Goal: Complete Application Form: Complete application form

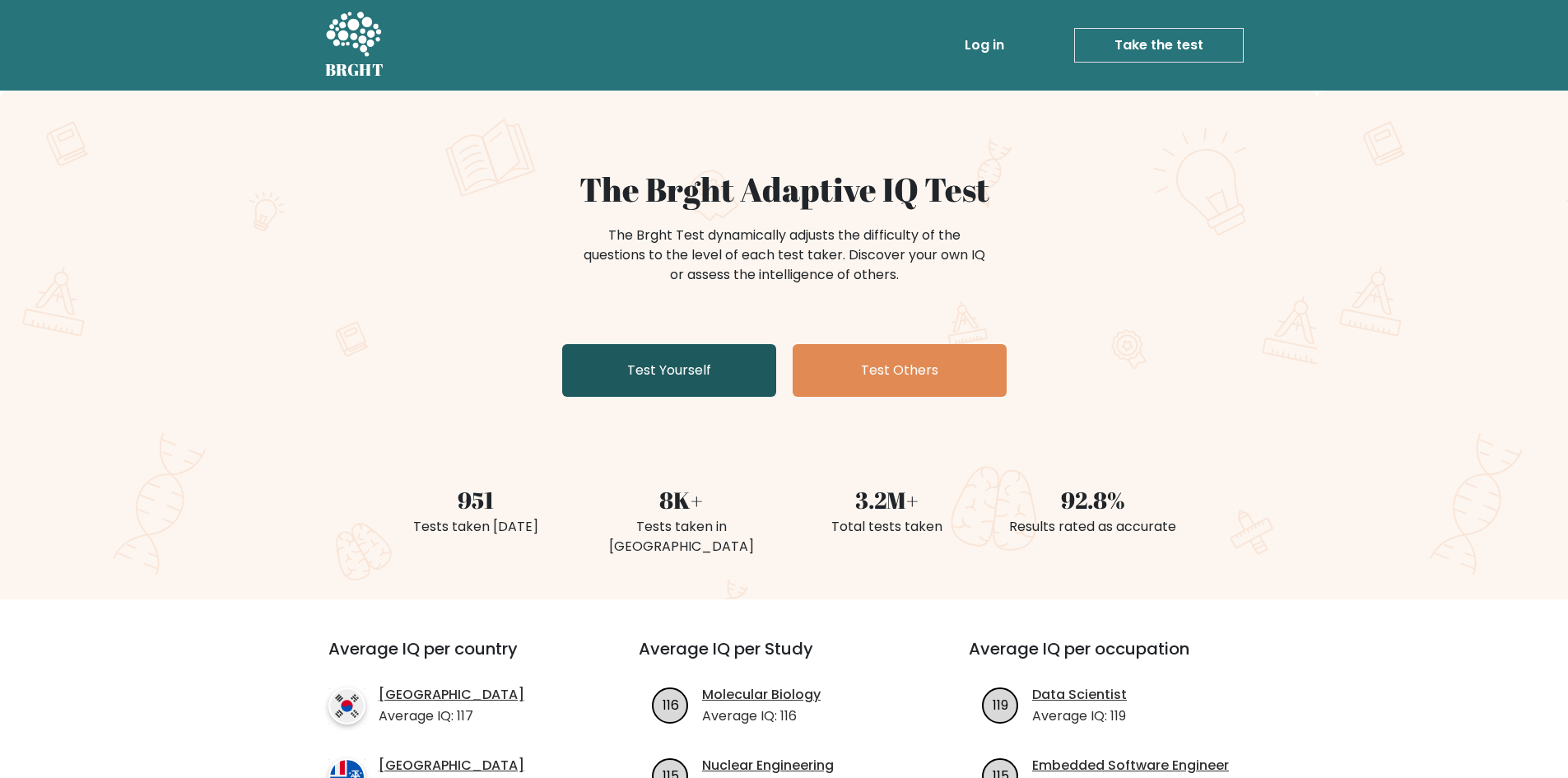
click at [704, 383] on link "Test Yourself" at bounding box center [669, 370] width 214 height 53
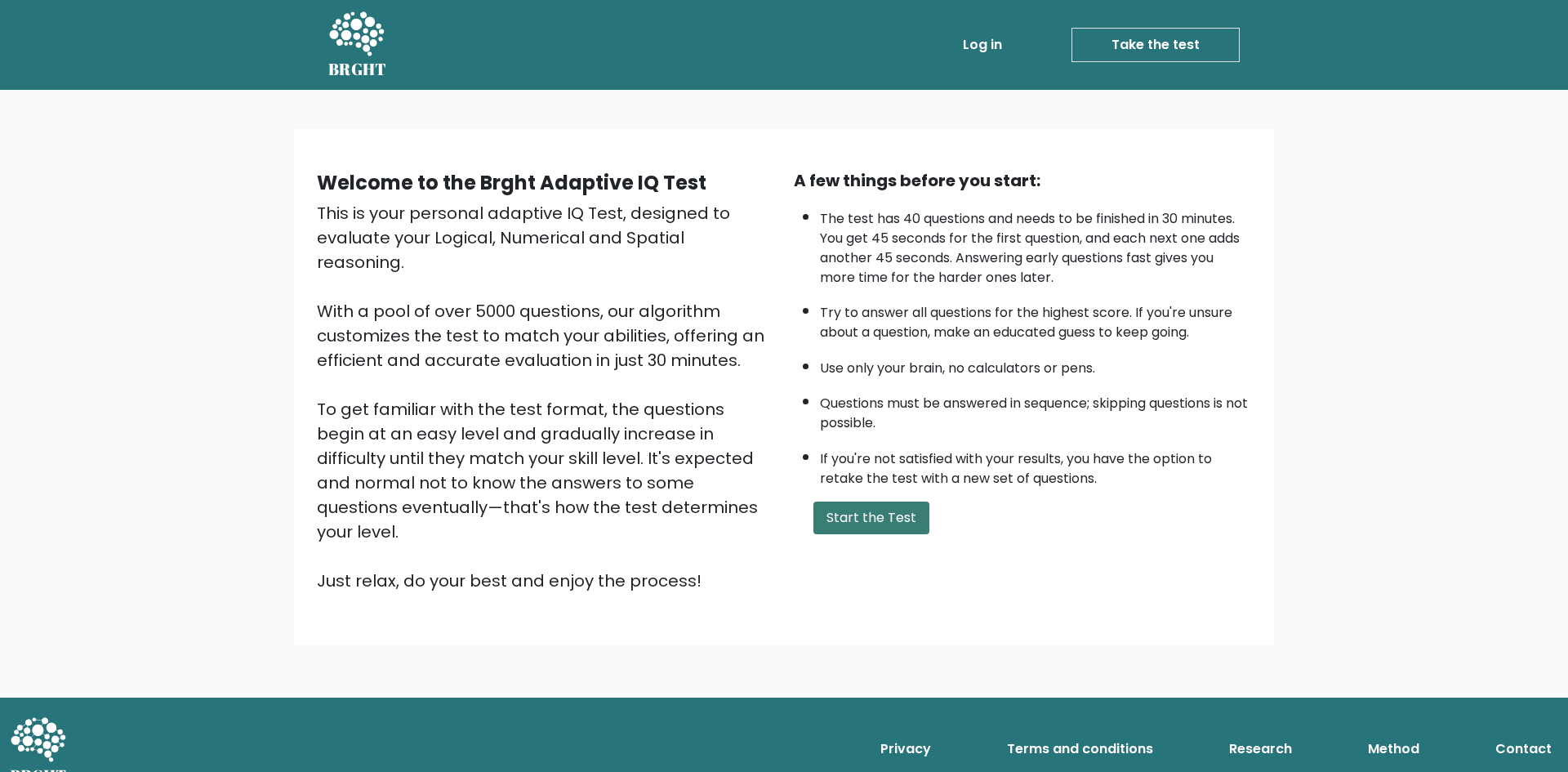
click at [827, 504] on button "Start the Test" at bounding box center [871, 518] width 116 height 33
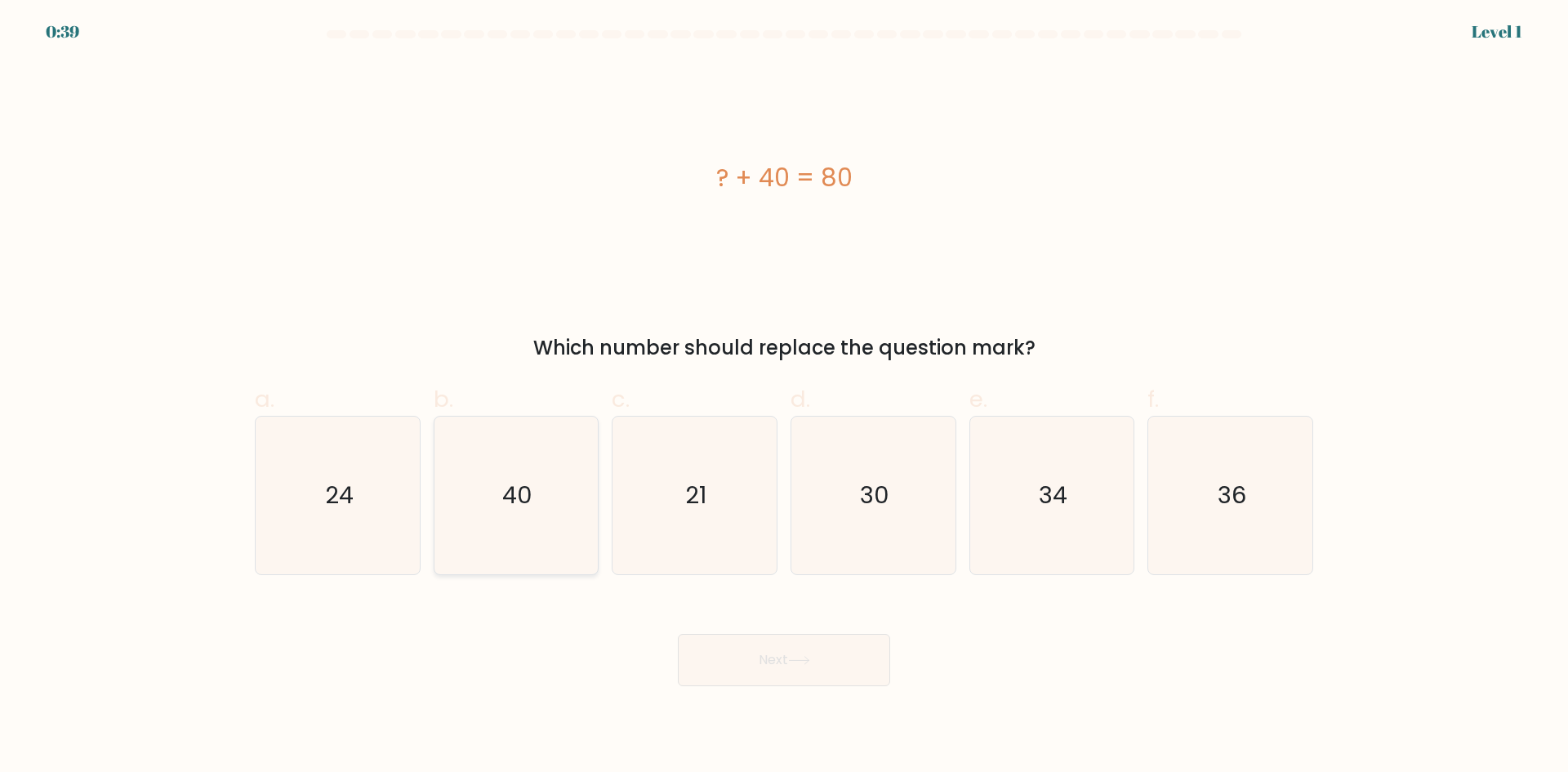
click at [491, 504] on icon "40" at bounding box center [516, 496] width 158 height 158
click at [784, 397] on input "b. 40" at bounding box center [784, 391] width 1 height 11
radio input "true"
click at [774, 650] on button "Next" at bounding box center [784, 660] width 212 height 53
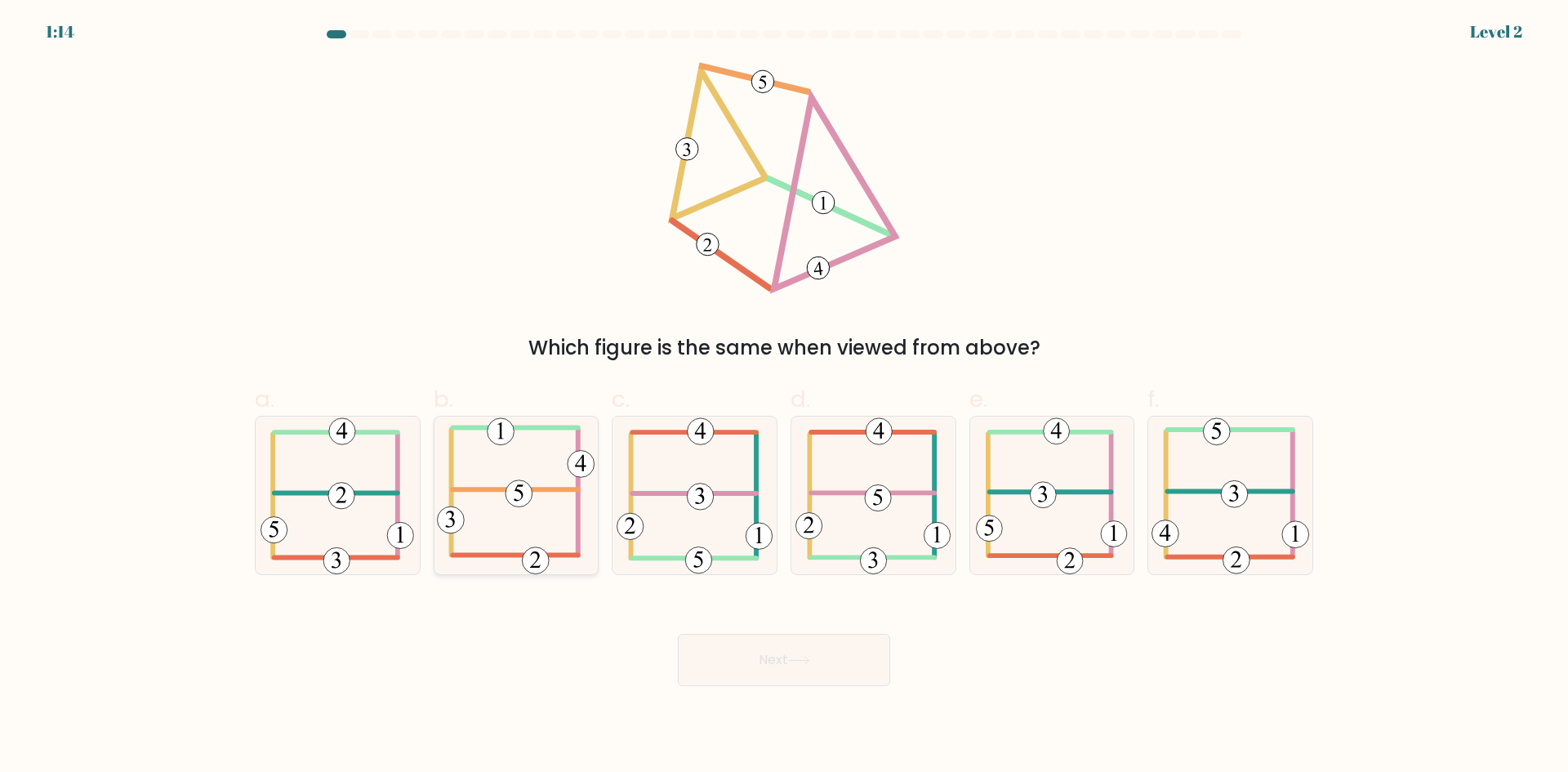
click at [509, 483] on icon at bounding box center [516, 496] width 158 height 158
click at [784, 397] on input "b." at bounding box center [784, 391] width 1 height 11
radio input "true"
click at [800, 659] on icon at bounding box center [799, 660] width 22 height 9
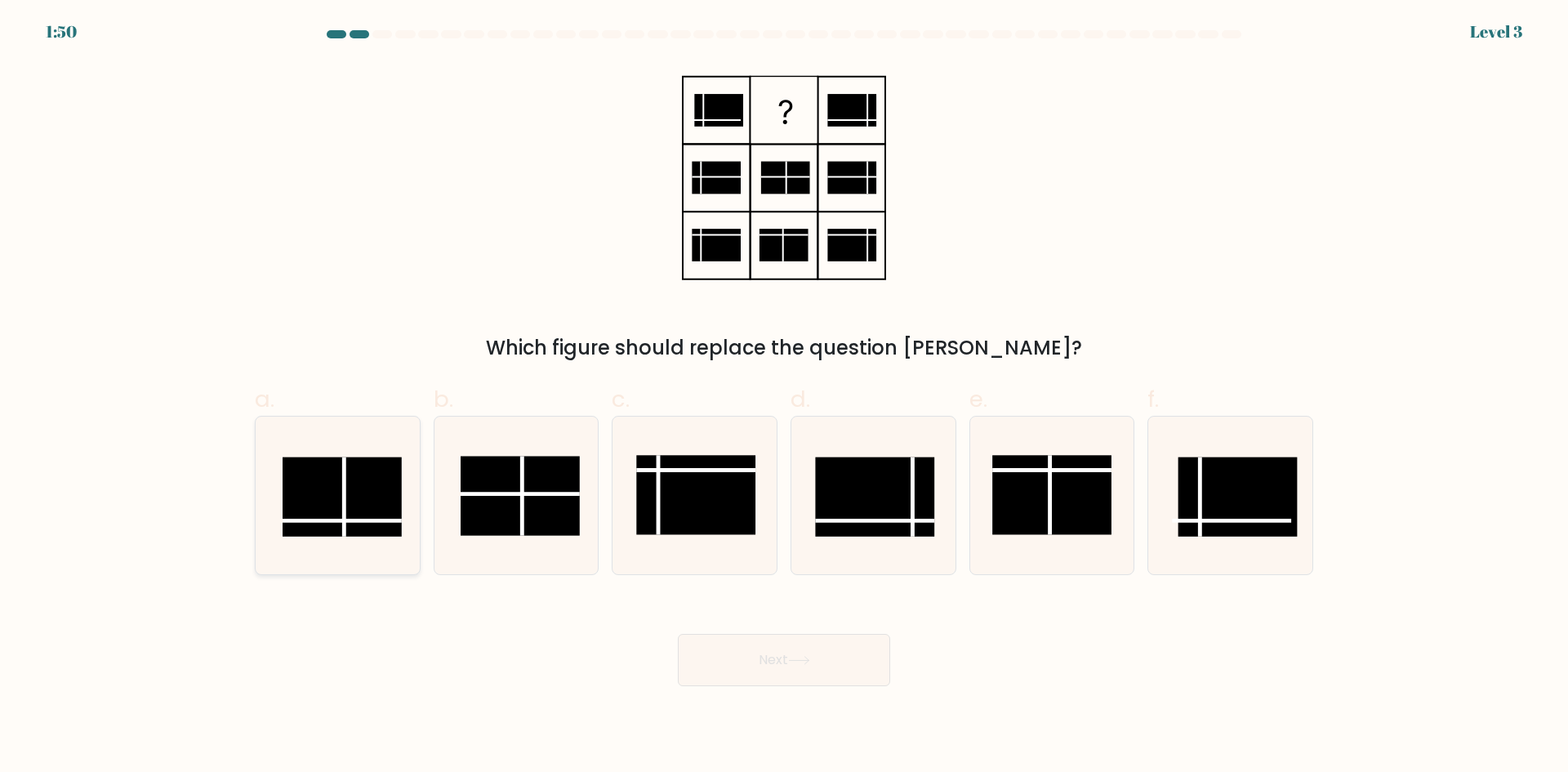
click at [369, 533] on rect at bounding box center [342, 496] width 119 height 79
click at [784, 397] on input "a." at bounding box center [784, 391] width 1 height 11
radio input "true"
click at [739, 636] on button "Next" at bounding box center [784, 660] width 212 height 53
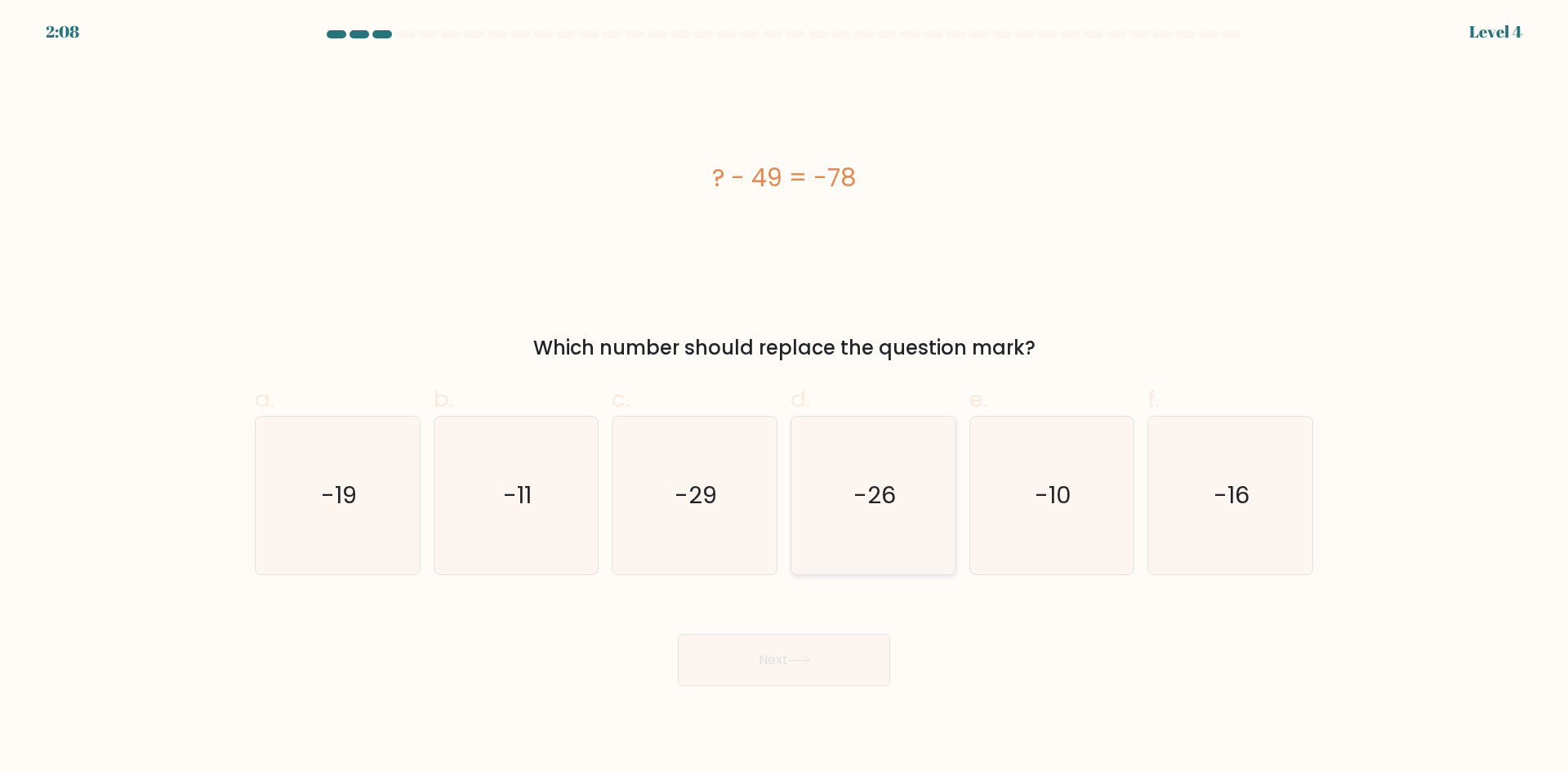
click at [847, 529] on icon "-26" at bounding box center [874, 496] width 158 height 158
click at [785, 397] on input "d. -26" at bounding box center [784, 391] width 1 height 11
radio input "true"
click at [715, 455] on icon "-29" at bounding box center [694, 496] width 158 height 158
click at [784, 397] on input "c. -29" at bounding box center [784, 391] width 1 height 11
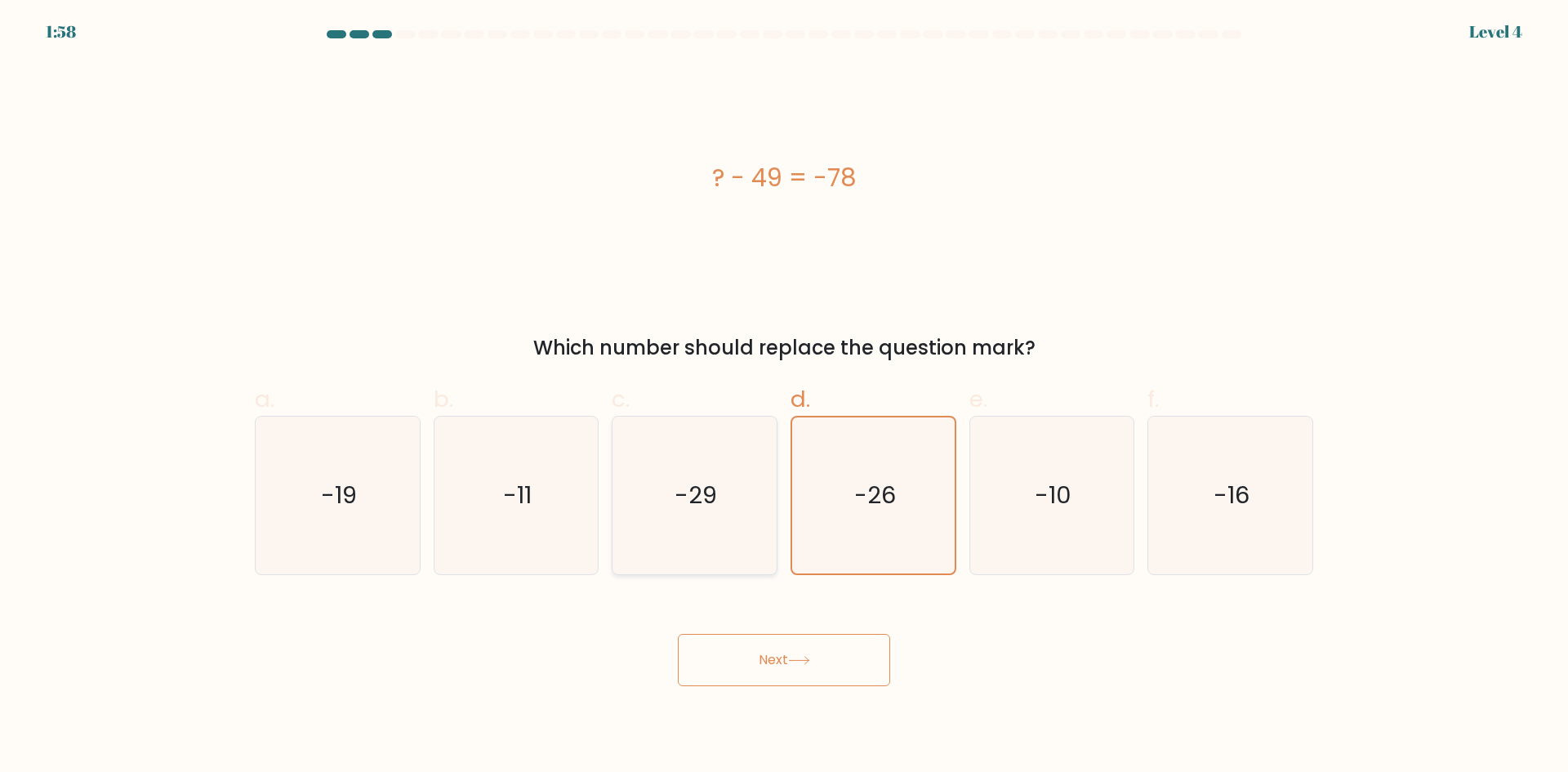
radio input "true"
click at [743, 659] on button "Next" at bounding box center [784, 660] width 212 height 53
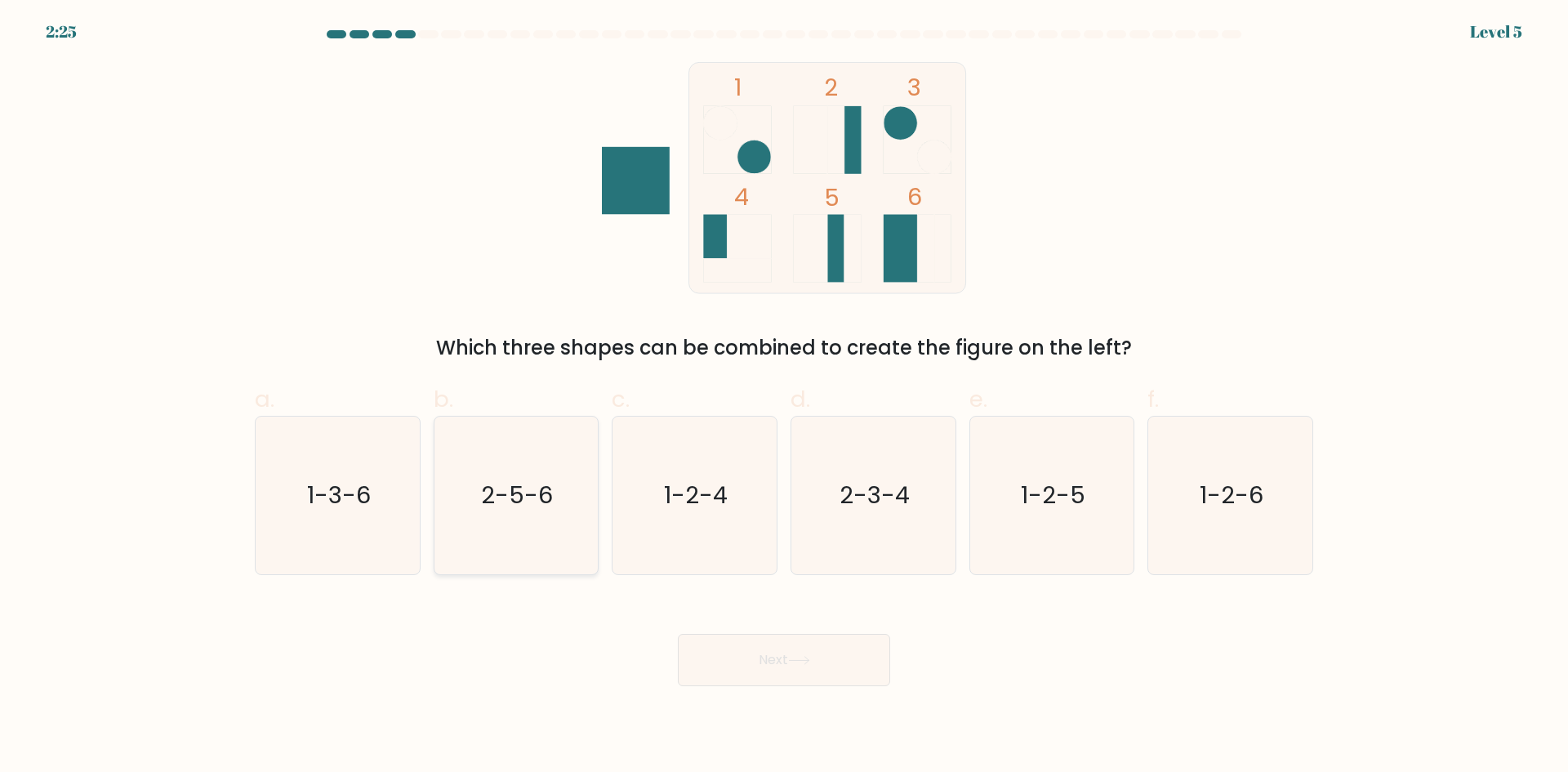
click at [468, 506] on icon "2-5-6" at bounding box center [516, 496] width 158 height 158
click at [784, 397] on input "b. 2-5-6" at bounding box center [784, 391] width 1 height 11
radio input "true"
click at [746, 643] on button "Next" at bounding box center [784, 660] width 212 height 53
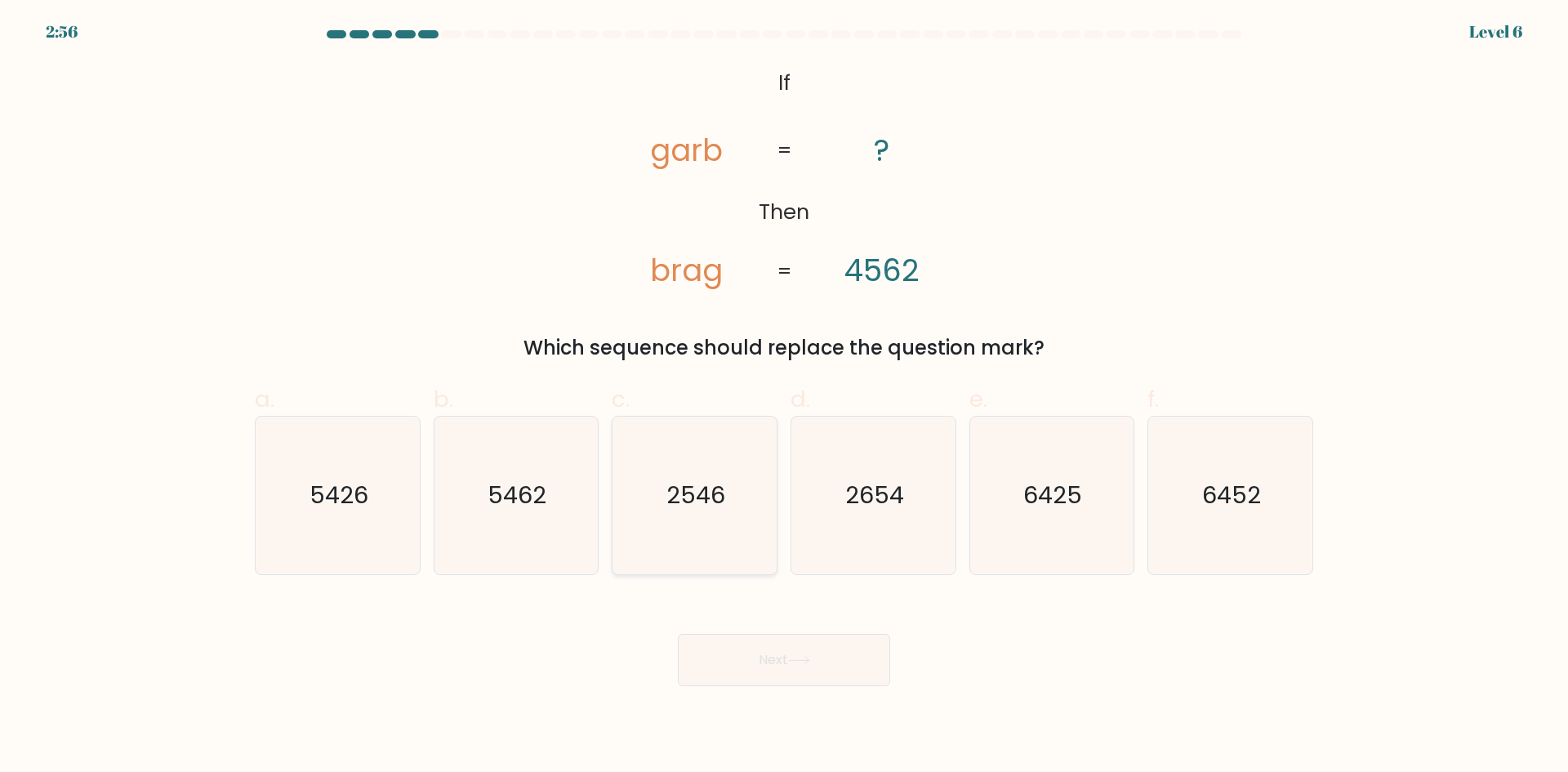
click at [685, 454] on icon "2546" at bounding box center [694, 496] width 158 height 158
click at [784, 397] on input "c. 2546" at bounding box center [784, 391] width 1 height 11
radio input "true"
click at [854, 458] on icon "2654" at bounding box center [874, 496] width 158 height 158
click at [785, 397] on input "d. 2654" at bounding box center [784, 391] width 1 height 11
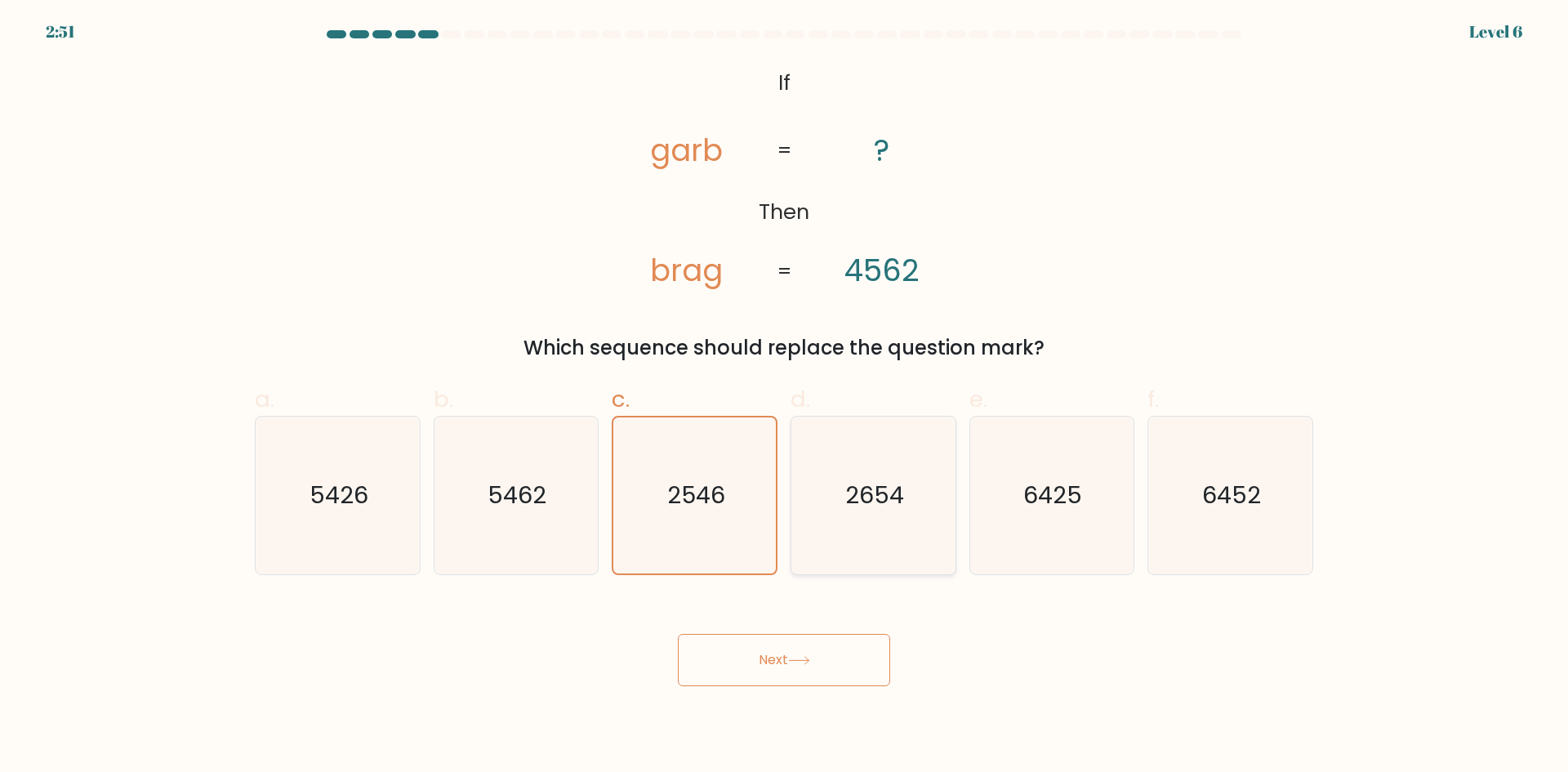
radio input "true"
click at [769, 640] on button "Next" at bounding box center [784, 660] width 212 height 53
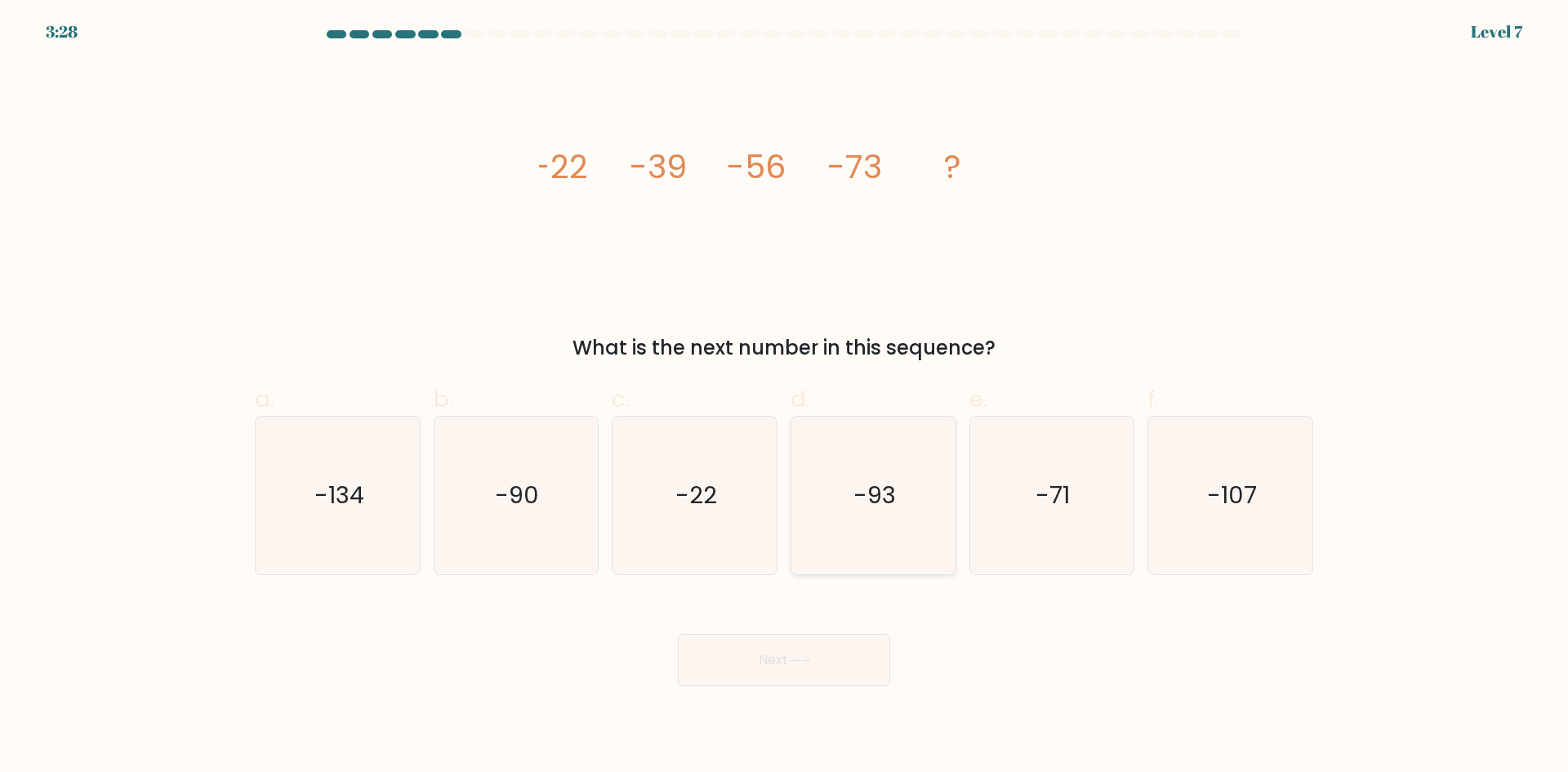
click at [860, 542] on icon "-93" at bounding box center [874, 496] width 158 height 158
click at [785, 397] on input "d. -93" at bounding box center [784, 391] width 1 height 11
radio input "true"
click at [841, 636] on button "Next" at bounding box center [784, 660] width 212 height 53
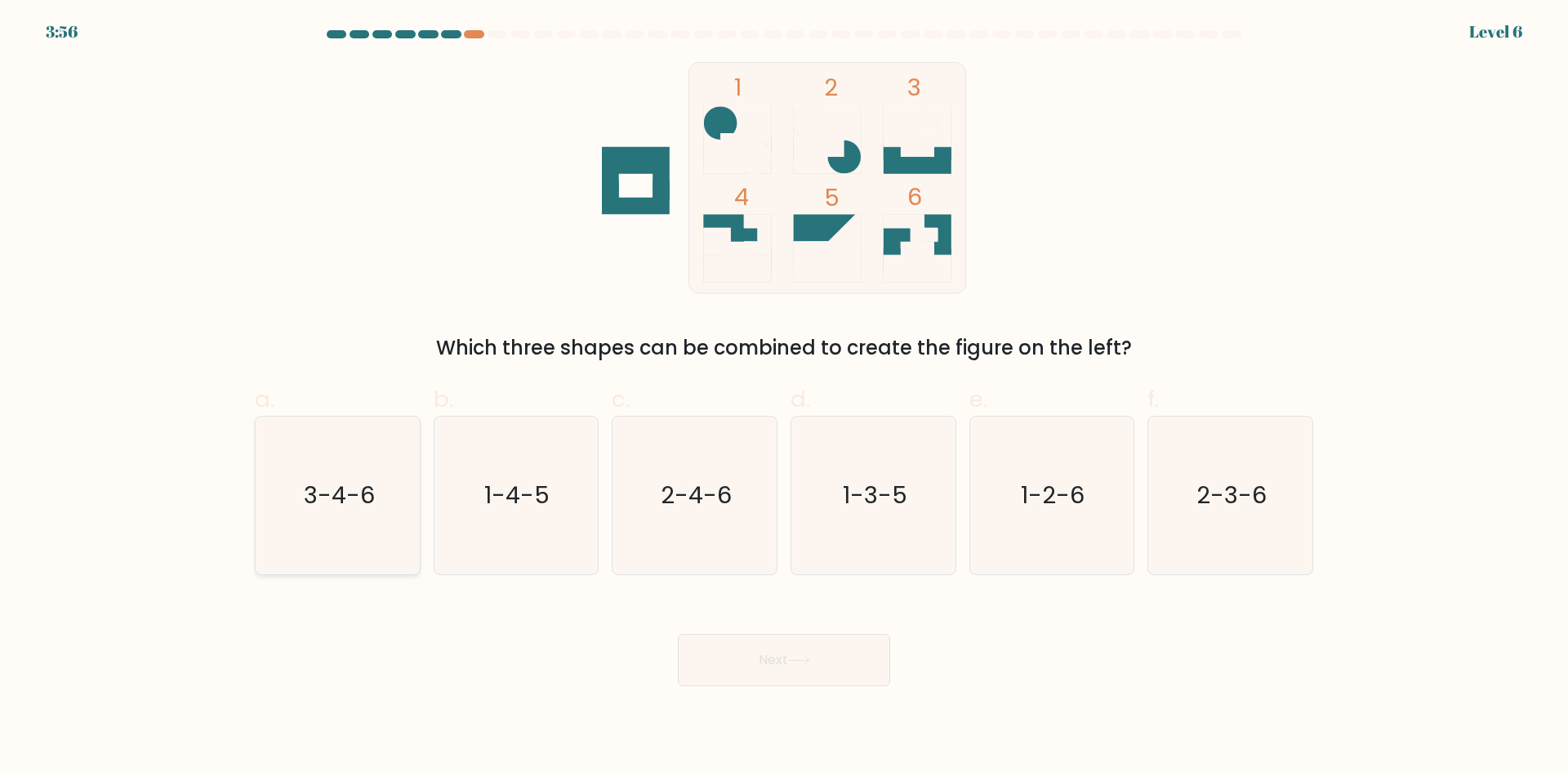
click at [350, 498] on text "3-4-6" at bounding box center [339, 495] width 71 height 33
click at [784, 397] on input "a. 3-4-6" at bounding box center [784, 391] width 1 height 11
radio input "true"
click at [816, 657] on button "Next" at bounding box center [784, 660] width 212 height 53
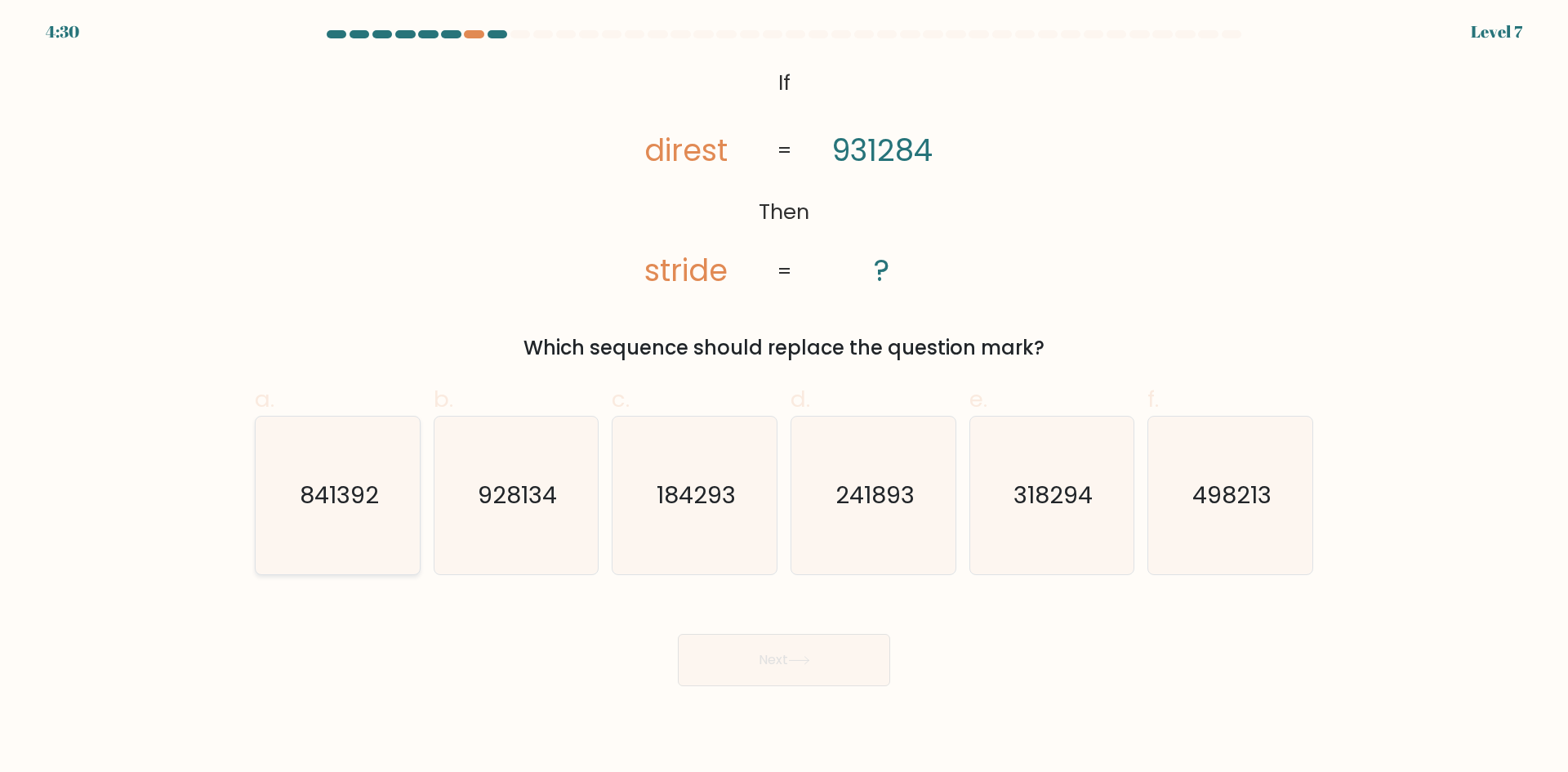
click at [388, 489] on icon "841392" at bounding box center [338, 496] width 158 height 158
click at [784, 397] on input "a. 841392" at bounding box center [784, 391] width 1 height 11
radio input "true"
click at [806, 673] on button "Next" at bounding box center [784, 660] width 212 height 53
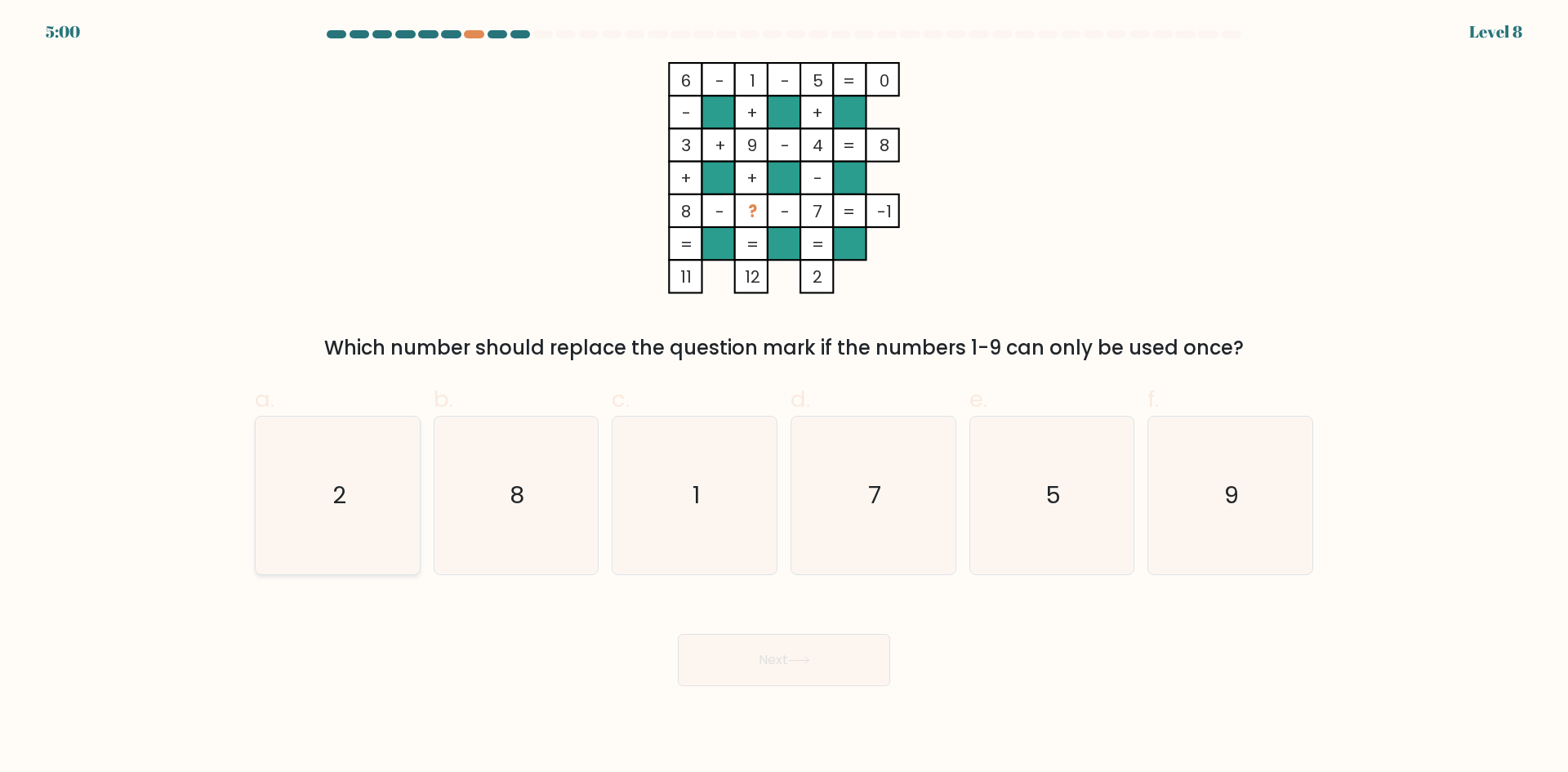
click at [339, 521] on icon "2" at bounding box center [338, 496] width 158 height 158
click at [784, 397] on input "a. 2" at bounding box center [784, 391] width 1 height 11
radio input "true"
click at [831, 660] on button "Next" at bounding box center [784, 660] width 212 height 53
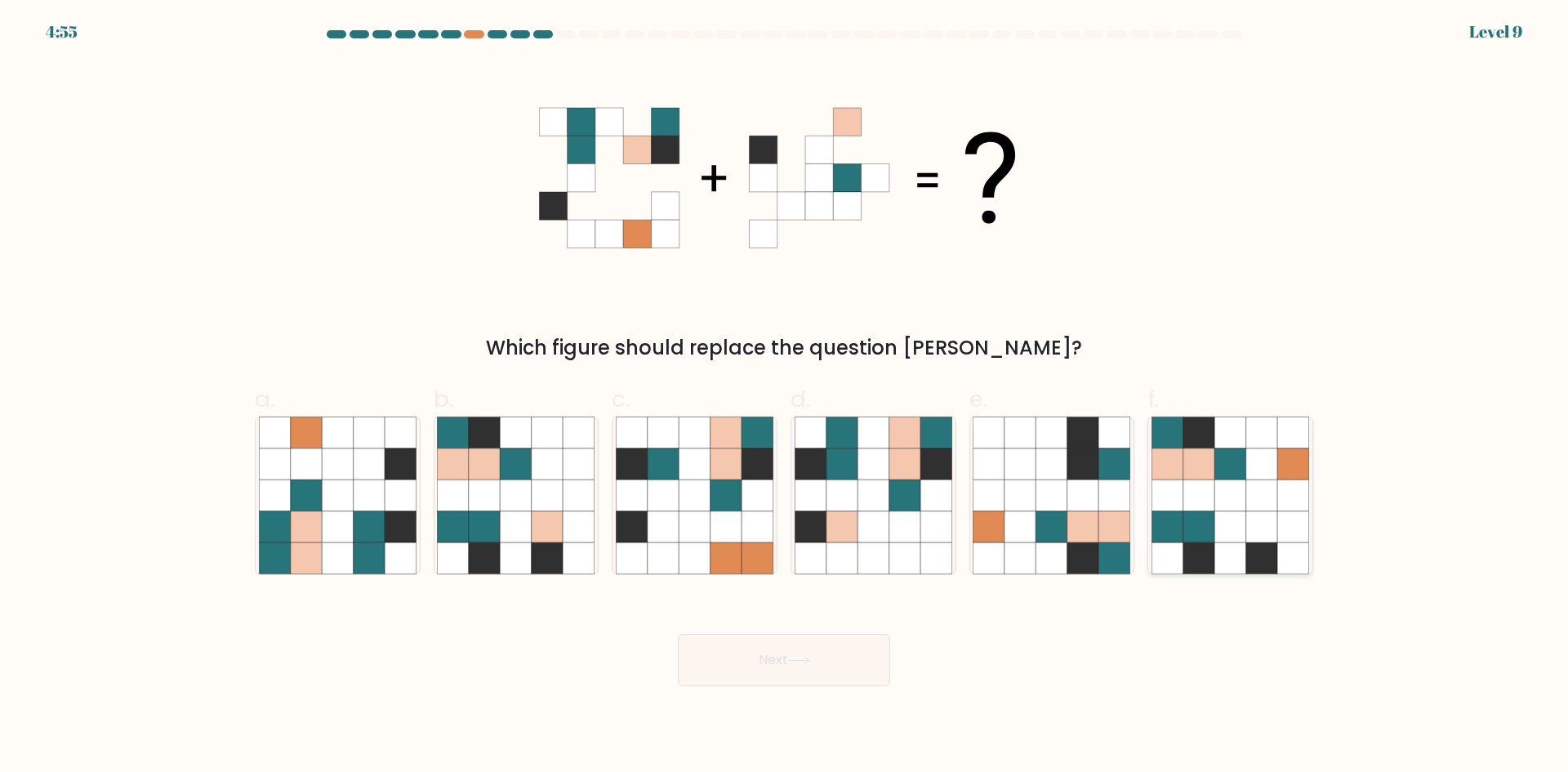
click at [1198, 466] on icon at bounding box center [1199, 464] width 31 height 31
click at [785, 397] on input "f." at bounding box center [784, 391] width 1 height 11
radio input "true"
click at [731, 650] on button "Next" at bounding box center [784, 660] width 212 height 53
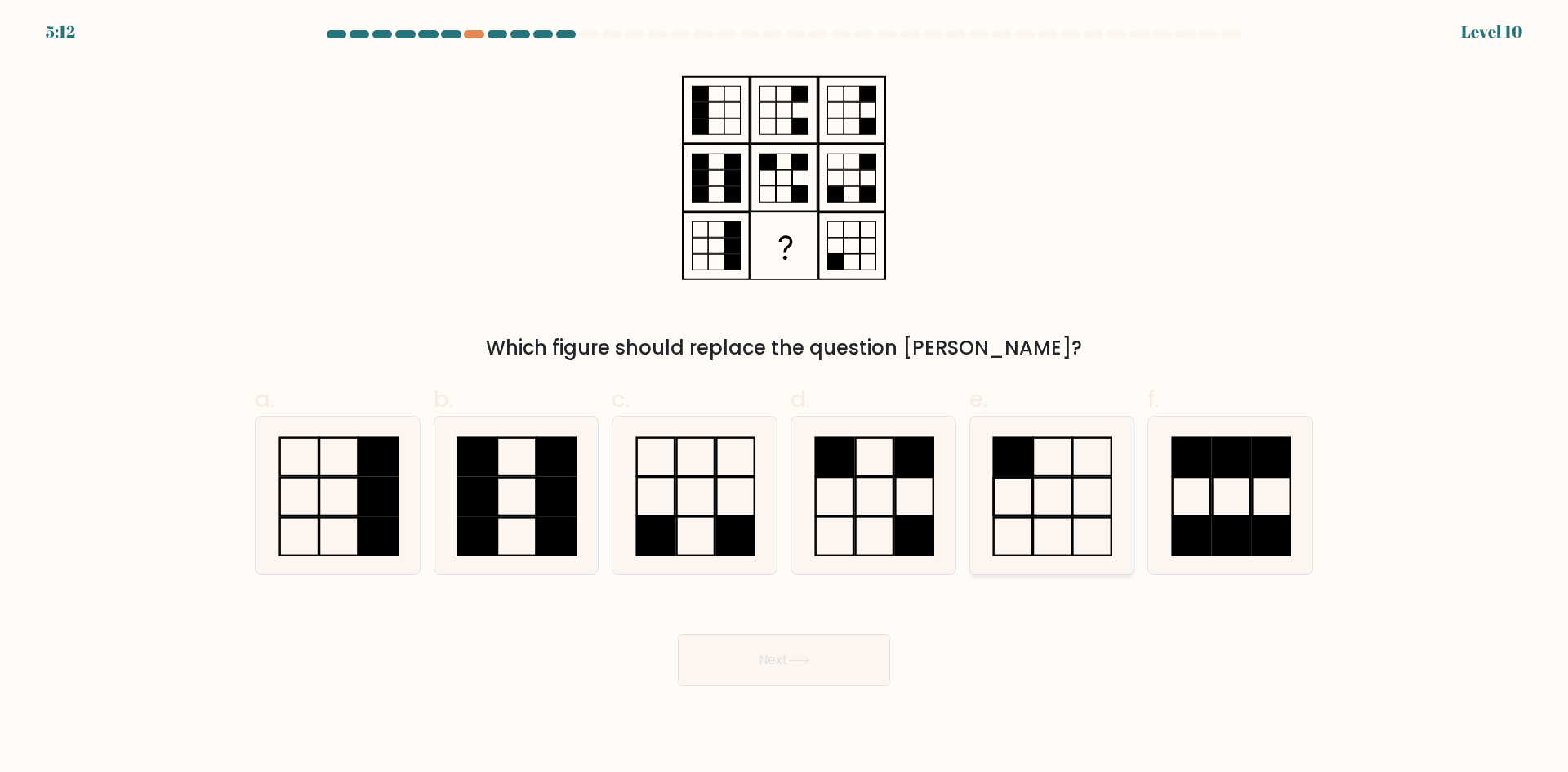
click at [1042, 469] on icon at bounding box center [1051, 496] width 158 height 158
click at [785, 397] on input "e." at bounding box center [784, 391] width 1 height 11
radio input "true"
click at [778, 656] on button "Next" at bounding box center [784, 660] width 212 height 53
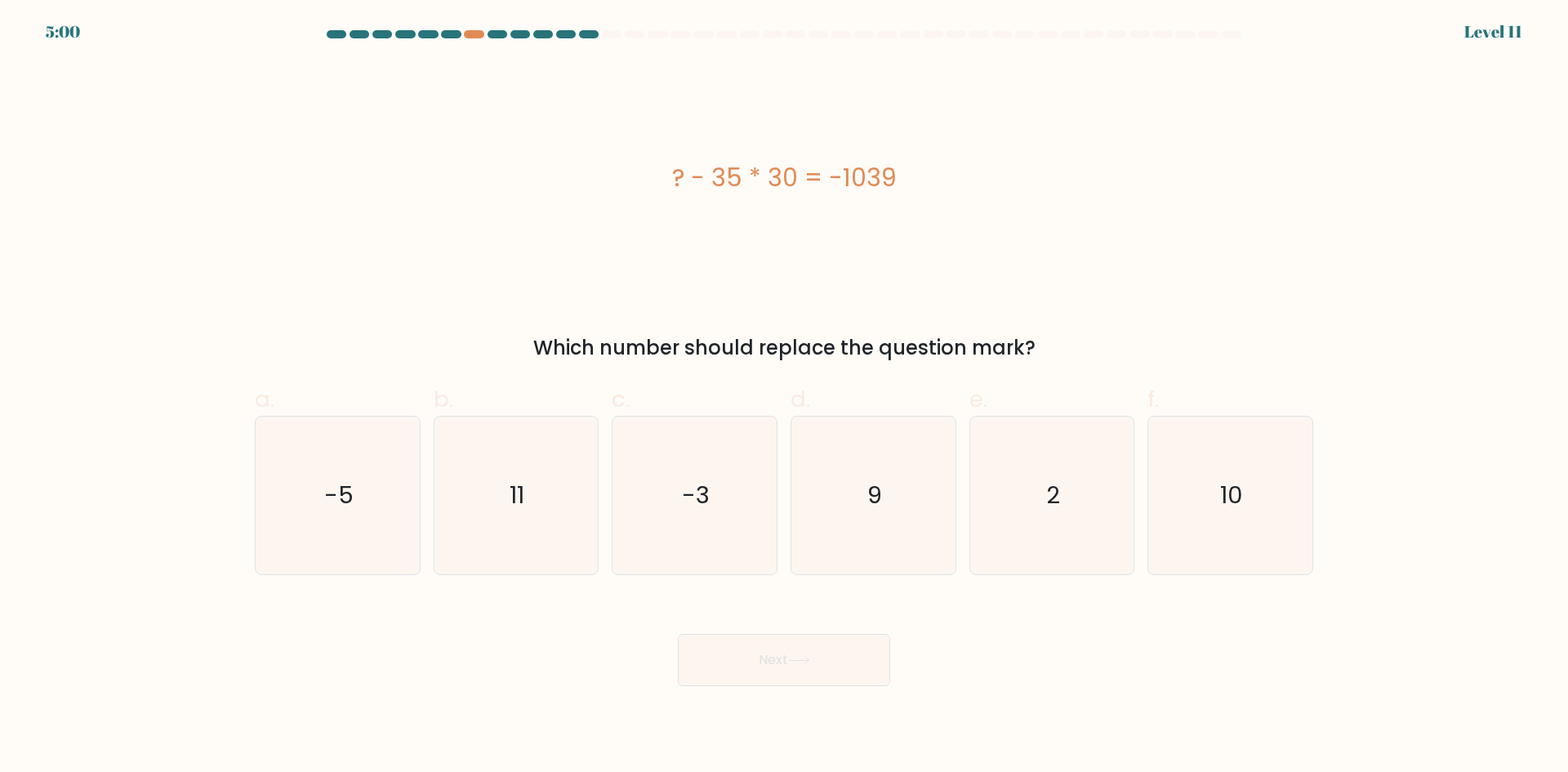
drag, startPoint x: 437, startPoint y: 100, endPoint x: 396, endPoint y: 103, distance: 41.1
click at [396, 103] on div "? - 35 * 30 = -1039" at bounding box center [784, 178] width 1058 height 232
click at [489, 497] on icon "11" at bounding box center [516, 496] width 158 height 158
click at [784, 397] on input "b. 11" at bounding box center [784, 391] width 1 height 11
radio input "true"
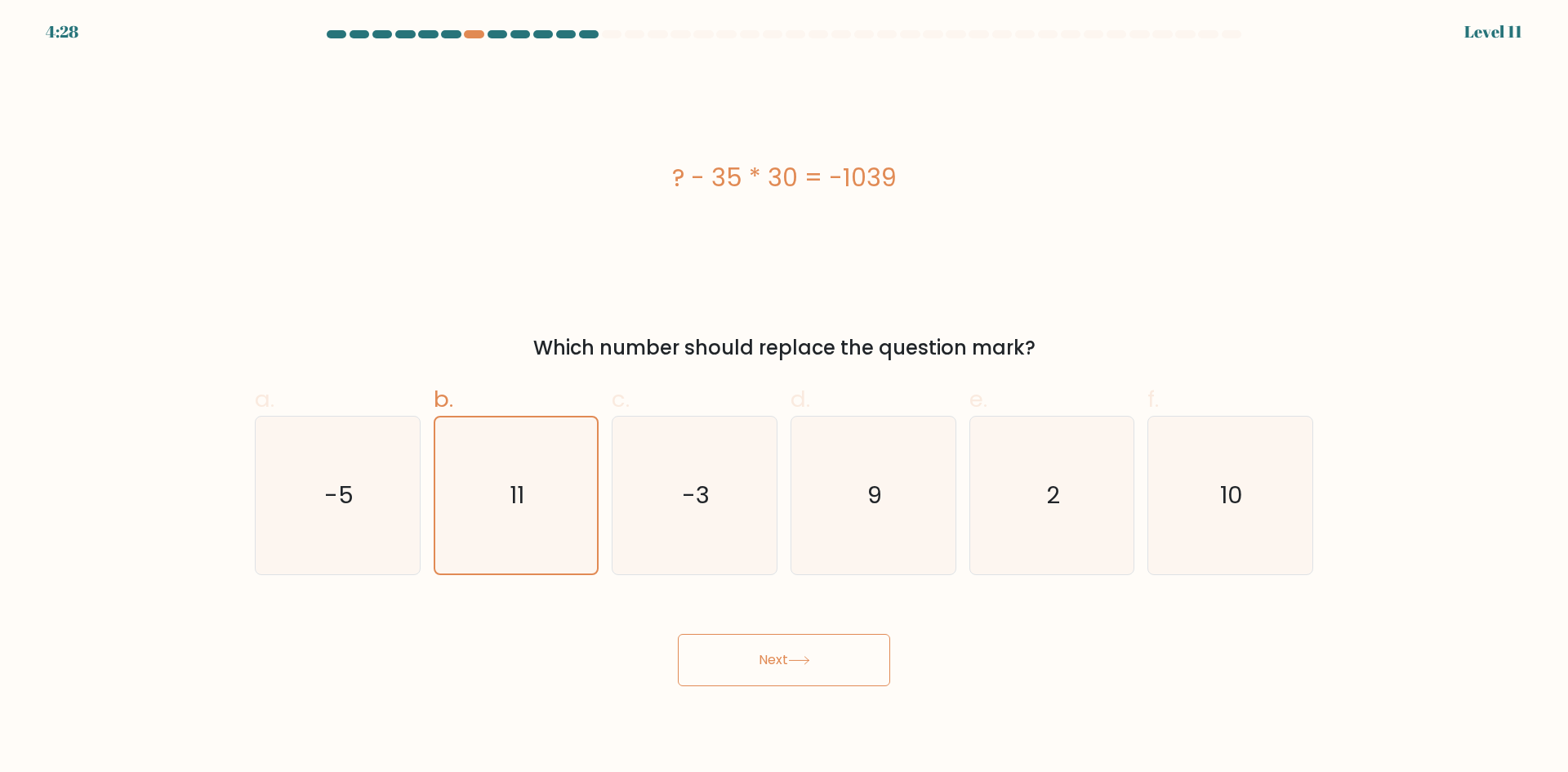
click at [860, 659] on button "Next" at bounding box center [784, 660] width 212 height 53
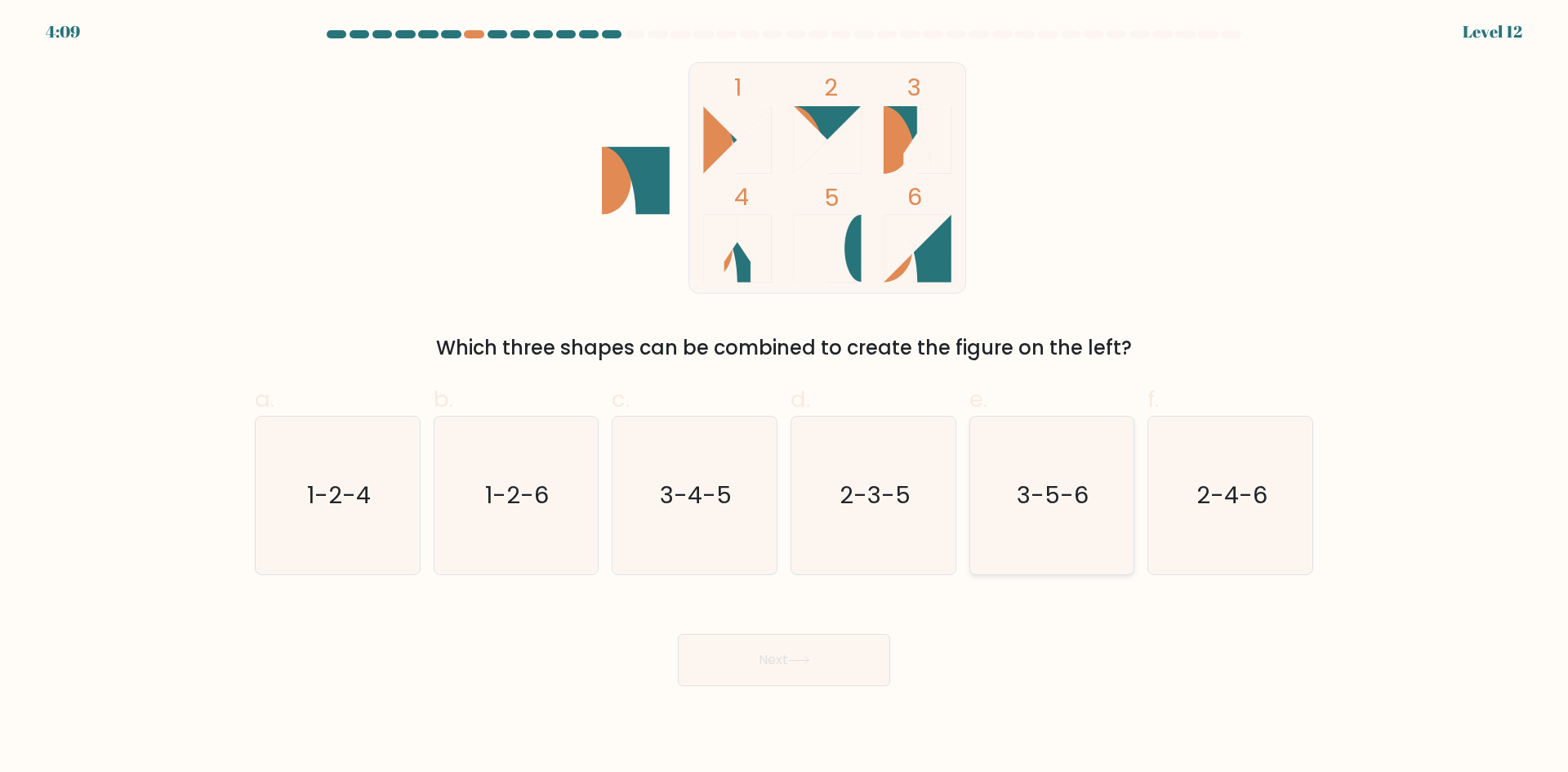
click at [1025, 492] on text "3-5-6" at bounding box center [1053, 495] width 71 height 33
click at [785, 397] on input "e. 3-5-6" at bounding box center [784, 391] width 1 height 11
radio input "true"
click at [792, 654] on button "Next" at bounding box center [784, 660] width 212 height 53
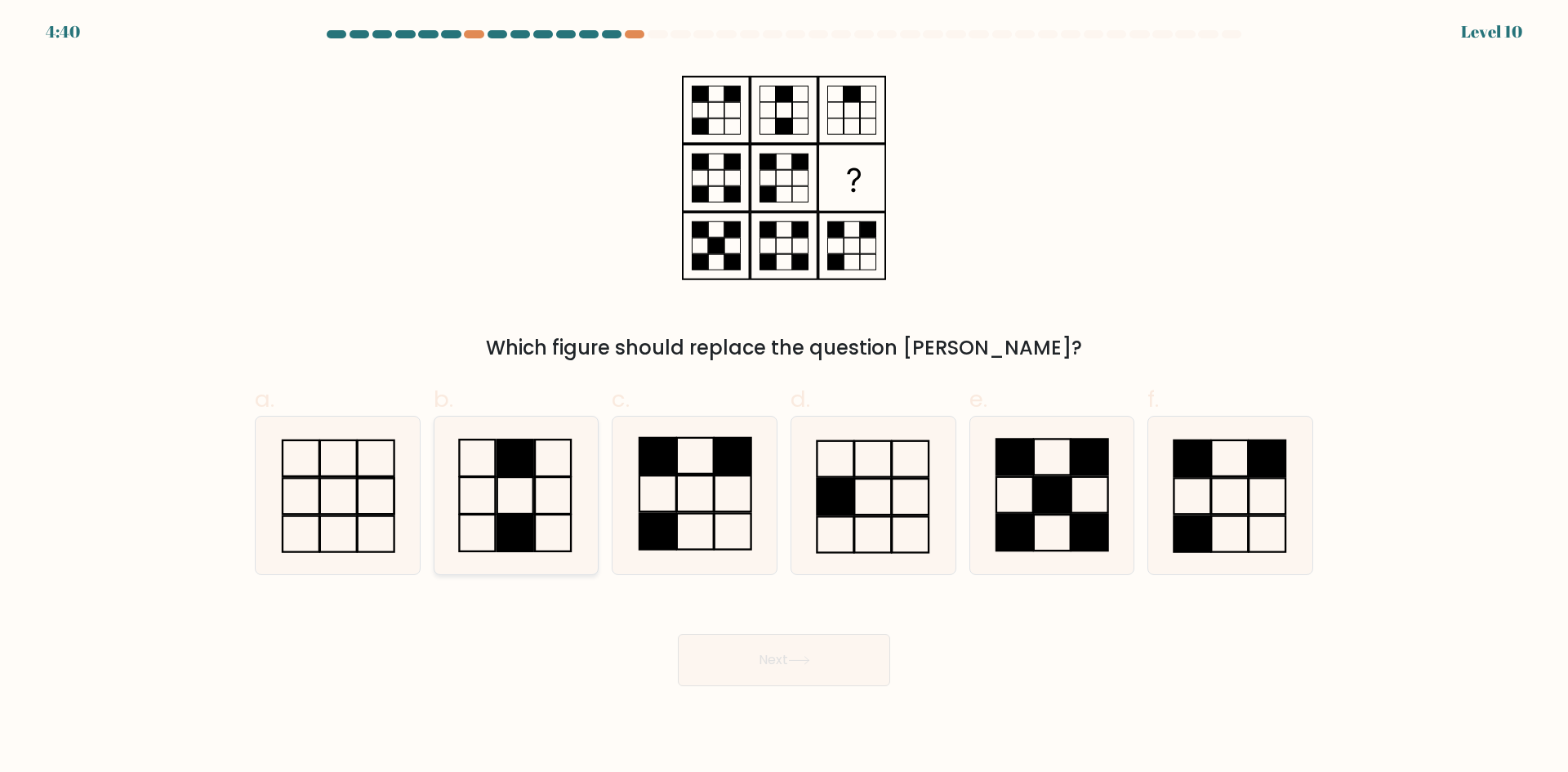
click at [548, 522] on icon at bounding box center [516, 496] width 158 height 158
click at [784, 397] on input "b." at bounding box center [784, 391] width 1 height 11
radio input "true"
click at [792, 650] on button "Next" at bounding box center [784, 660] width 212 height 53
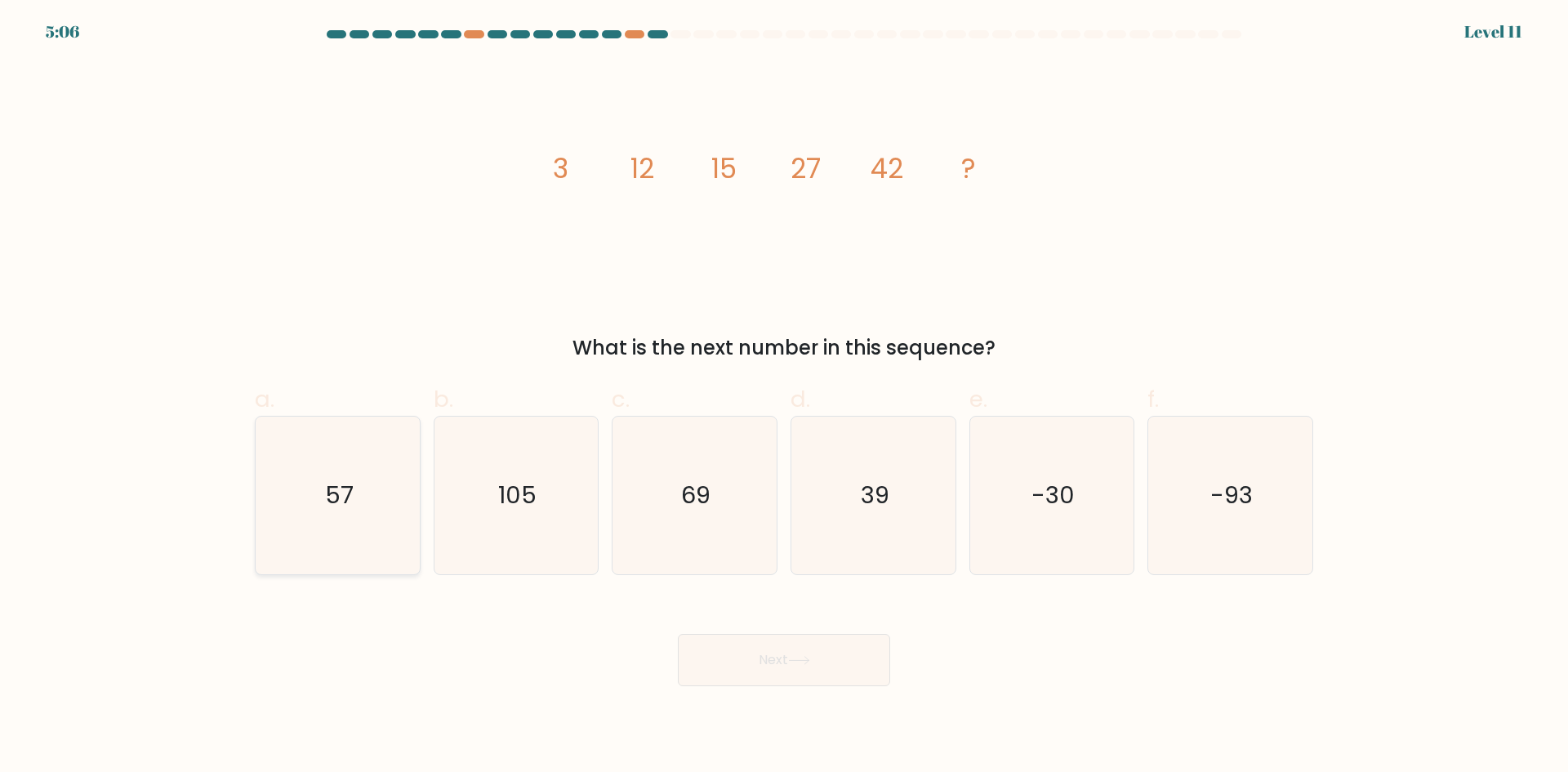
click at [408, 487] on icon "57" at bounding box center [338, 496] width 158 height 158
click at [784, 397] on input "a. 57" at bounding box center [784, 391] width 1 height 11
radio input "true"
click at [765, 654] on button "Next" at bounding box center [784, 660] width 212 height 53
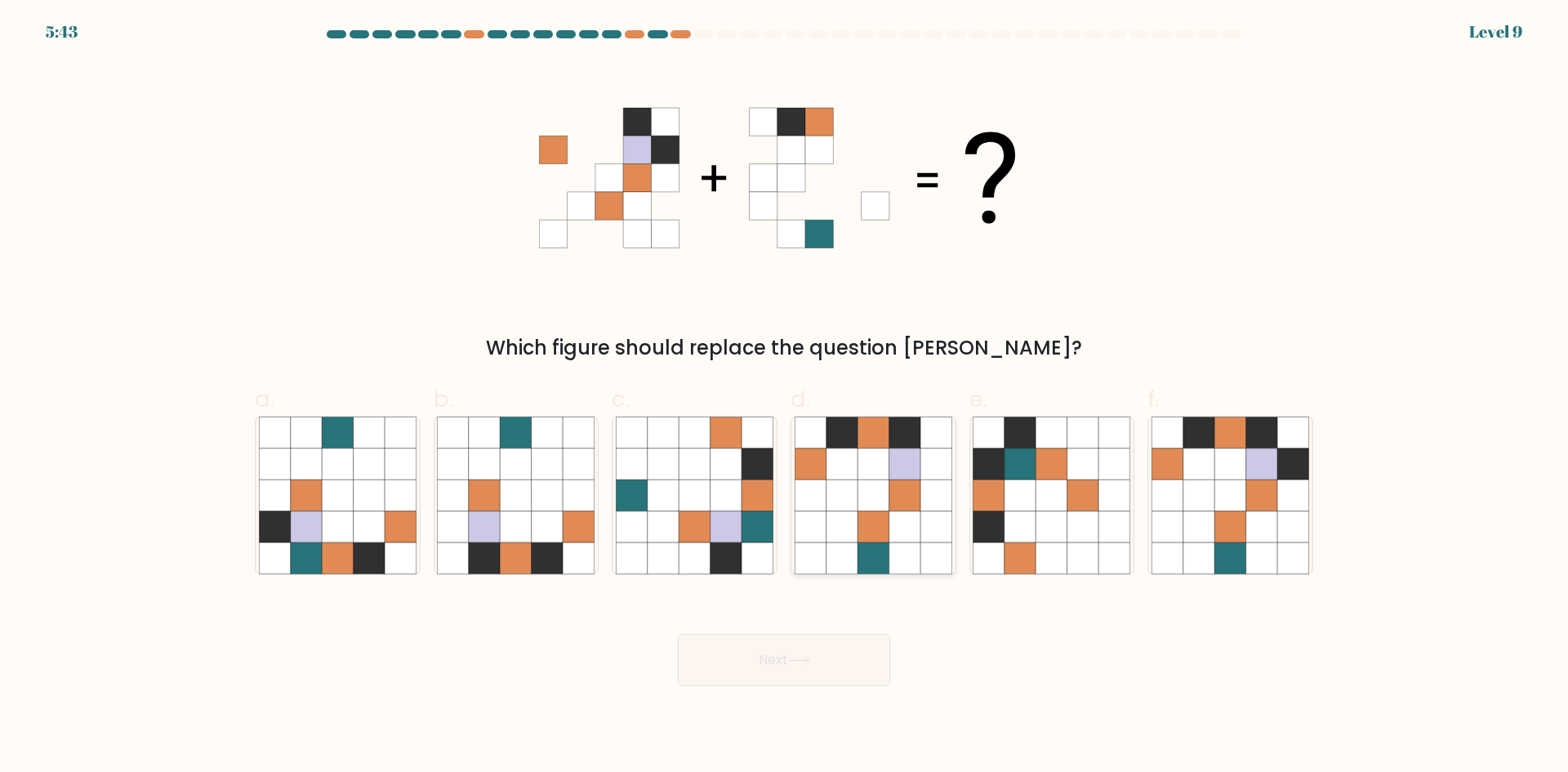
click at [889, 464] on icon at bounding box center [905, 464] width 31 height 31
click at [785, 397] on input "d." at bounding box center [784, 391] width 1 height 11
radio input "true"
click at [824, 644] on button "Next" at bounding box center [784, 660] width 212 height 53
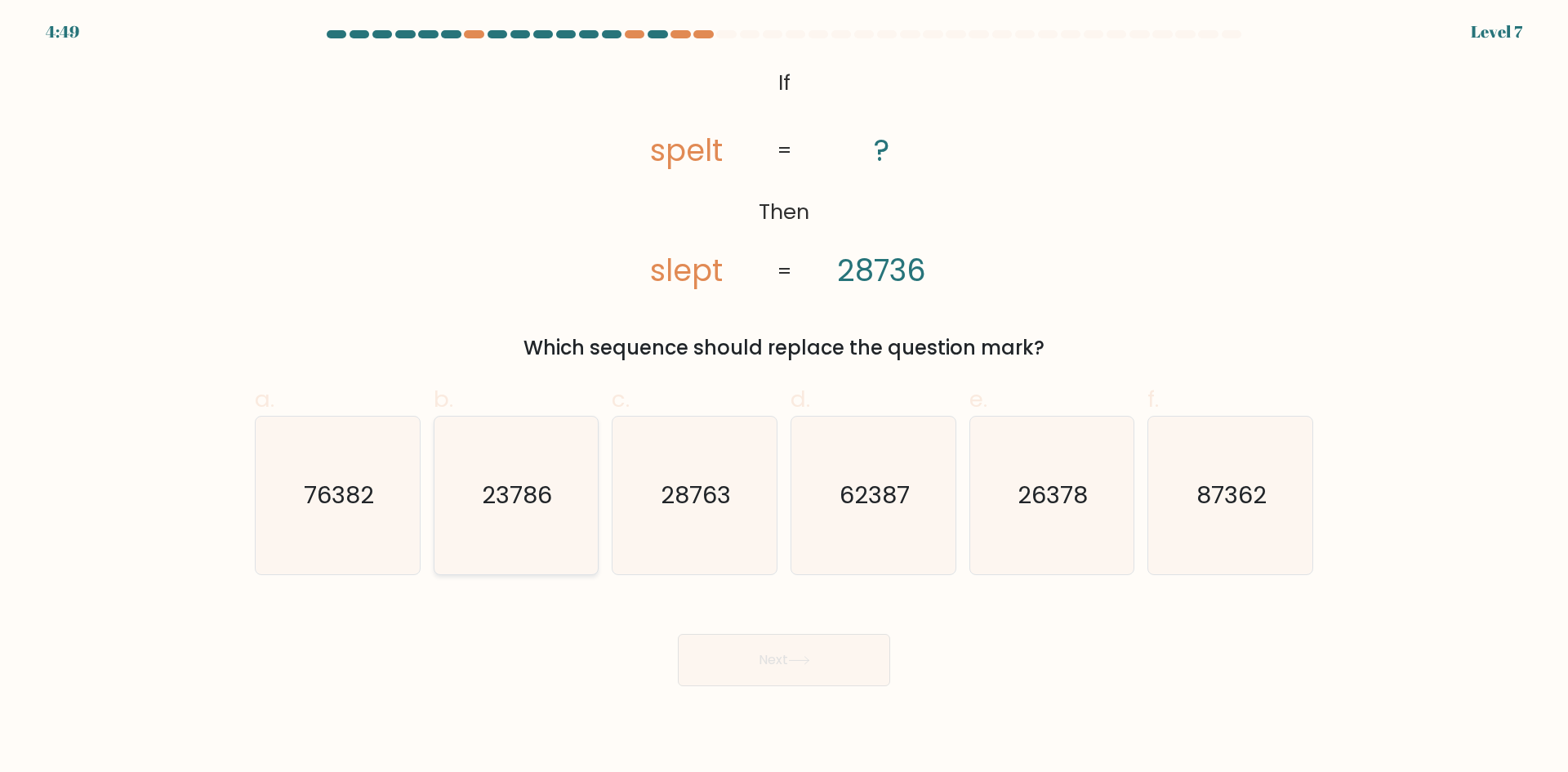
click at [447, 475] on icon "23786" at bounding box center [516, 496] width 158 height 158
click at [784, 397] on input "b. 23786" at bounding box center [784, 391] width 1 height 11
radio input "true"
click at [777, 650] on button "Next" at bounding box center [784, 660] width 212 height 53
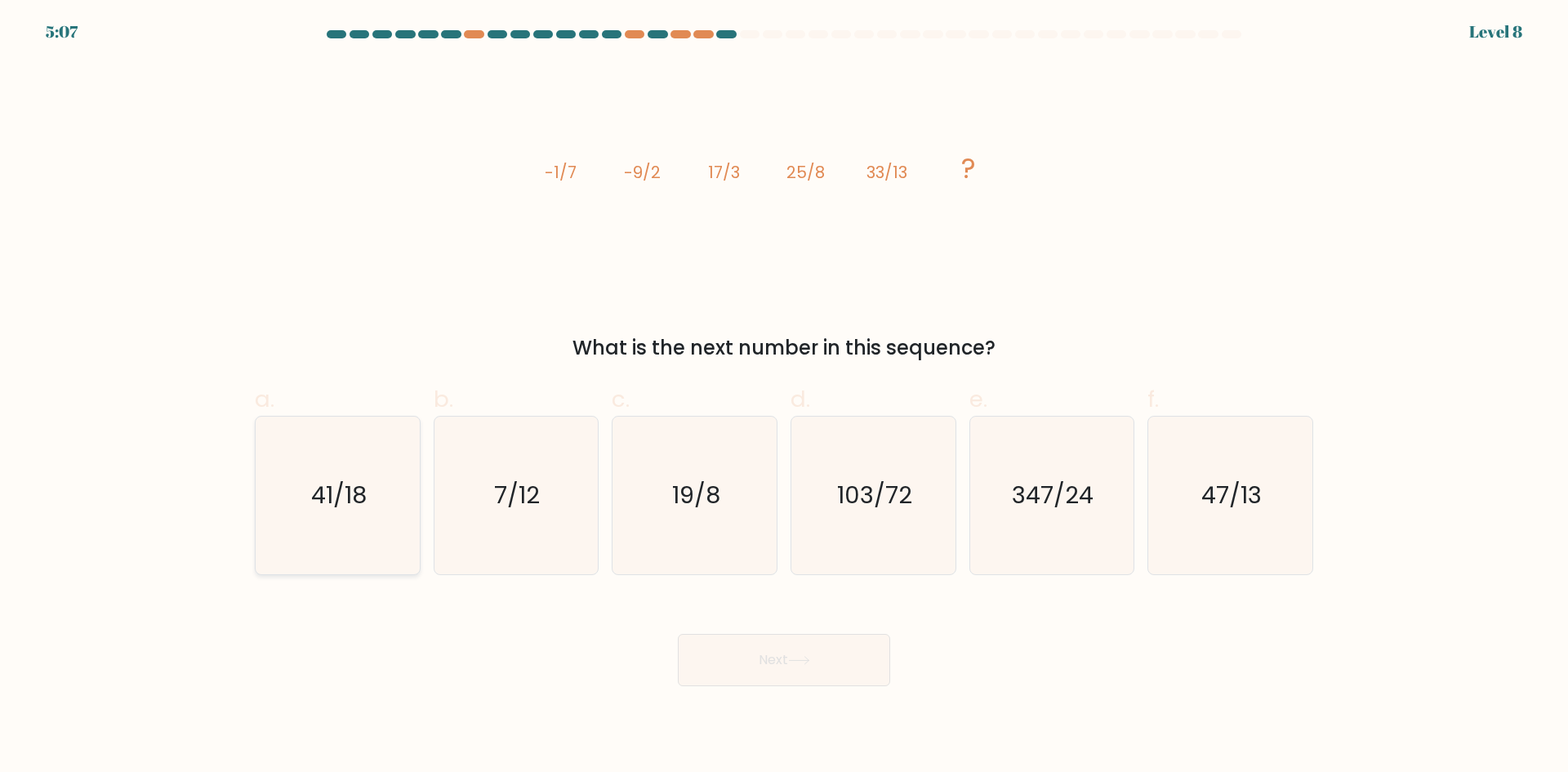
click at [311, 571] on icon "41/18" at bounding box center [338, 496] width 158 height 158
click at [784, 397] on input "a. 41/18" at bounding box center [784, 391] width 1 height 11
radio input "true"
click at [759, 664] on button "Next" at bounding box center [784, 660] width 212 height 53
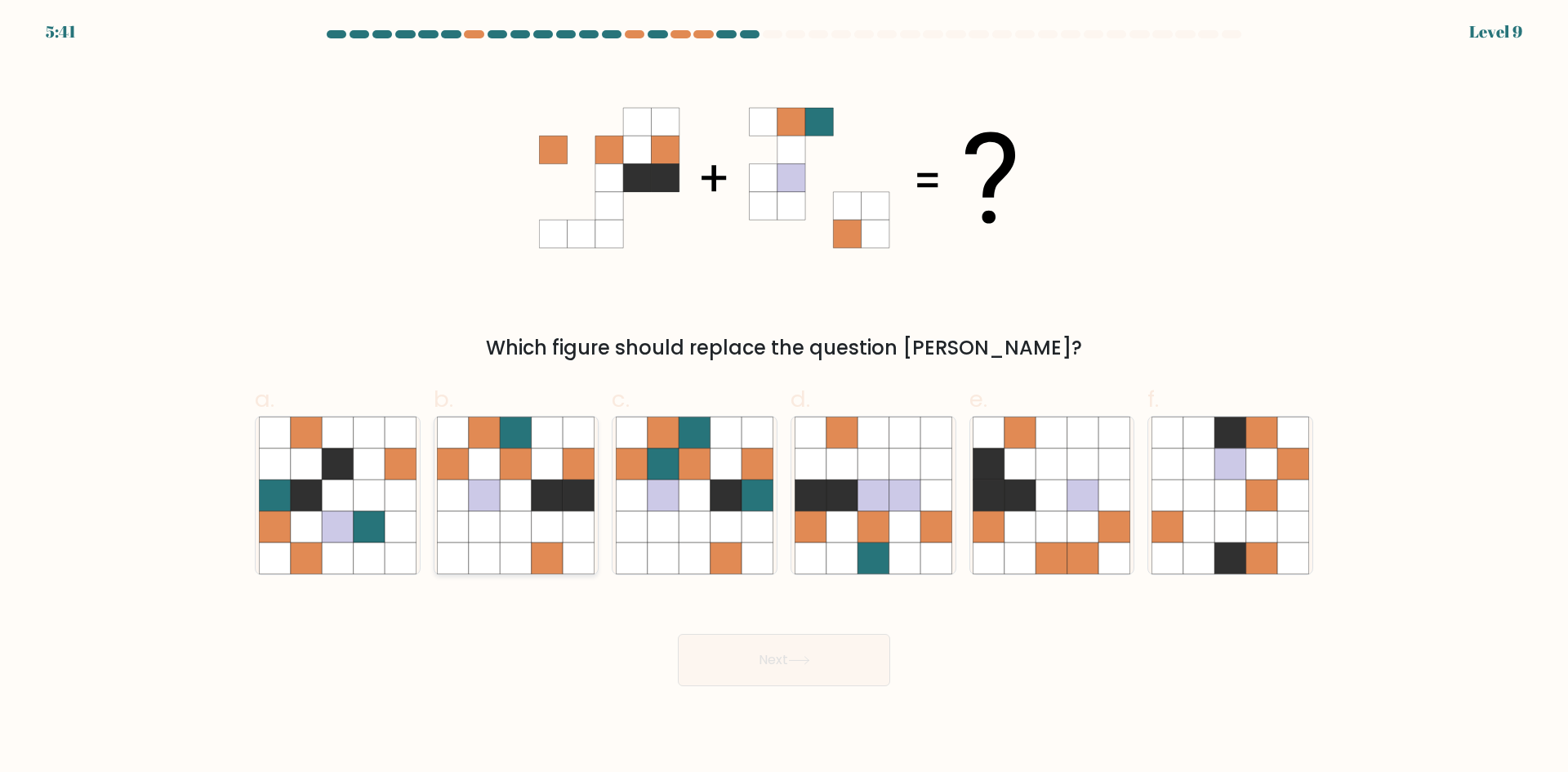
click at [499, 440] on icon at bounding box center [484, 432] width 31 height 31
click at [784, 397] on input "b." at bounding box center [784, 391] width 1 height 11
radio input "true"
click at [663, 483] on icon at bounding box center [663, 495] width 31 height 31
click at [784, 397] on input "c." at bounding box center [784, 391] width 1 height 11
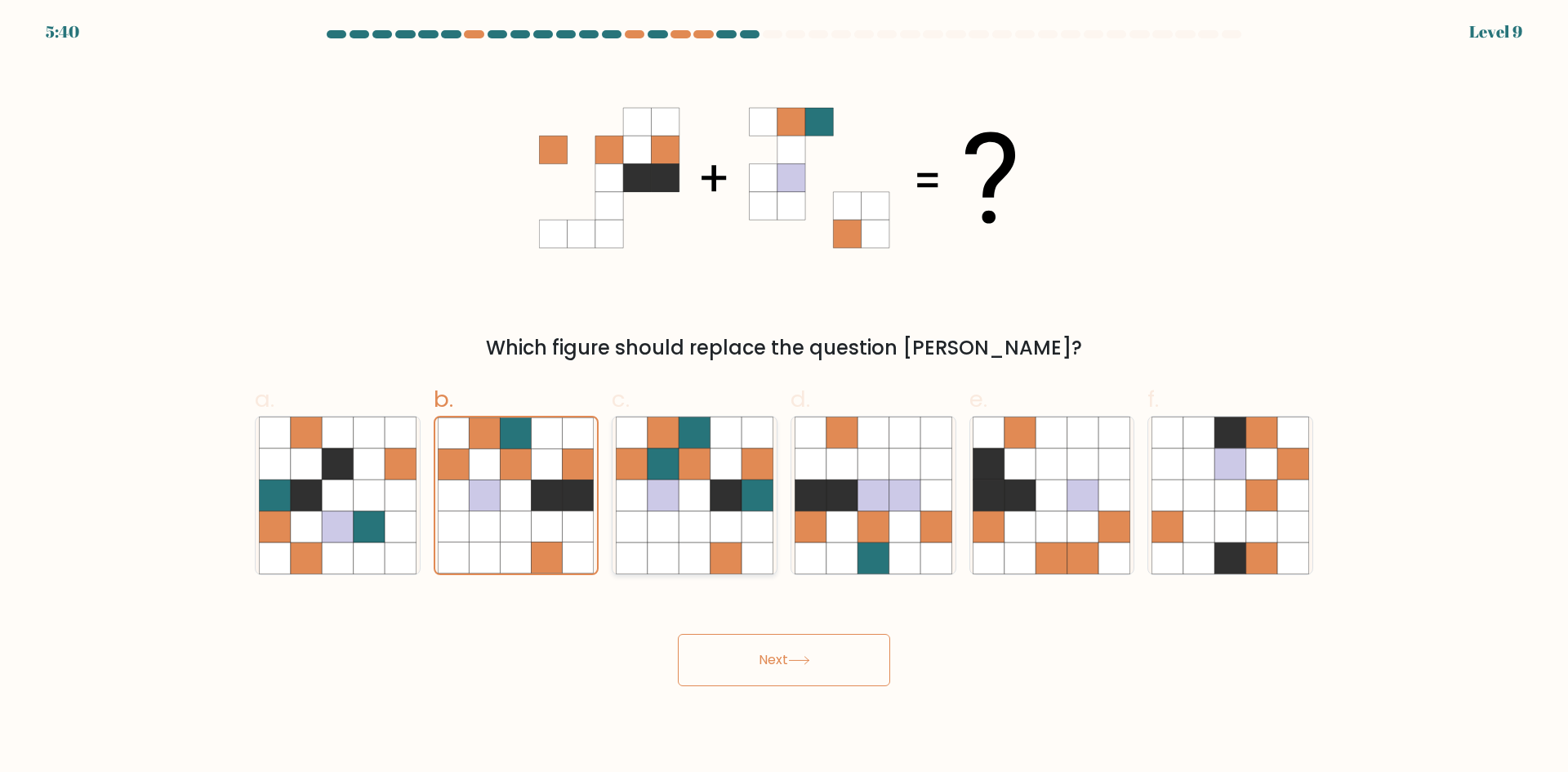
radio input "true"
click at [559, 496] on icon at bounding box center [547, 495] width 31 height 31
click at [784, 397] on input "b." at bounding box center [784, 391] width 1 height 11
radio input "true"
click at [651, 488] on icon at bounding box center [663, 495] width 31 height 31
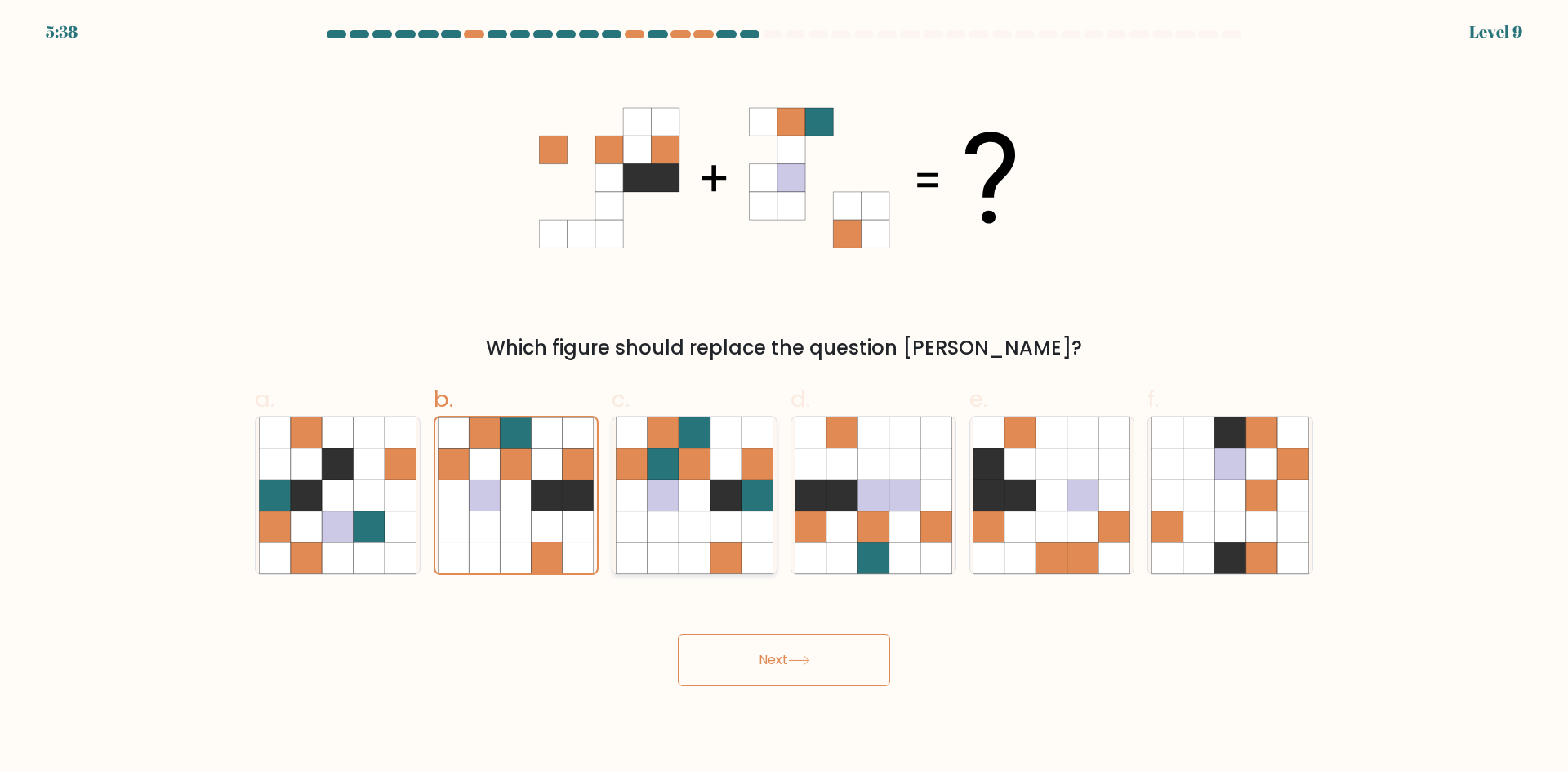
click at [784, 397] on input "c." at bounding box center [784, 391] width 1 height 11
radio input "true"
click at [543, 510] on icon at bounding box center [547, 495] width 31 height 31
click at [784, 397] on input "b." at bounding box center [784, 391] width 1 height 11
radio input "true"
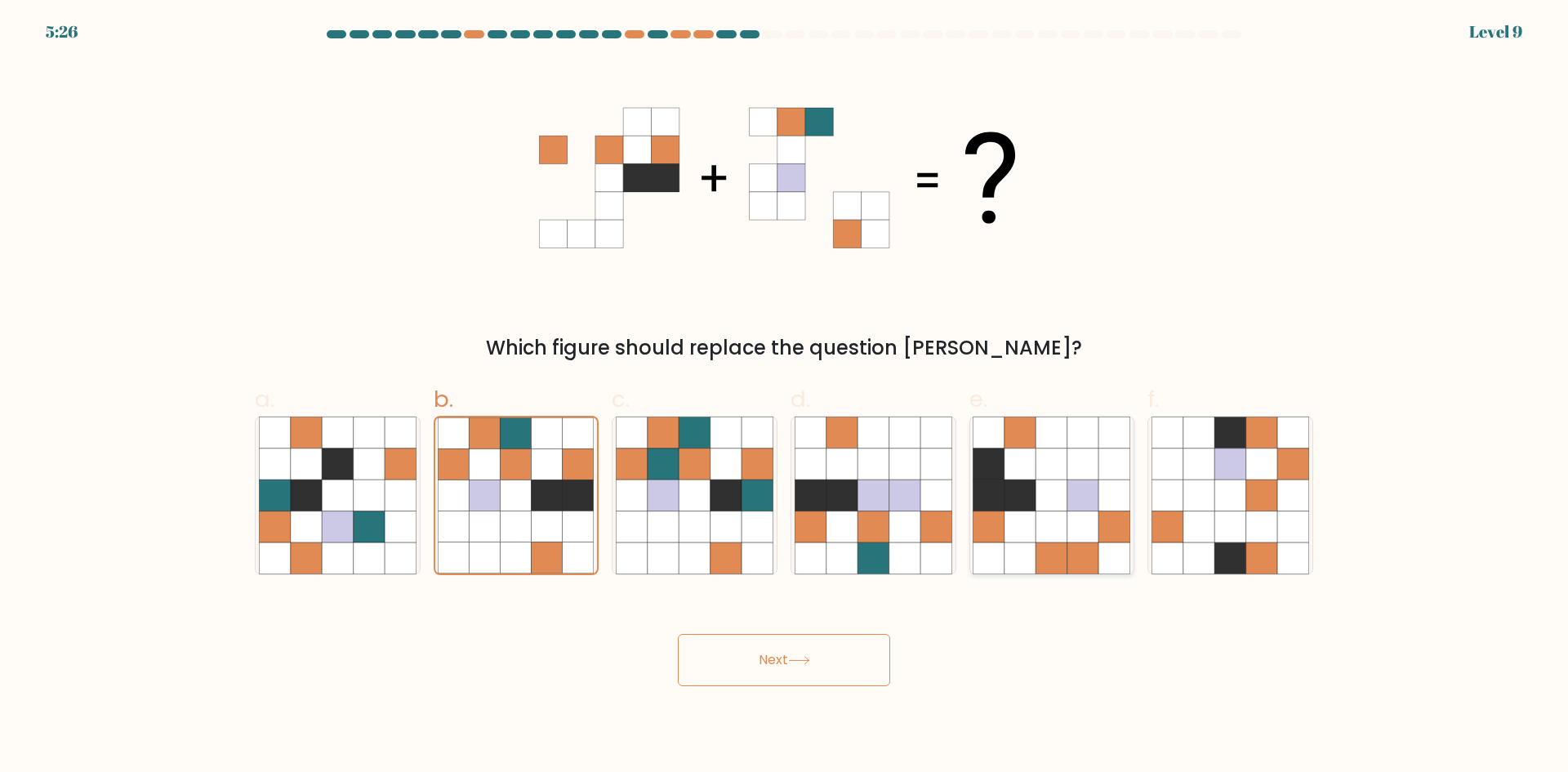
click at [1091, 550] on icon at bounding box center [1083, 558] width 31 height 31
click at [785, 397] on input "e." at bounding box center [784, 391] width 1 height 11
radio input "true"
click at [1252, 493] on icon at bounding box center [1261, 495] width 31 height 31
click at [785, 397] on input "f." at bounding box center [784, 391] width 1 height 11
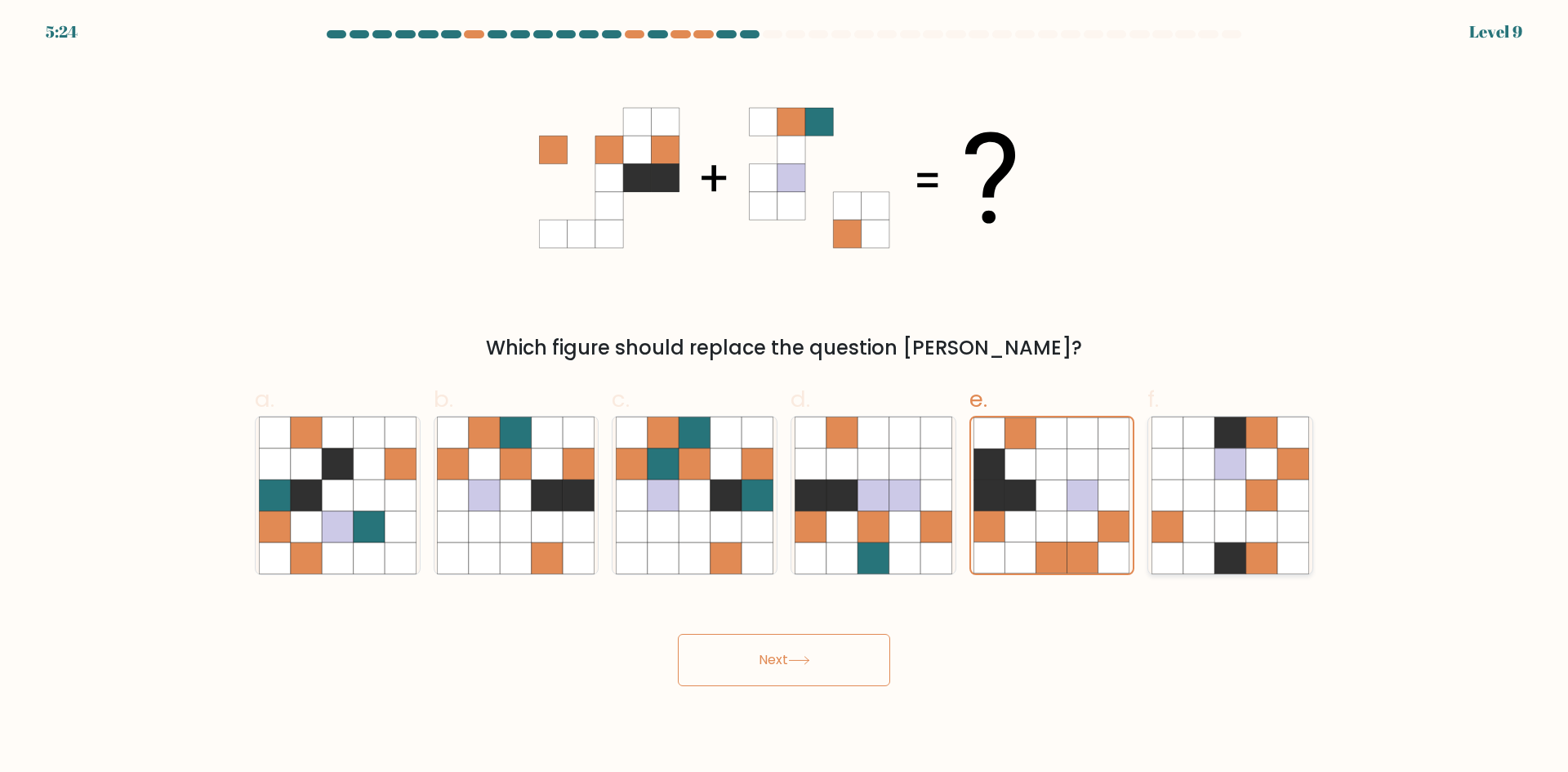
radio input "true"
click at [497, 514] on icon at bounding box center [484, 527] width 31 height 31
click at [784, 397] on input "b." at bounding box center [784, 391] width 1 height 11
radio input "true"
click at [796, 666] on button "Next" at bounding box center [784, 660] width 212 height 53
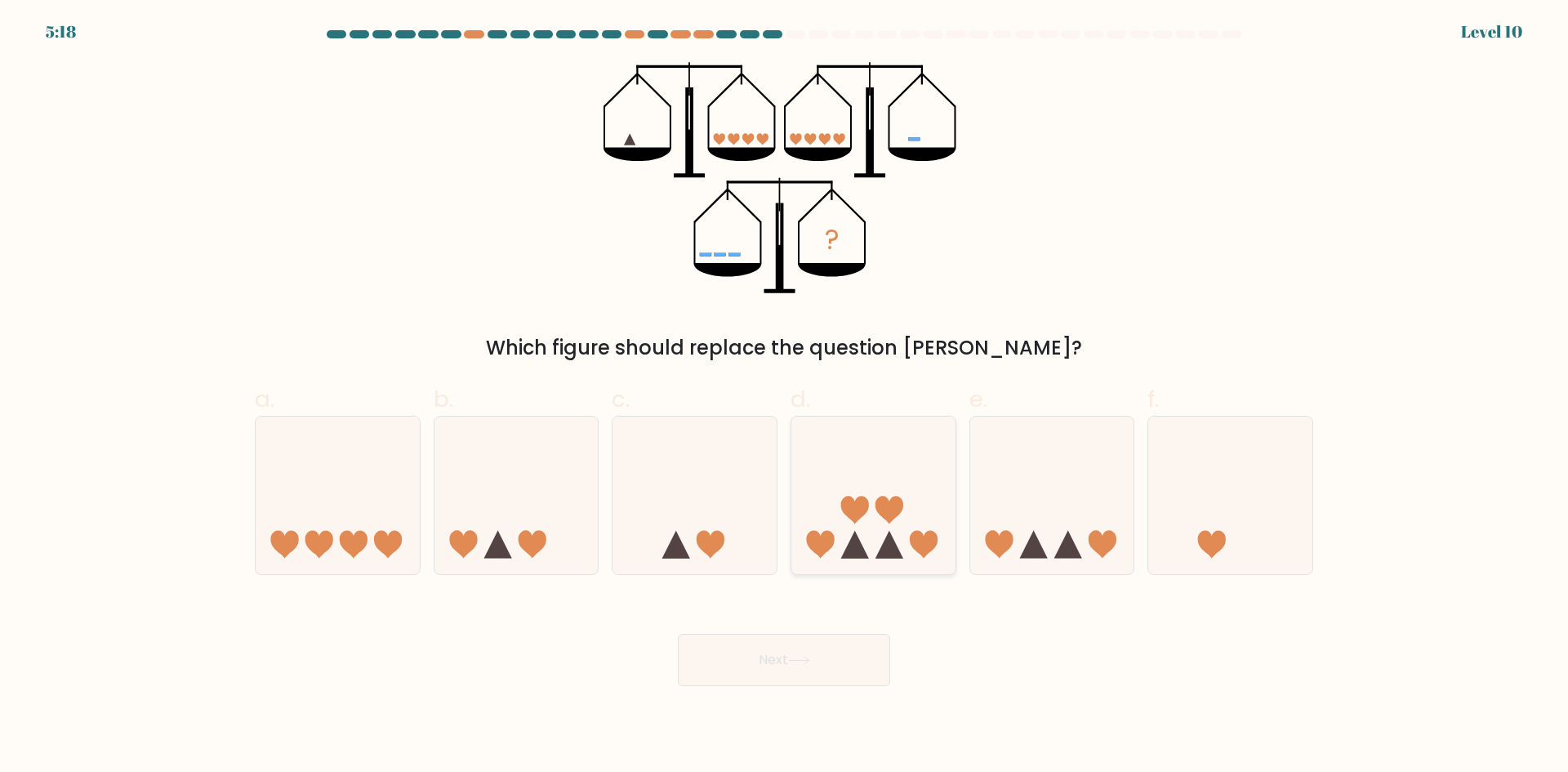
click at [860, 556] on icon at bounding box center [855, 545] width 28 height 28
click at [785, 397] on input "d." at bounding box center [784, 391] width 1 height 11
radio input "true"
click at [826, 649] on button "Next" at bounding box center [784, 660] width 212 height 53
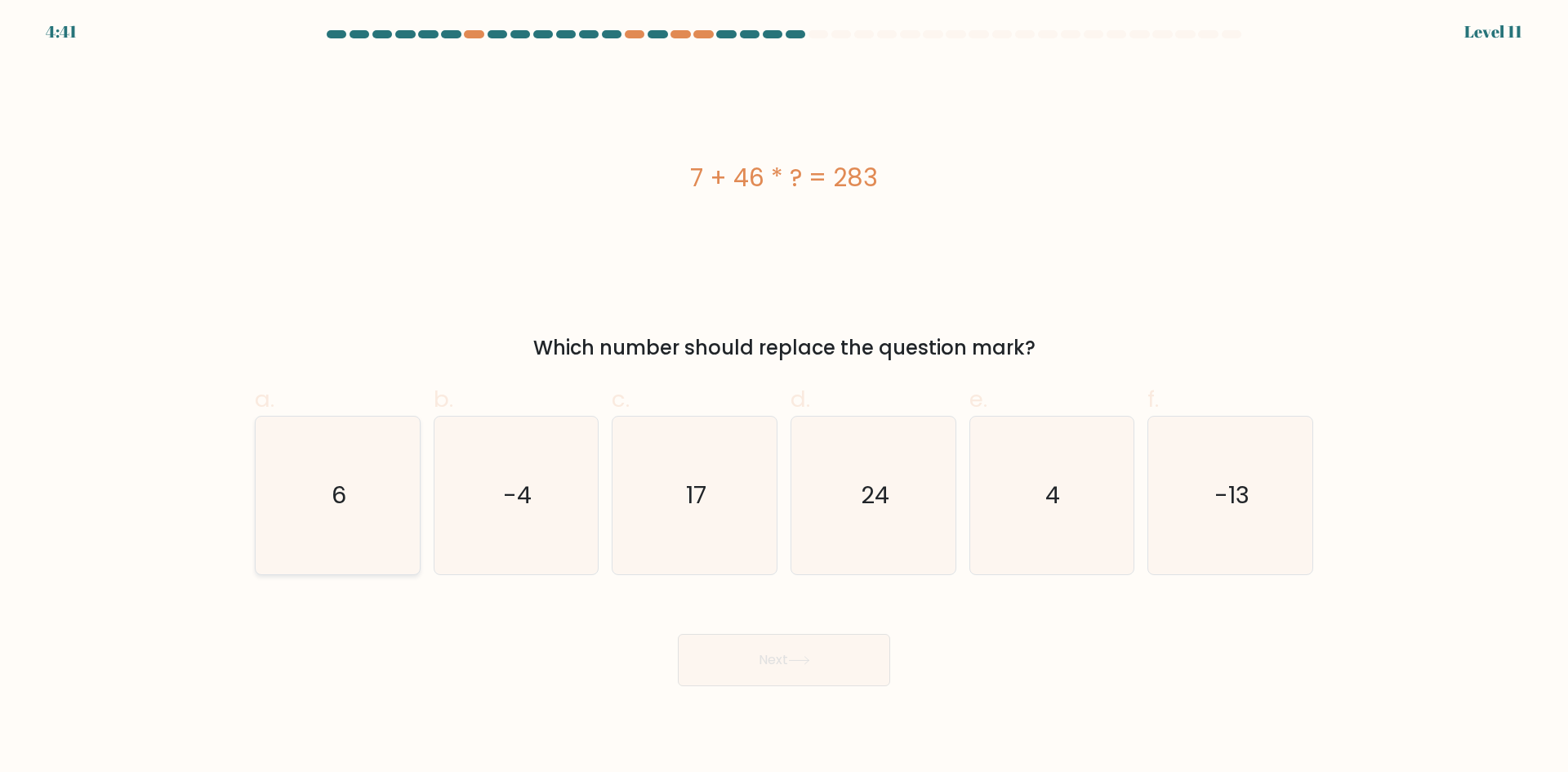
click at [339, 499] on text "6" at bounding box center [339, 495] width 15 height 33
click at [784, 397] on input "a. 6" at bounding box center [784, 391] width 1 height 11
radio input "true"
click at [780, 673] on button "Next" at bounding box center [784, 660] width 212 height 53
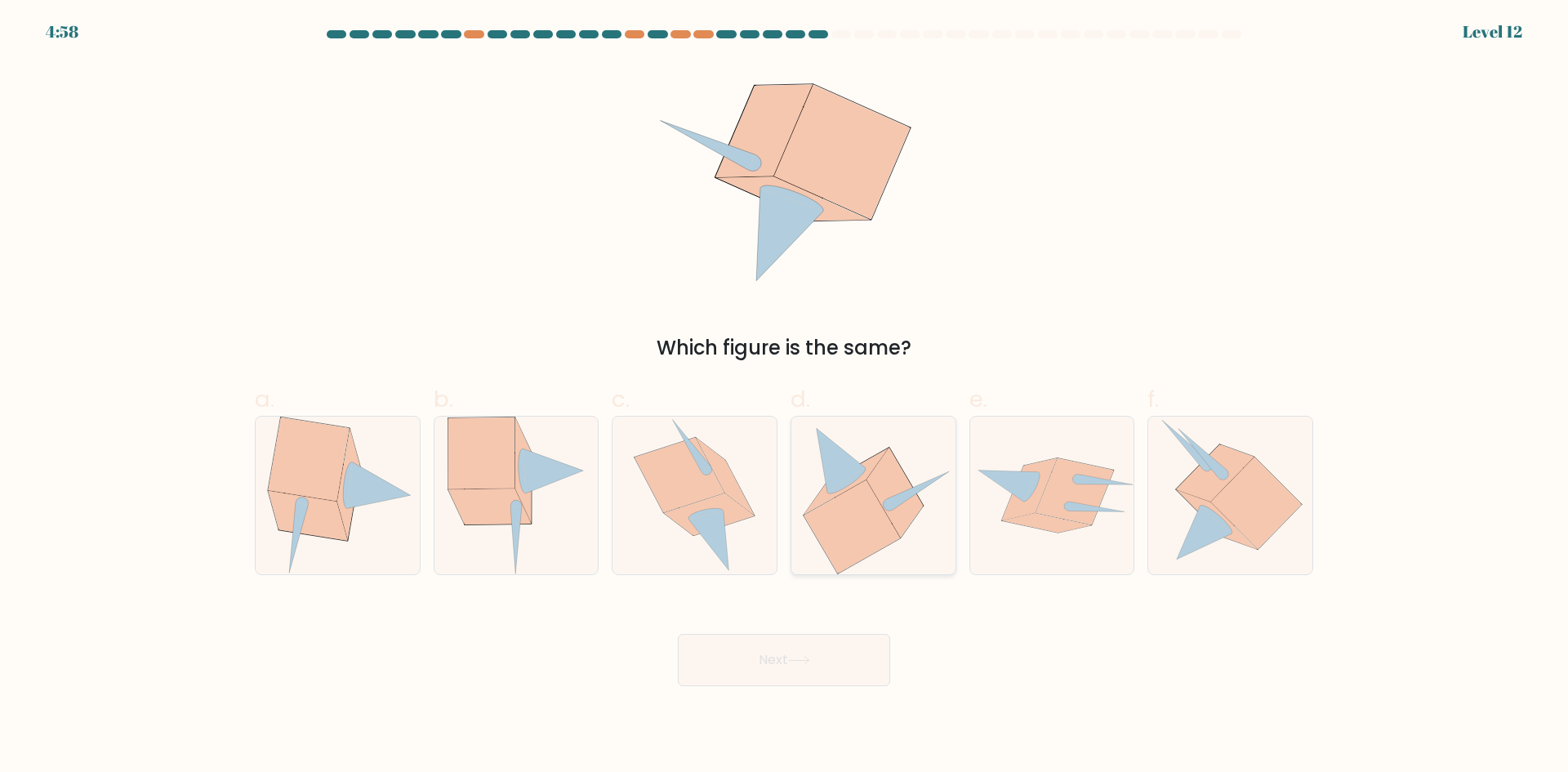
click at [846, 500] on icon at bounding box center [851, 526] width 96 height 93
click at [785, 397] on input "d." at bounding box center [784, 391] width 1 height 11
radio input "true"
click at [846, 640] on button "Next" at bounding box center [784, 660] width 212 height 53
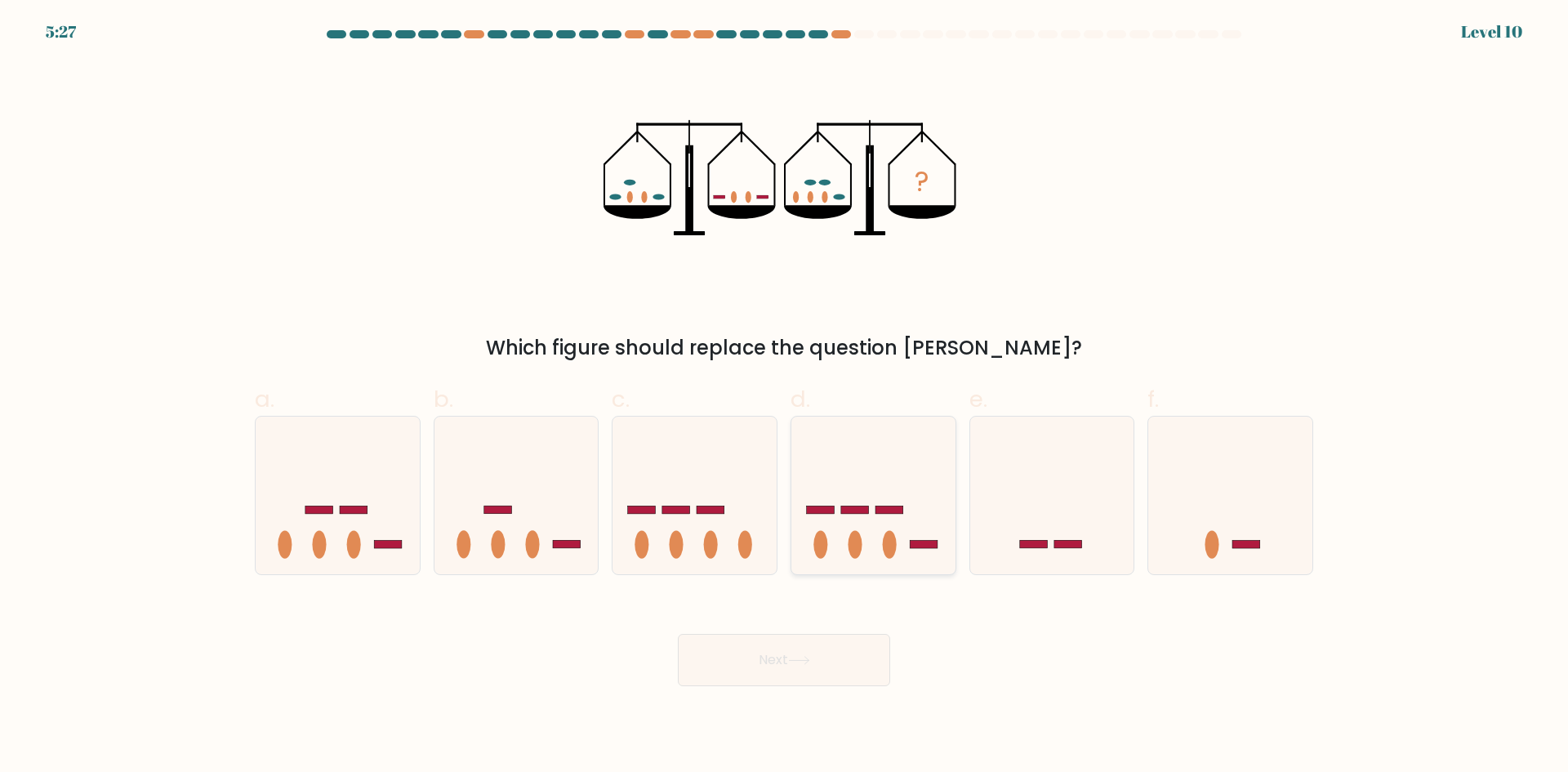
click at [858, 548] on ellipse at bounding box center [855, 545] width 14 height 28
click at [785, 397] on input "d." at bounding box center [784, 391] width 1 height 11
radio input "true"
click at [502, 472] on icon at bounding box center [517, 495] width 164 height 136
click at [784, 397] on input "b." at bounding box center [784, 391] width 1 height 11
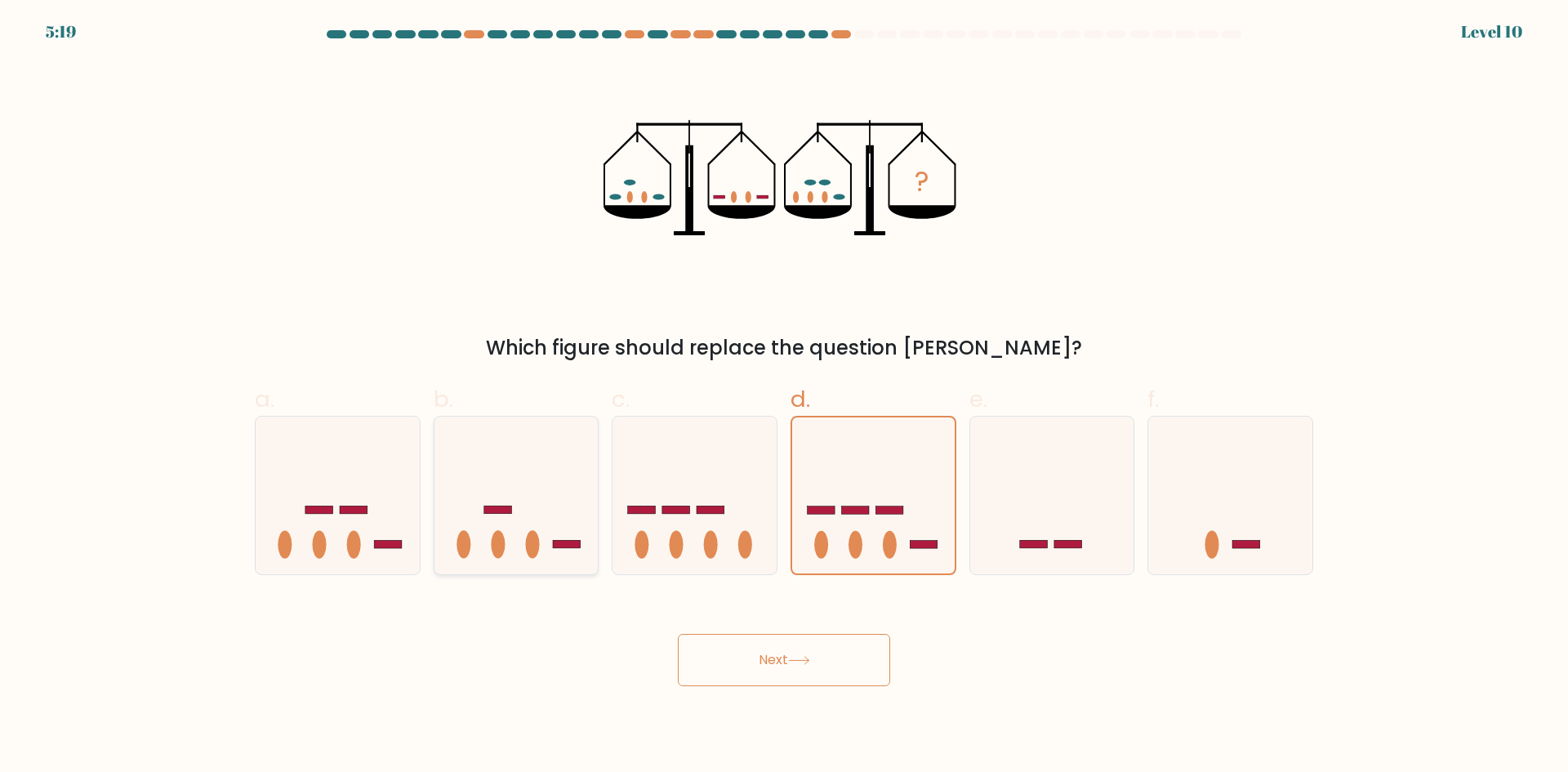
radio input "true"
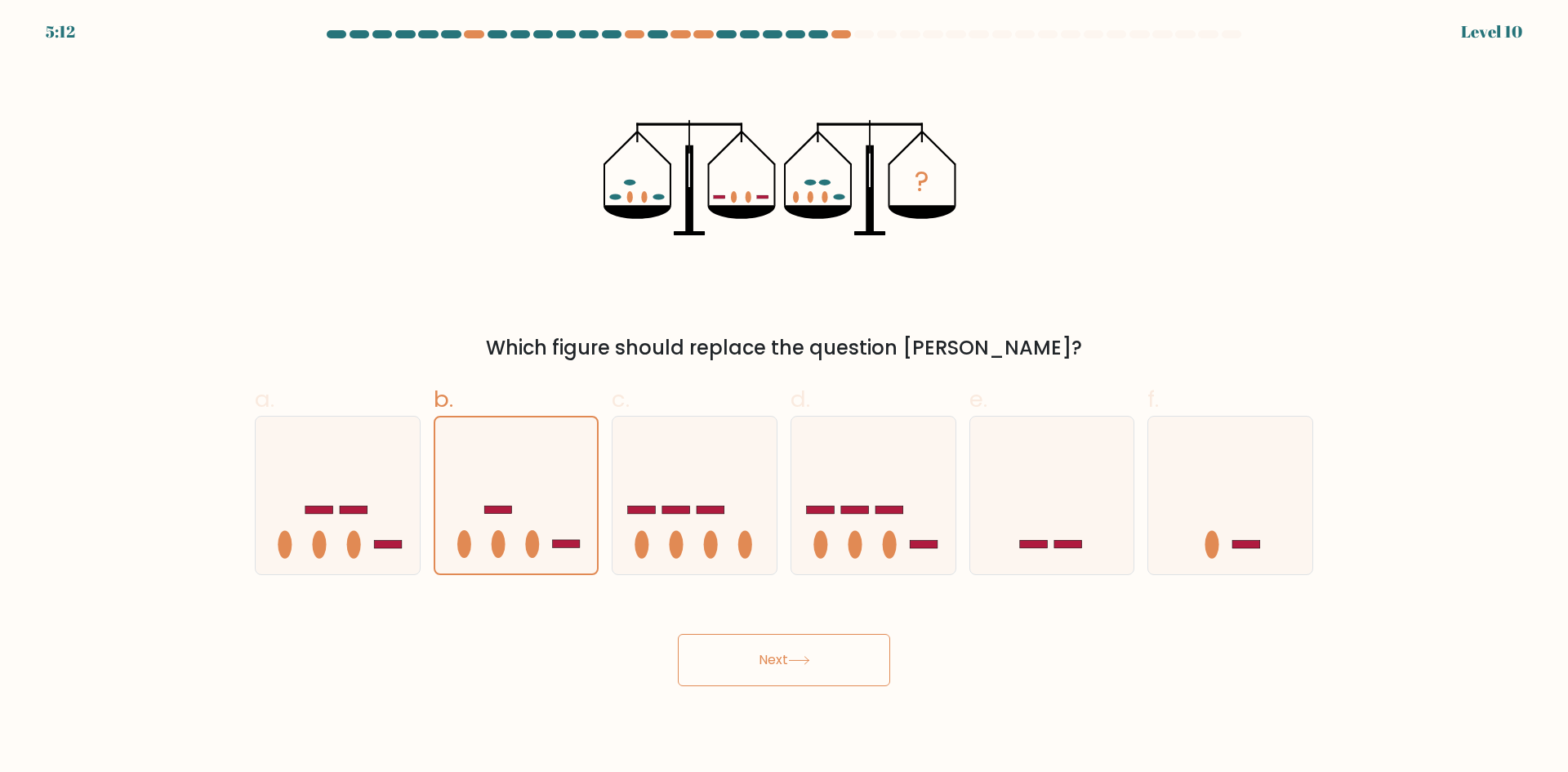
click at [736, 649] on button "Next" at bounding box center [784, 660] width 212 height 53
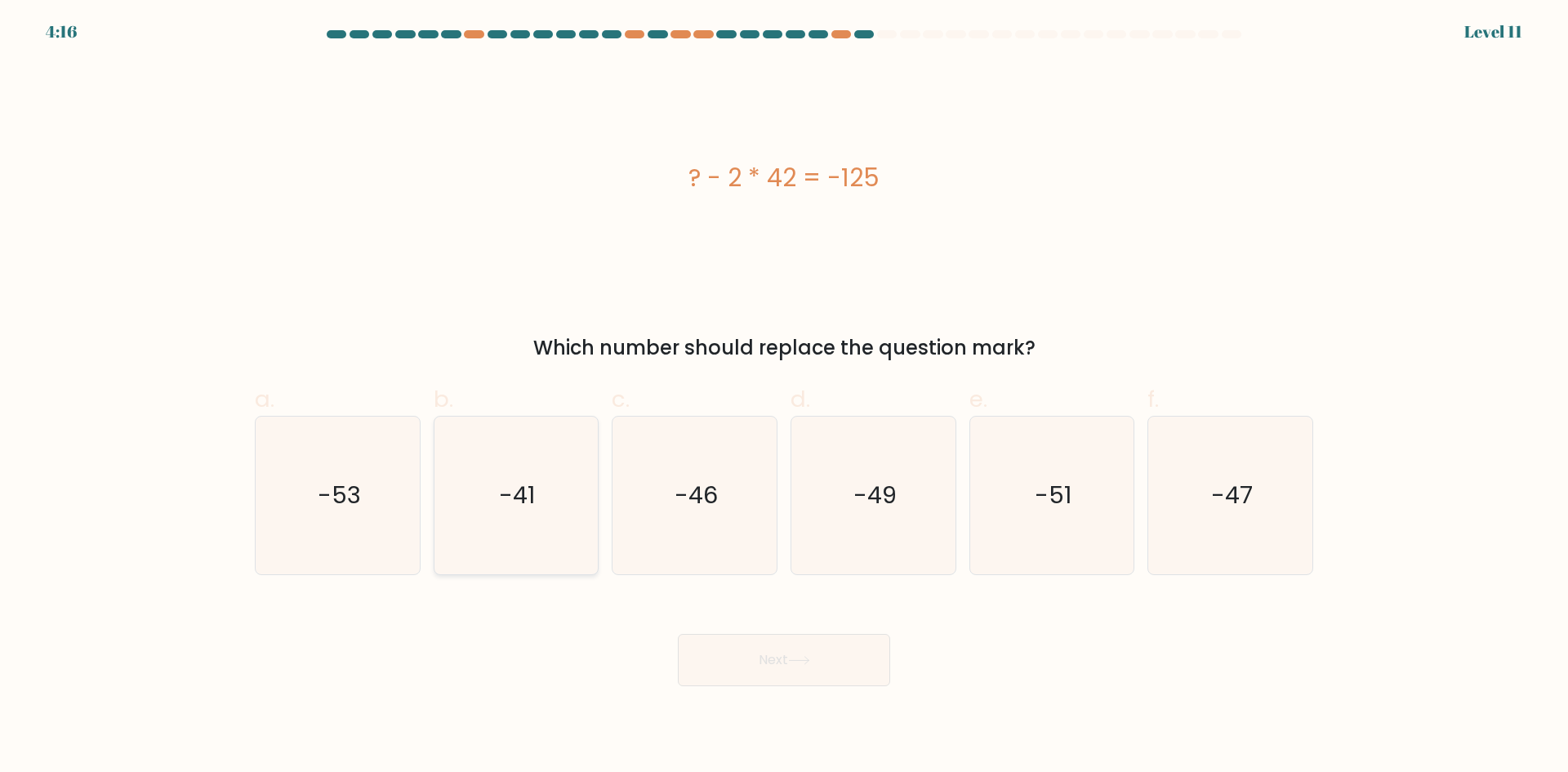
click at [583, 515] on icon "-41" at bounding box center [516, 496] width 158 height 158
click at [784, 397] on input "b. -41" at bounding box center [784, 391] width 1 height 11
radio input "true"
click at [805, 658] on icon at bounding box center [799, 660] width 22 height 9
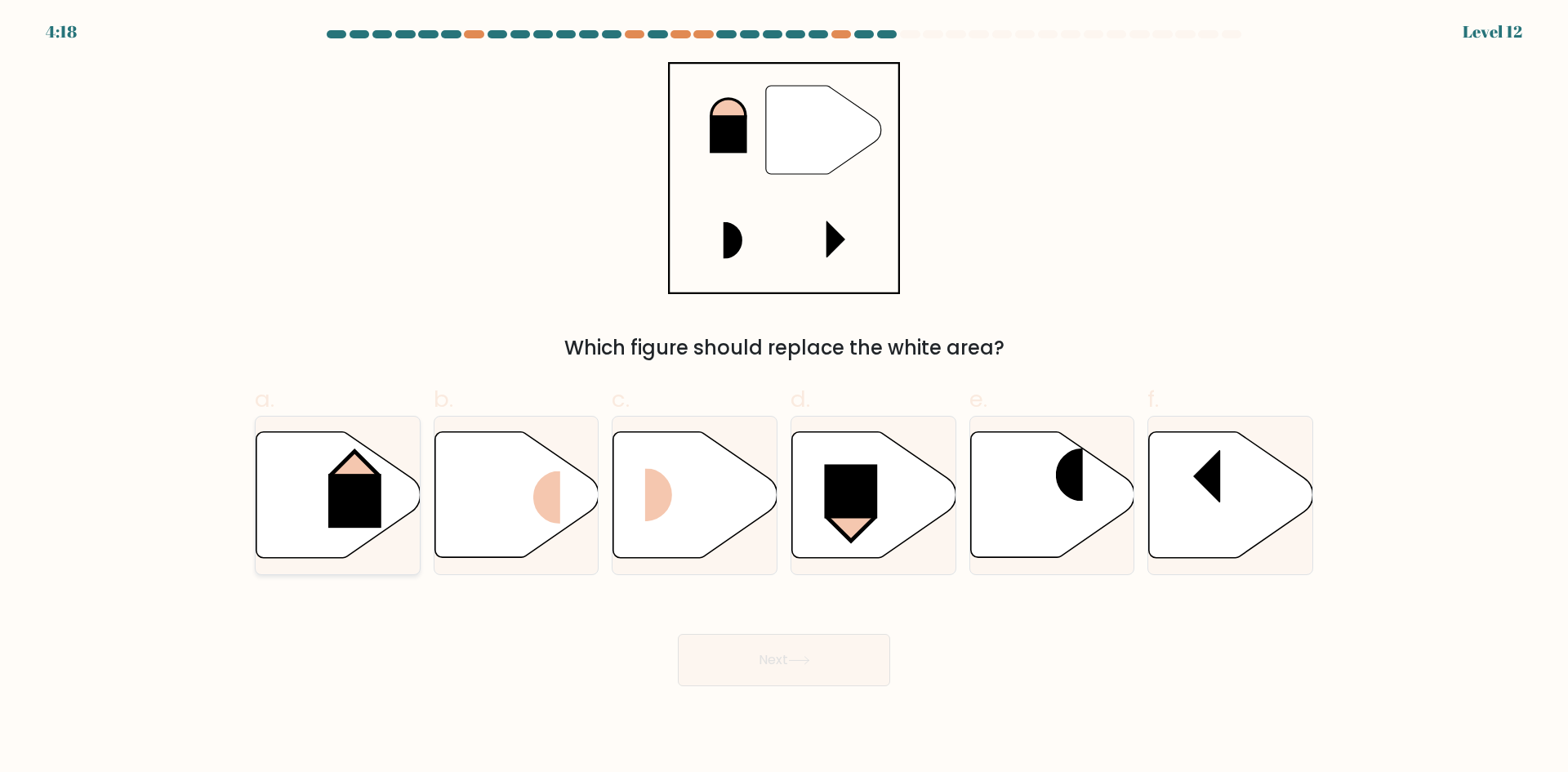
click at [357, 477] on rect at bounding box center [354, 501] width 53 height 54
click at [784, 397] on input "a." at bounding box center [784, 391] width 1 height 11
radio input "true"
click at [731, 659] on button "Next" at bounding box center [784, 660] width 212 height 53
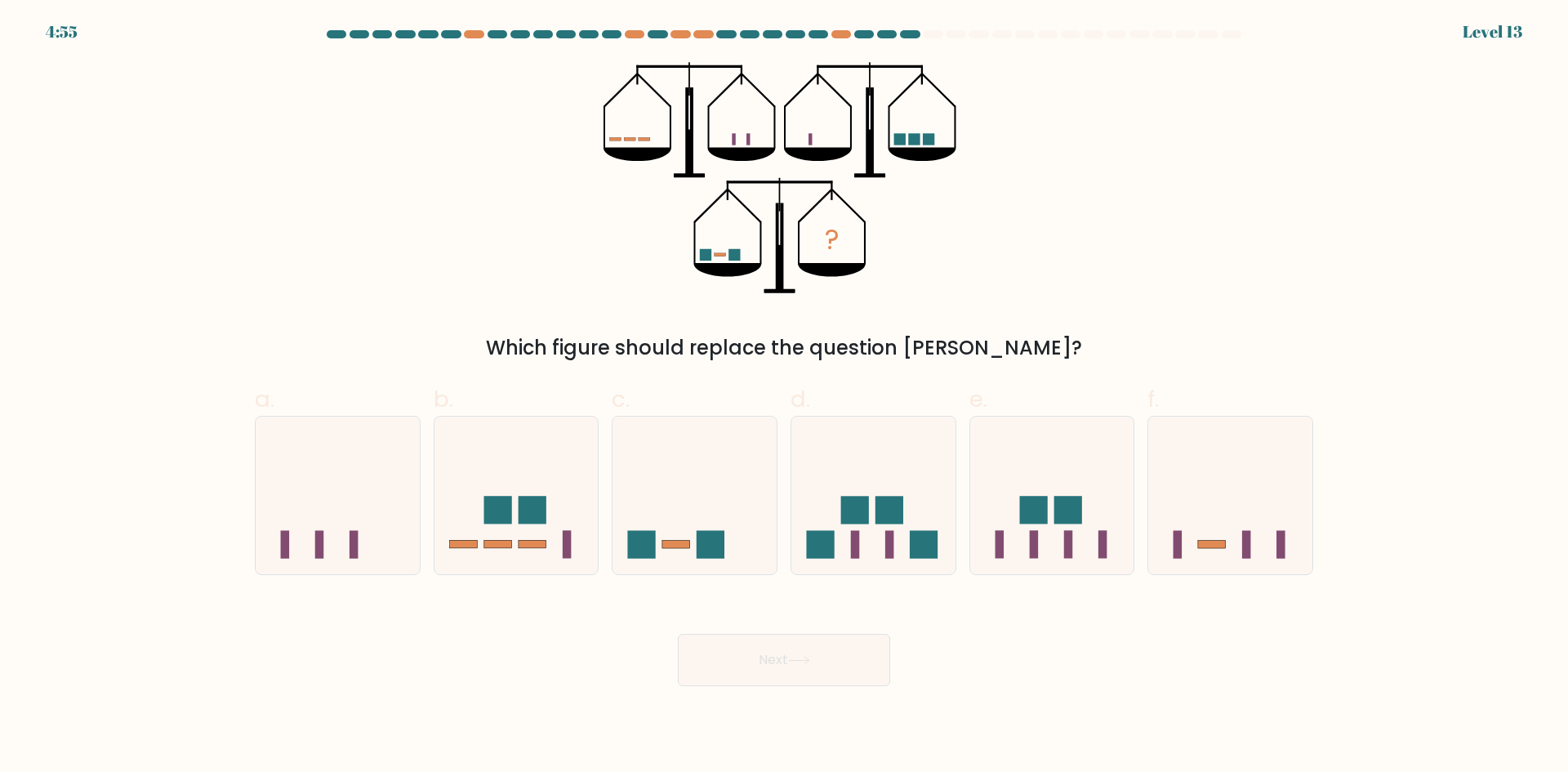
drag, startPoint x: 744, startPoint y: 580, endPoint x: 518, endPoint y: 252, distance: 398.3
drag, startPoint x: 518, startPoint y: 252, endPoint x: 503, endPoint y: 198, distance: 56.0
click at [503, 198] on div "? Which figure should replace the question mark?" at bounding box center [784, 213] width 1078 height 301
click at [325, 507] on icon at bounding box center [338, 495] width 164 height 136
click at [784, 397] on input "a." at bounding box center [784, 391] width 1 height 11
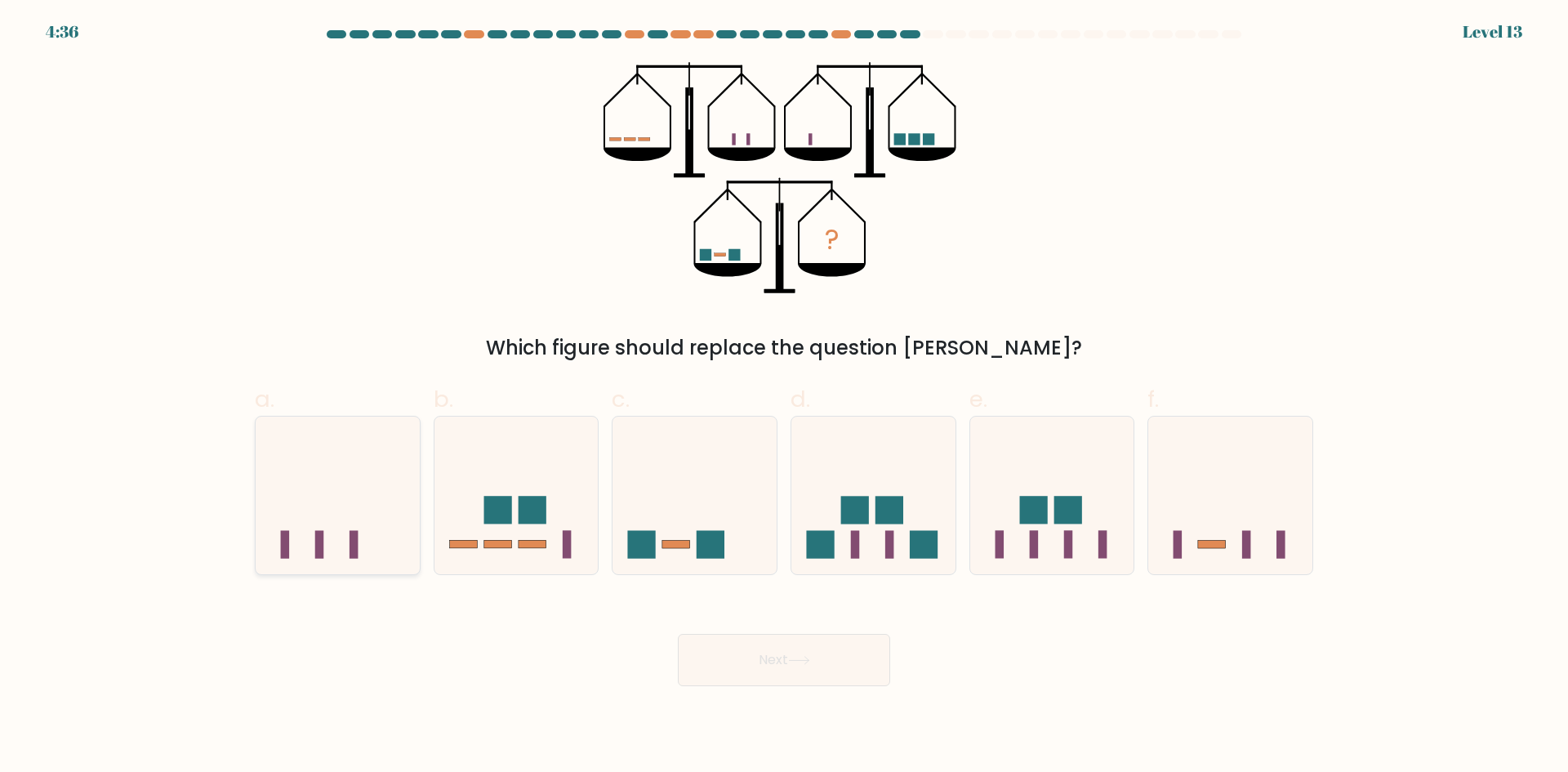
radio input "true"
click at [823, 654] on button "Next" at bounding box center [784, 660] width 212 height 53
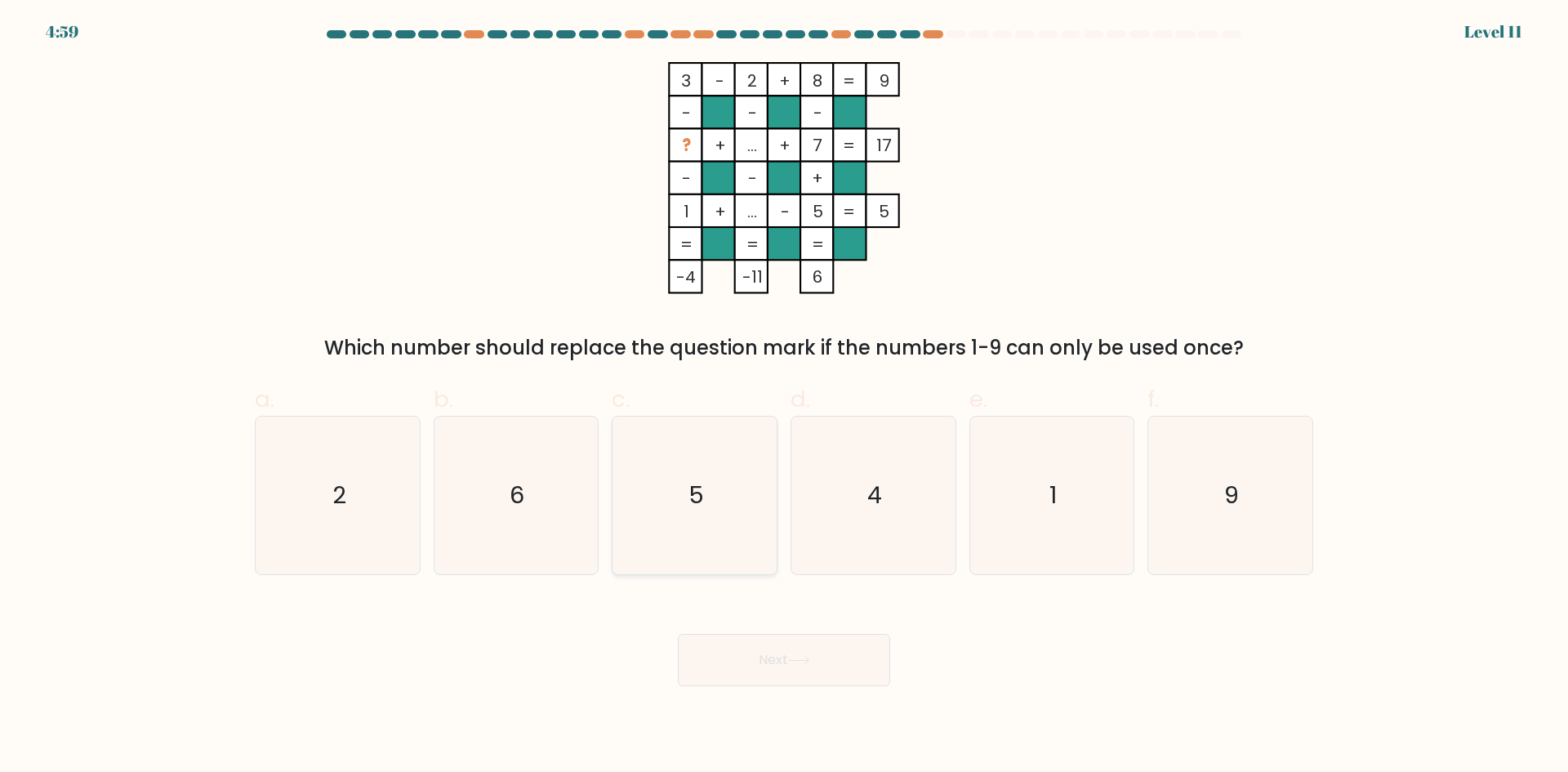
drag, startPoint x: 709, startPoint y: 423, endPoint x: 713, endPoint y: 433, distance: 10.8
click at [707, 426] on icon "5" at bounding box center [694, 496] width 158 height 158
click at [784, 397] on input "c. 5" at bounding box center [784, 391] width 1 height 11
radio input "true"
click at [792, 657] on icon at bounding box center [799, 660] width 22 height 9
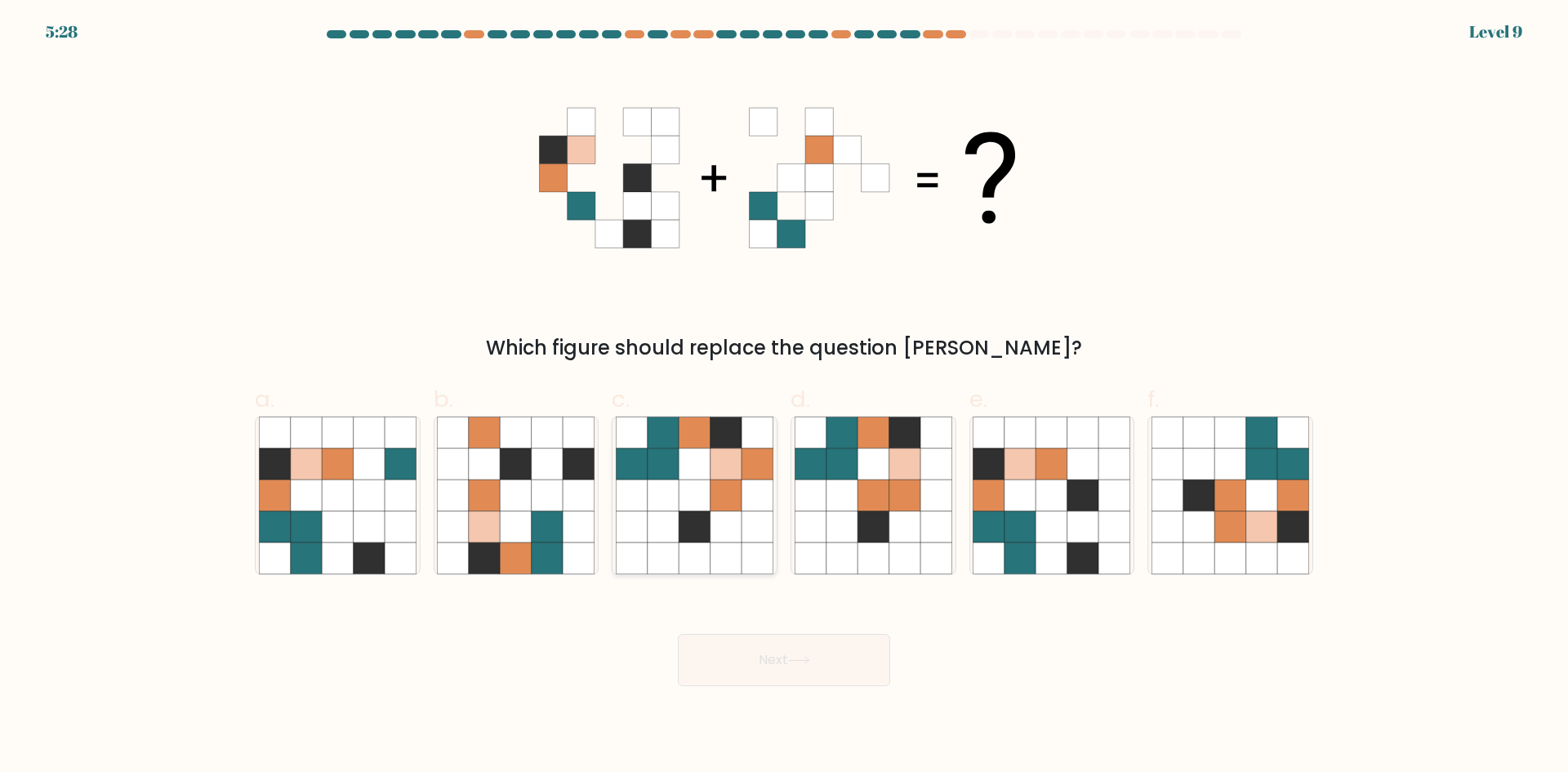
click at [648, 468] on icon at bounding box center [663, 464] width 31 height 31
click at [784, 397] on input "c." at bounding box center [784, 391] width 1 height 11
radio input "true"
click at [1051, 507] on icon at bounding box center [1052, 495] width 31 height 31
click at [785, 397] on input "e." at bounding box center [784, 391] width 1 height 11
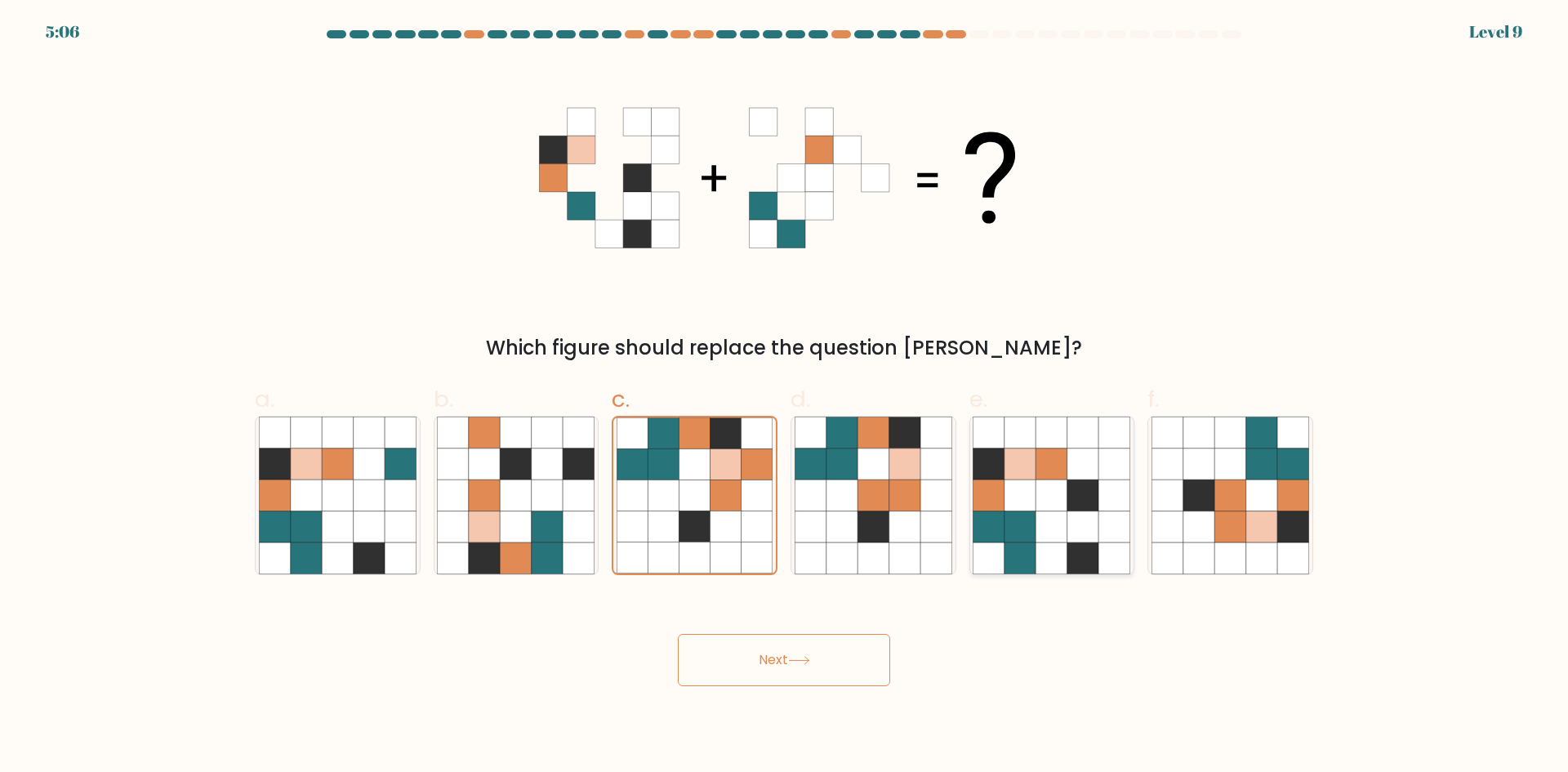
radio input "true"
click at [798, 668] on button "Next" at bounding box center [784, 660] width 212 height 53
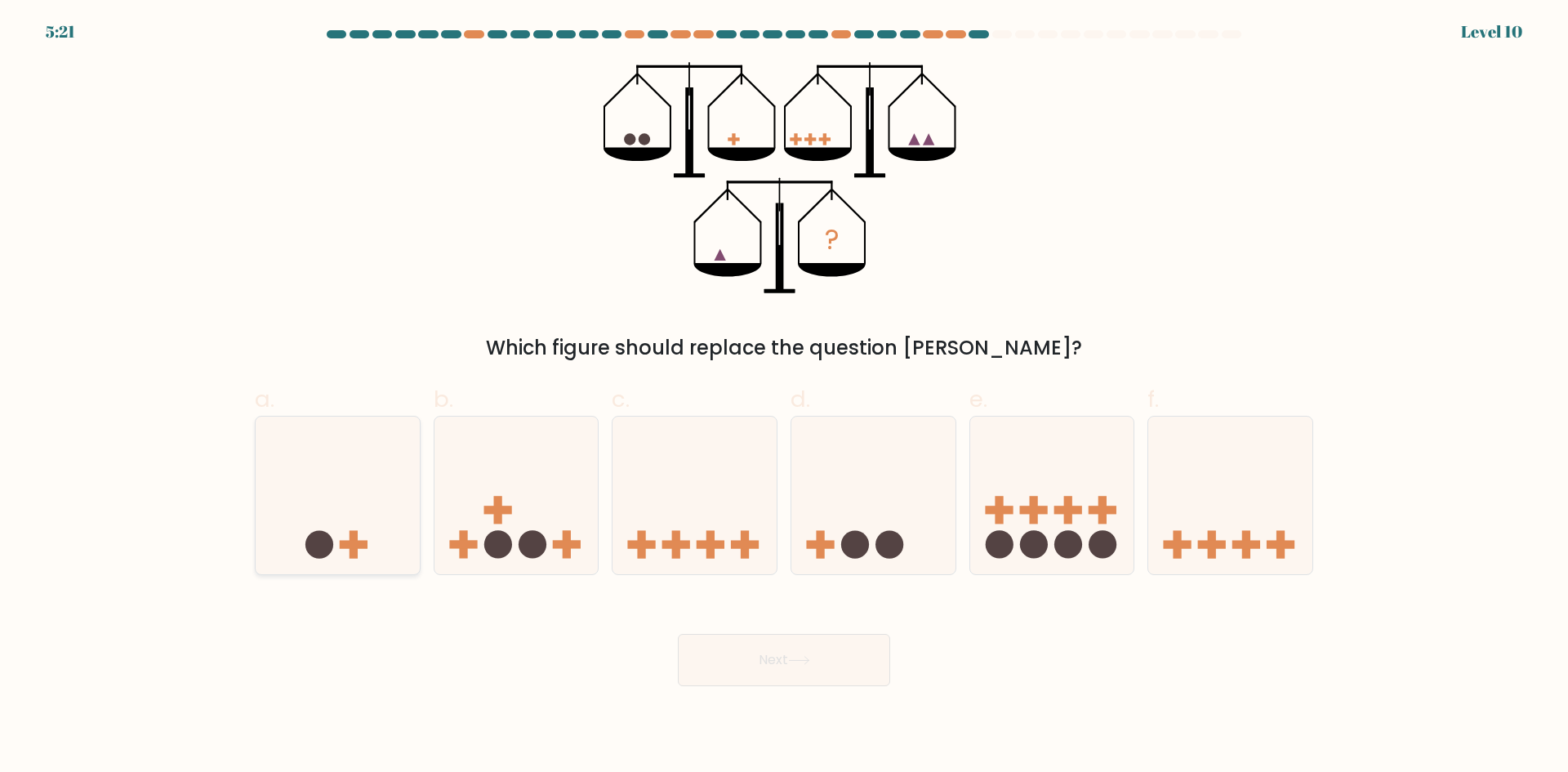
click at [257, 493] on icon at bounding box center [338, 495] width 164 height 136
click at [784, 397] on input "a." at bounding box center [784, 391] width 1 height 11
radio input "true"
click at [846, 673] on button "Next" at bounding box center [784, 660] width 212 height 53
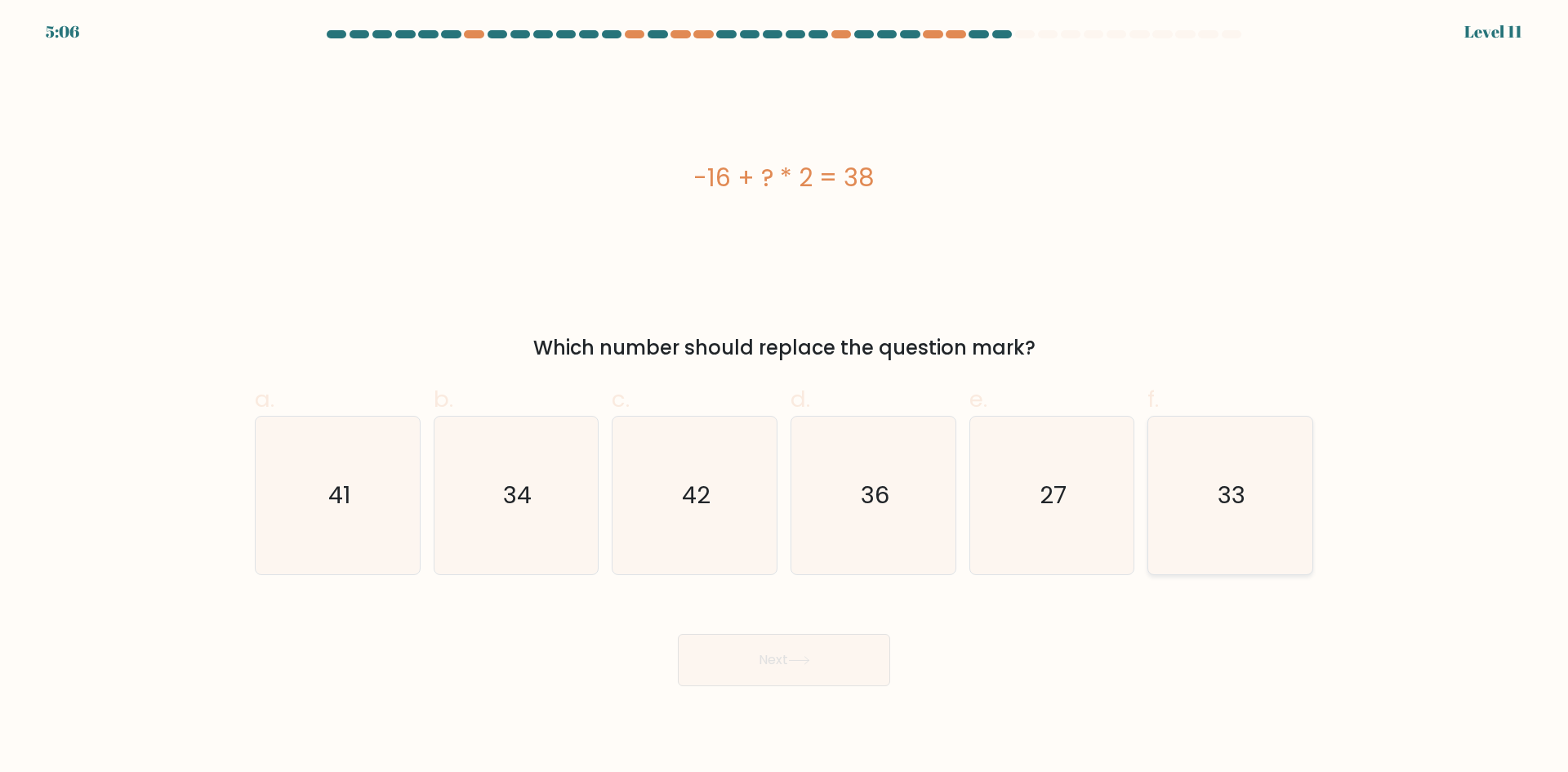
click at [1172, 516] on icon "33" at bounding box center [1230, 496] width 158 height 158
click at [785, 397] on input "f. 33" at bounding box center [784, 391] width 1 height 11
radio input "true"
click at [881, 669] on button "Next" at bounding box center [784, 660] width 212 height 53
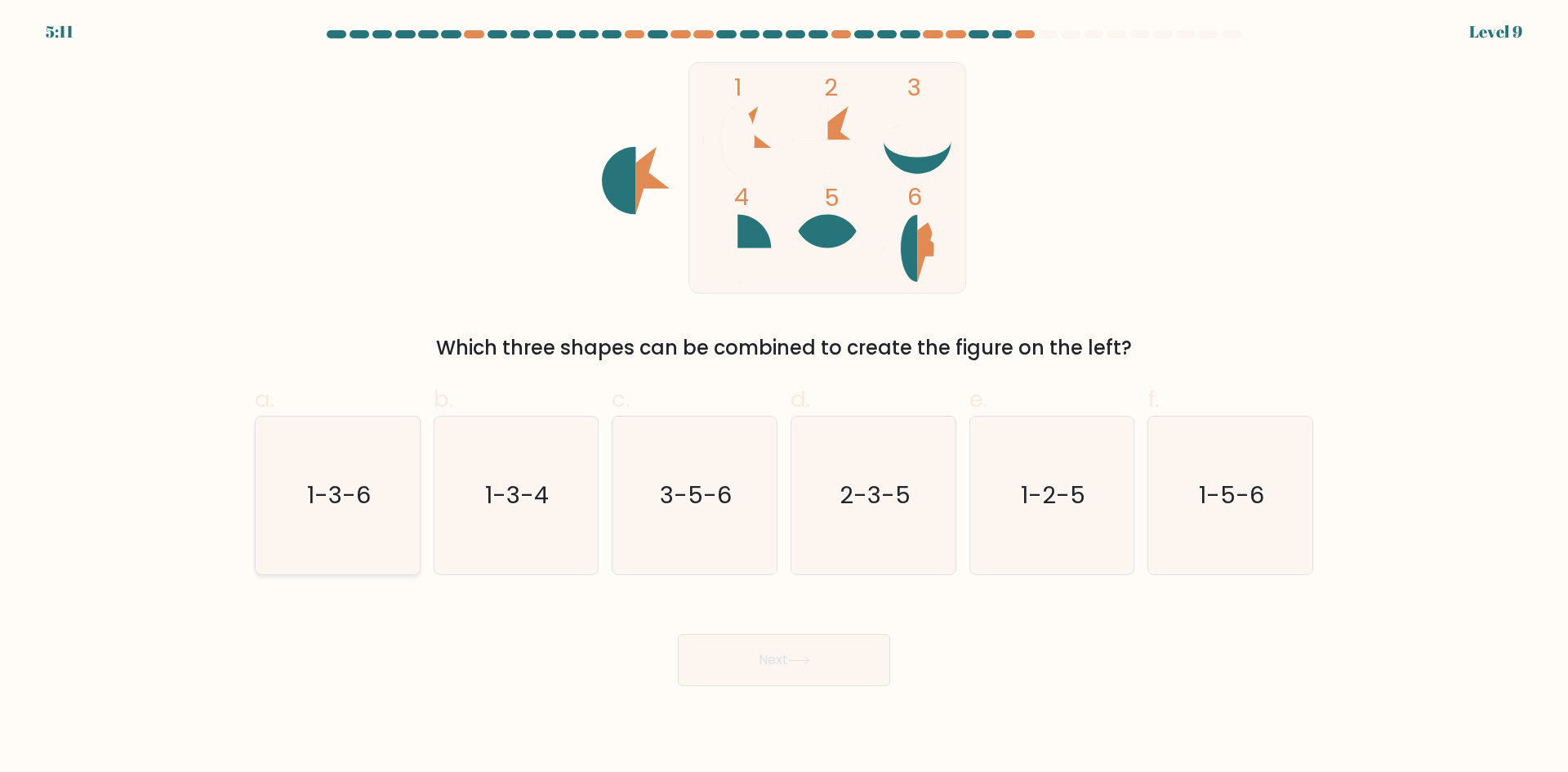
click at [308, 457] on icon "1-3-6" at bounding box center [338, 496] width 158 height 158
click at [784, 397] on input "a. 1-3-6" at bounding box center [784, 391] width 1 height 11
radio input "true"
click at [832, 649] on button "Next" at bounding box center [784, 660] width 212 height 53
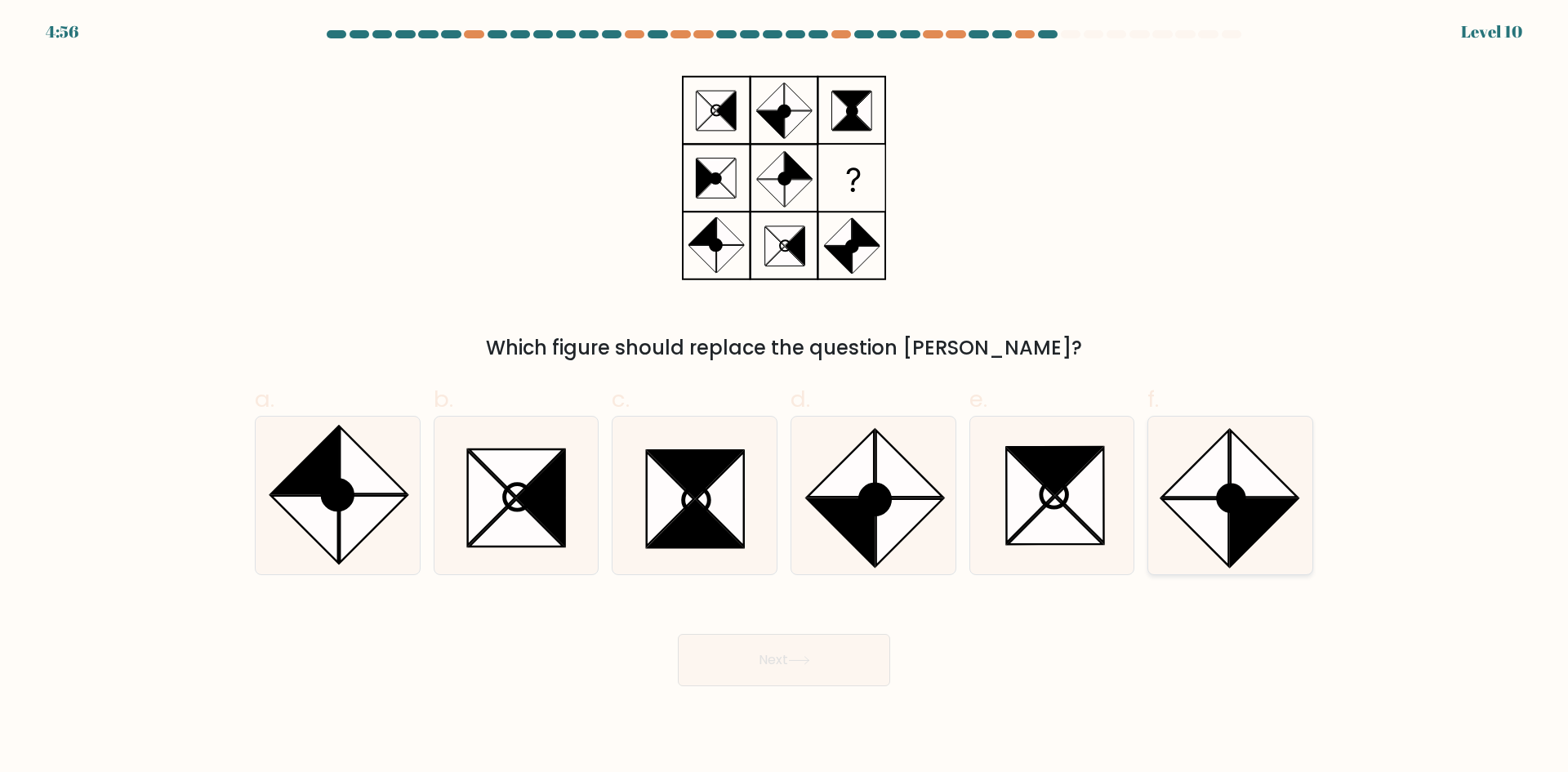
click at [1208, 502] on icon at bounding box center [1195, 532] width 67 height 67
click at [785, 397] on input "f." at bounding box center [784, 391] width 1 height 11
radio input "true"
click at [862, 654] on button "Next" at bounding box center [784, 660] width 212 height 53
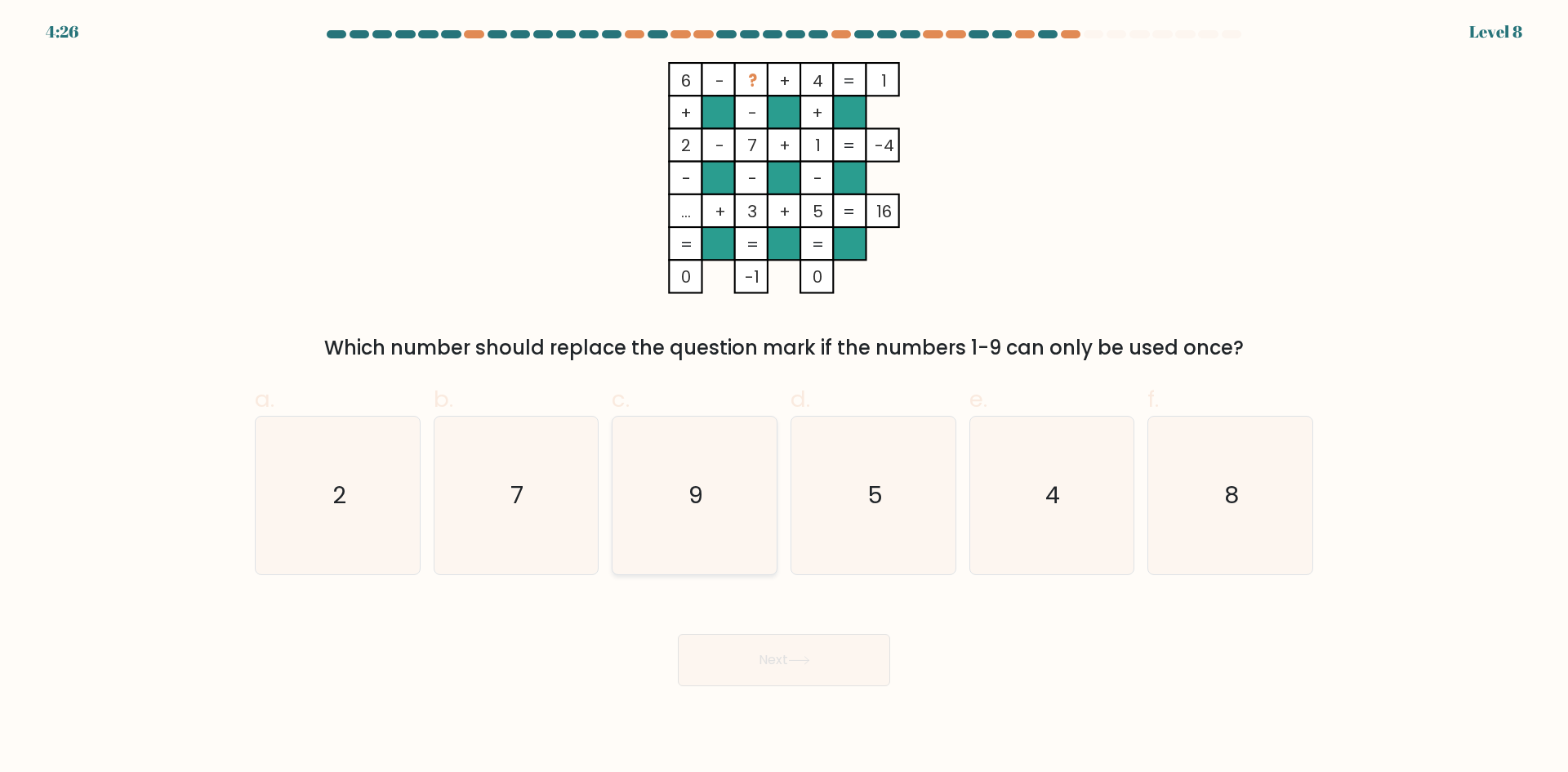
click at [702, 489] on text "9" at bounding box center [697, 495] width 15 height 33
click at [784, 397] on input "c. 9" at bounding box center [784, 391] width 1 height 11
radio input "true"
click at [772, 654] on button "Next" at bounding box center [784, 660] width 212 height 53
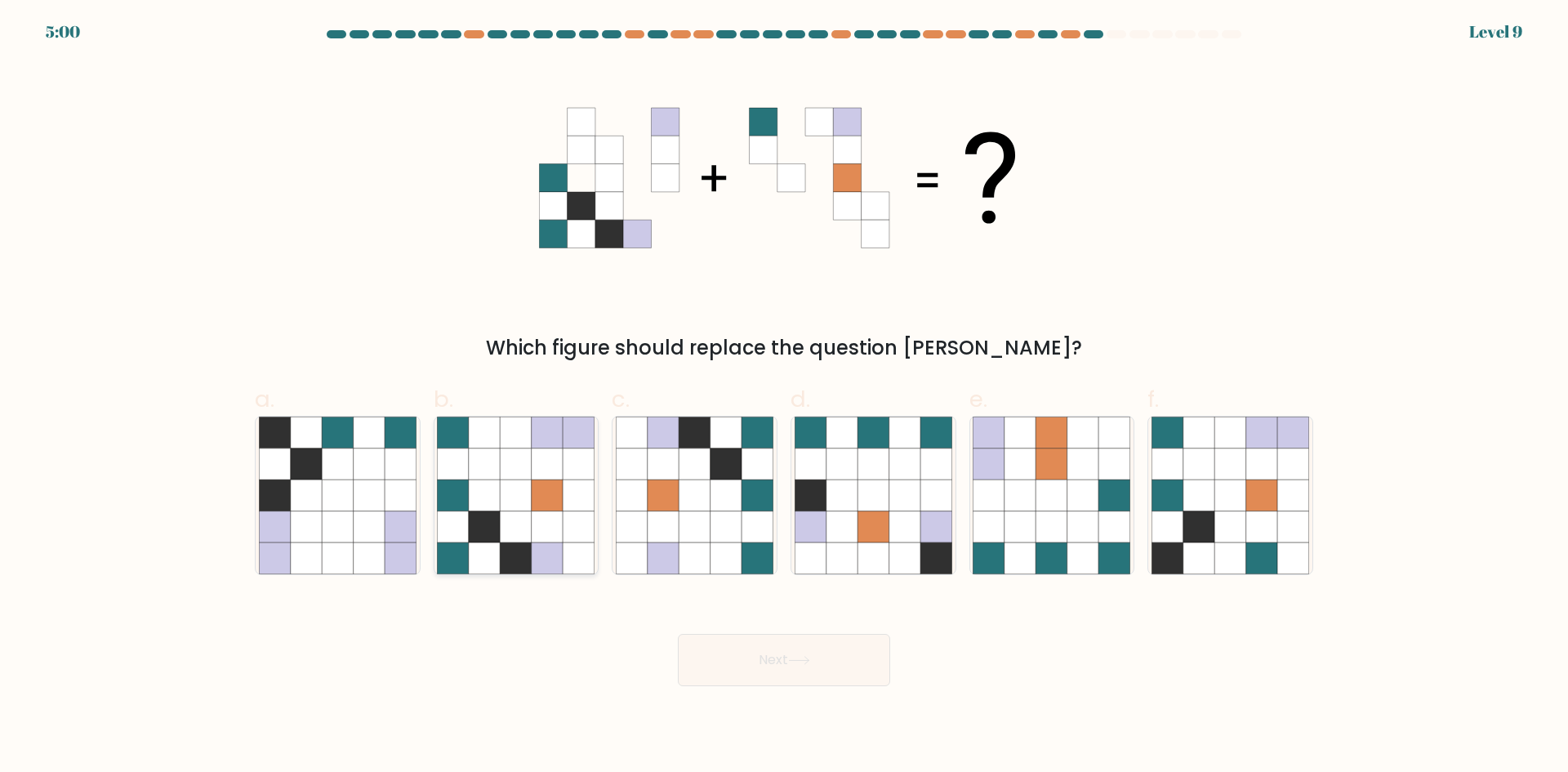
click at [471, 506] on icon at bounding box center [484, 495] width 31 height 31
click at [784, 397] on input "b." at bounding box center [784, 391] width 1 height 11
radio input "true"
click at [750, 526] on icon at bounding box center [757, 527] width 31 height 31
click at [784, 397] on input "c." at bounding box center [784, 391] width 1 height 11
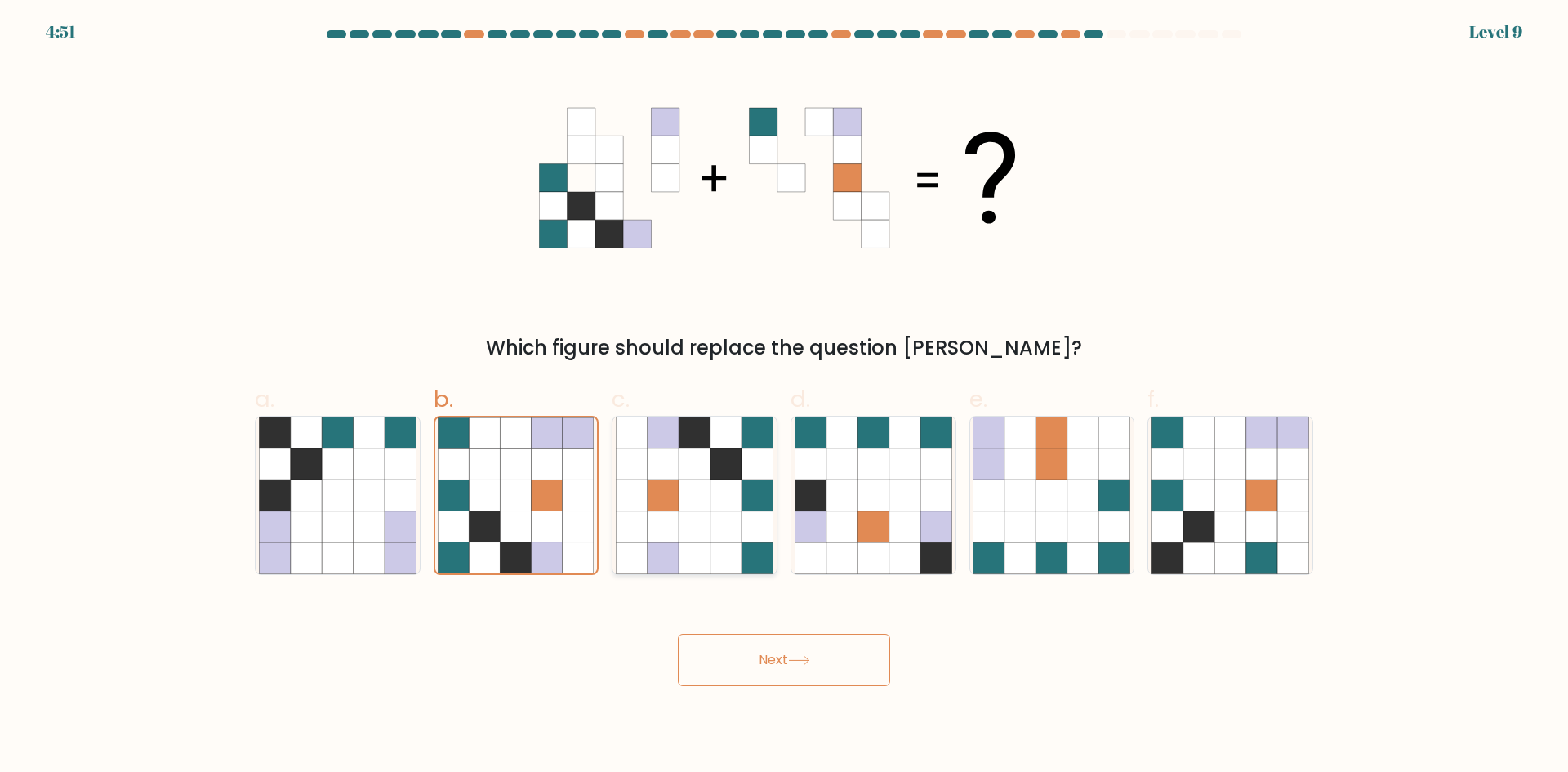
radio input "true"
click at [939, 468] on icon at bounding box center [936, 464] width 31 height 31
click at [785, 397] on input "d." at bounding box center [784, 391] width 1 height 11
radio input "true"
click at [1217, 443] on icon at bounding box center [1229, 432] width 31 height 31
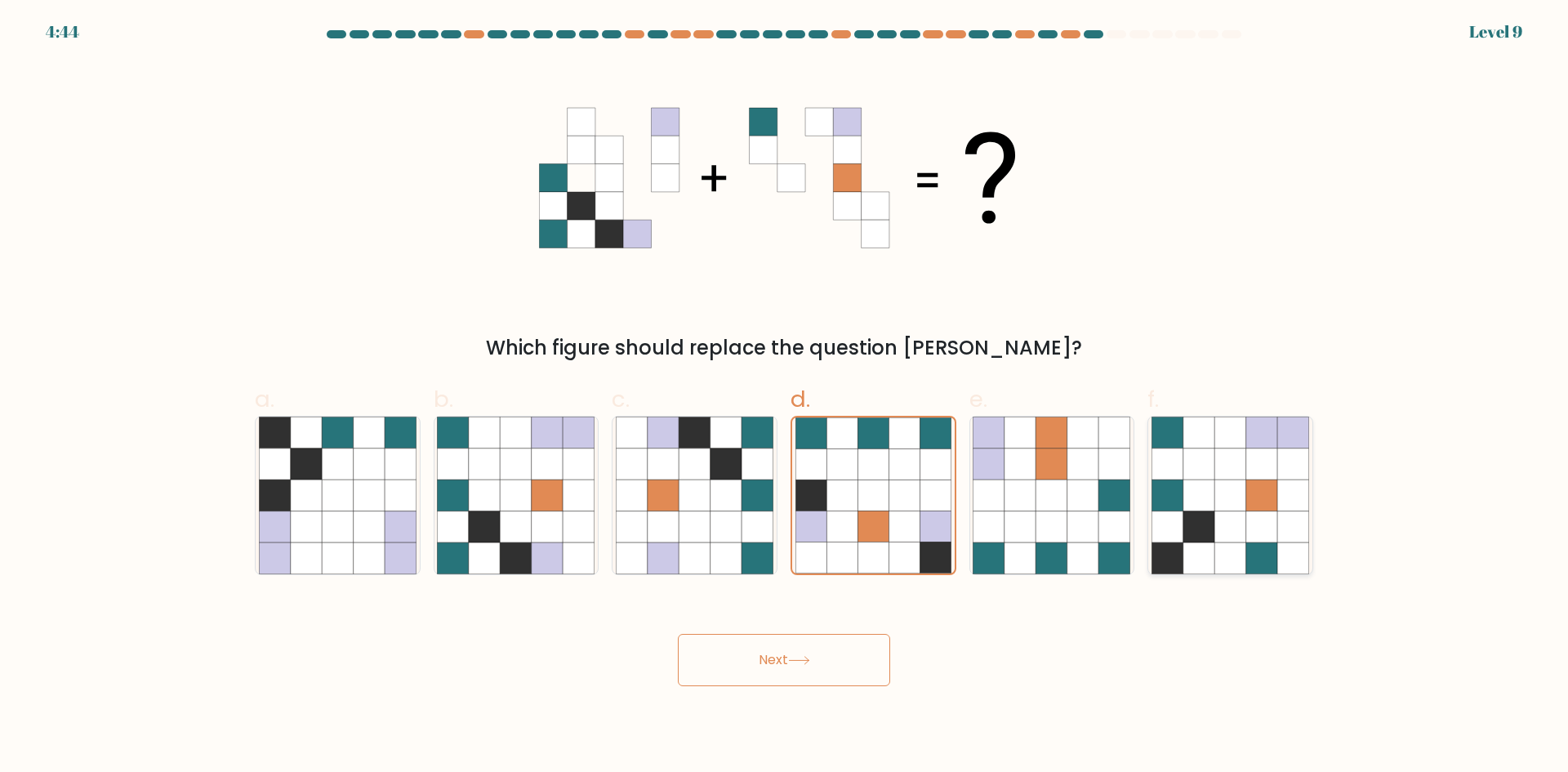
click at [785, 397] on input "f." at bounding box center [784, 391] width 1 height 11
radio input "true"
click at [536, 520] on icon at bounding box center [547, 527] width 31 height 31
click at [784, 397] on input "b." at bounding box center [784, 391] width 1 height 11
radio input "true"
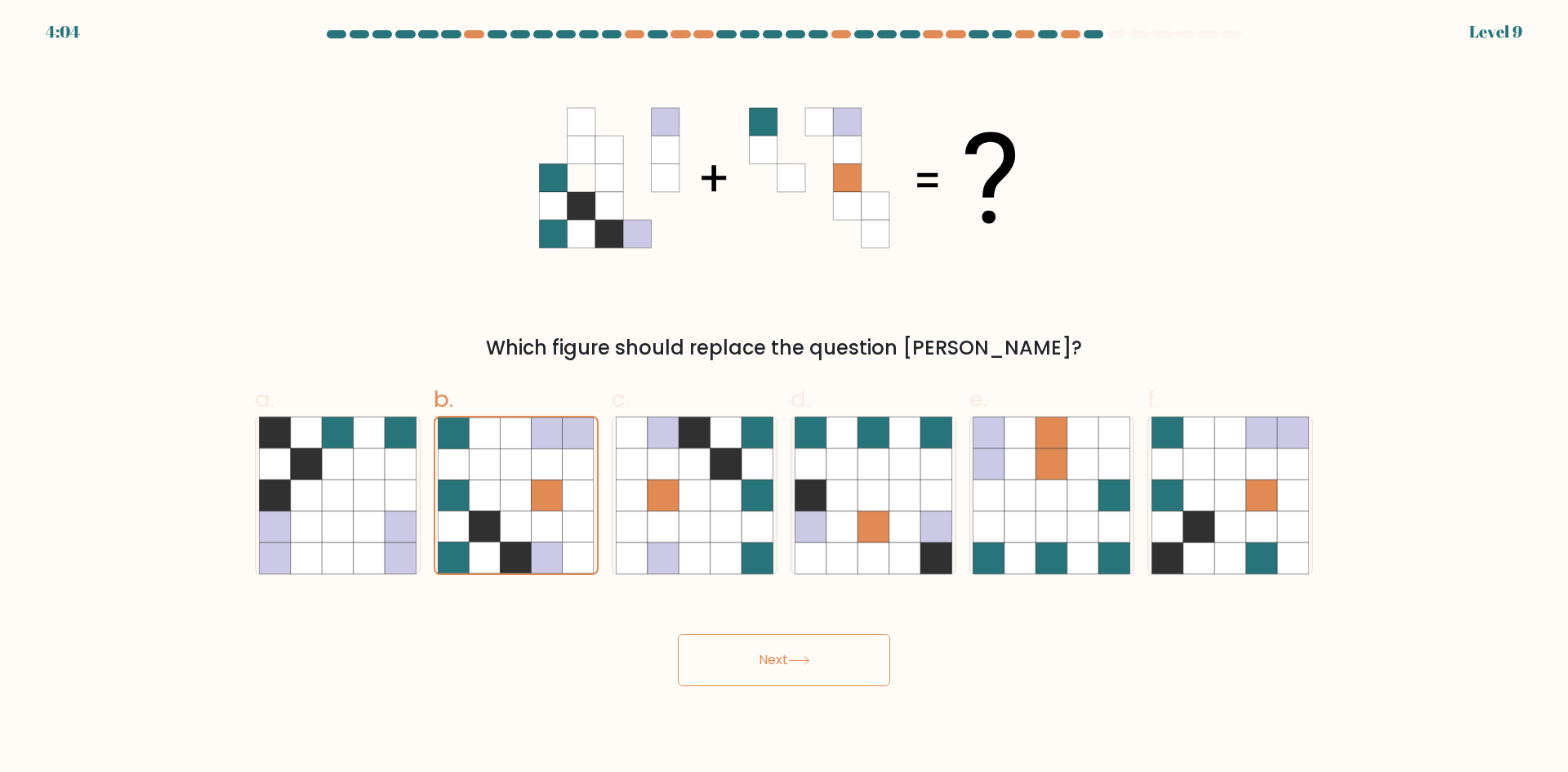
click at [763, 641] on button "Next" at bounding box center [784, 660] width 212 height 53
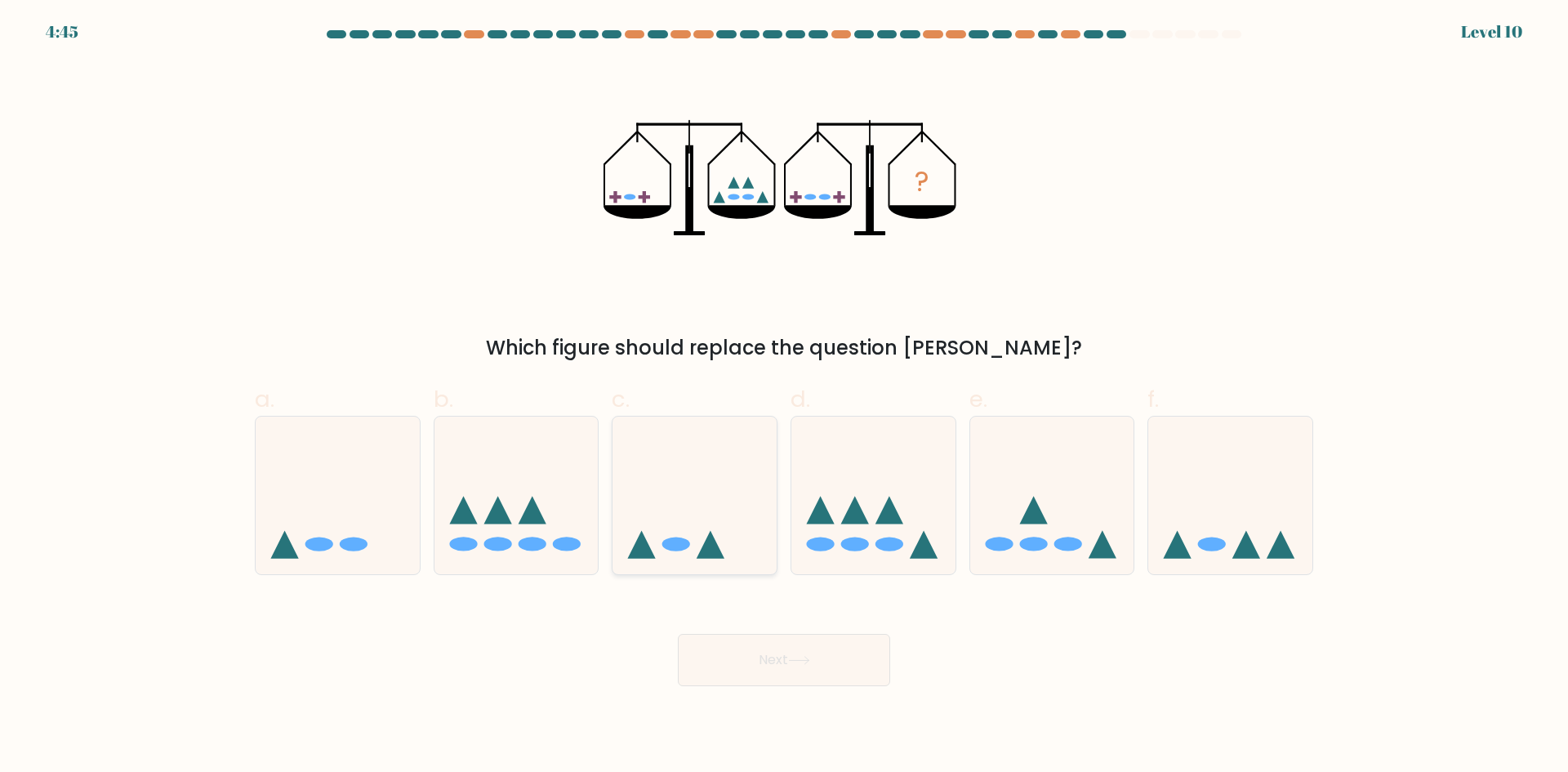
click at [749, 552] on icon at bounding box center [694, 495] width 164 height 136
click at [784, 397] on input "c." at bounding box center [784, 391] width 1 height 11
radio input "true"
click at [797, 666] on button "Next" at bounding box center [784, 660] width 212 height 53
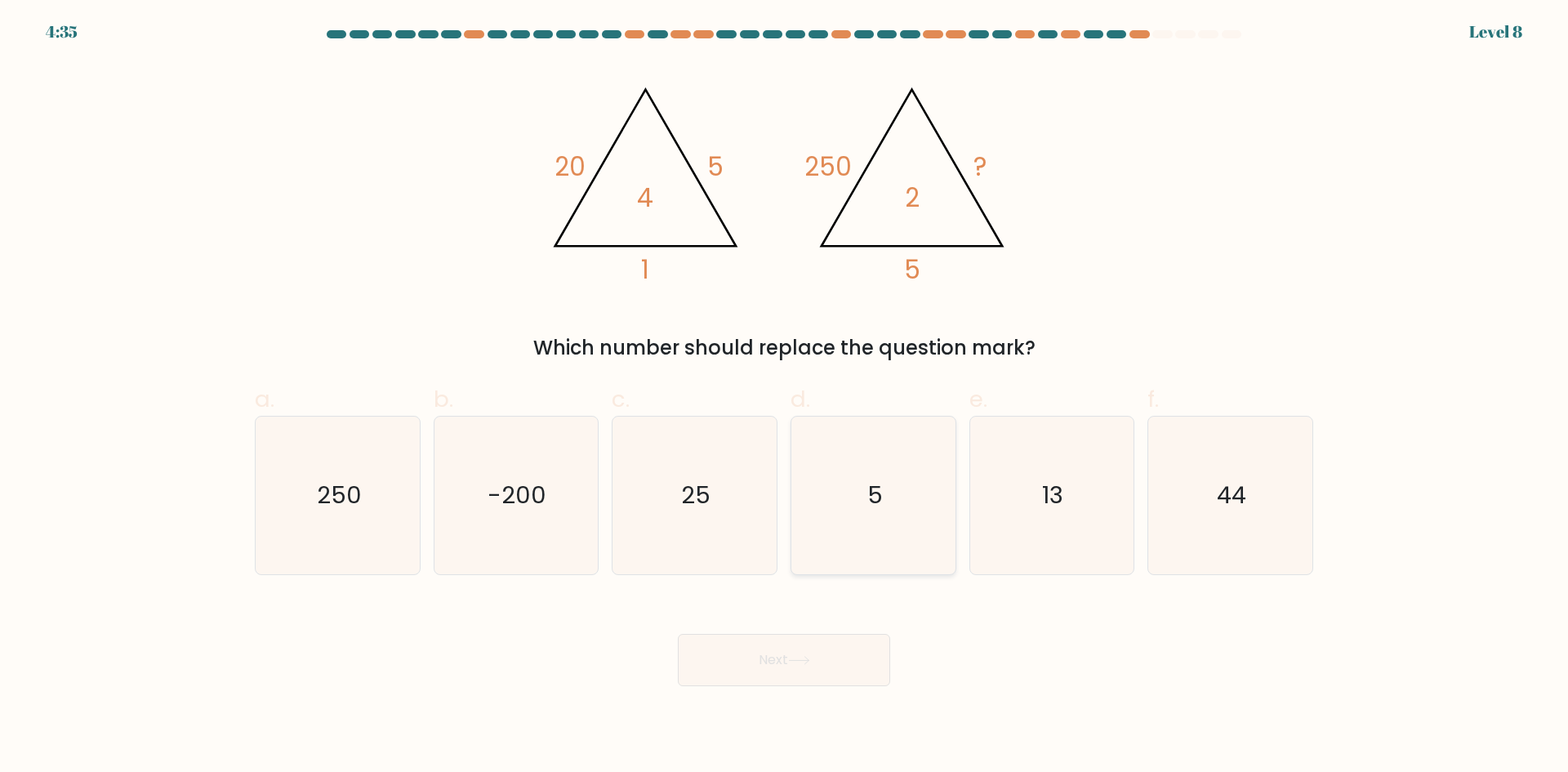
click at [852, 539] on icon "5" at bounding box center [874, 496] width 158 height 158
click at [785, 397] on input "d. 5" at bounding box center [784, 391] width 1 height 11
radio input "true"
click at [1016, 524] on icon "13" at bounding box center [1051, 496] width 158 height 158
click at [785, 397] on input "e. 13" at bounding box center [784, 391] width 1 height 11
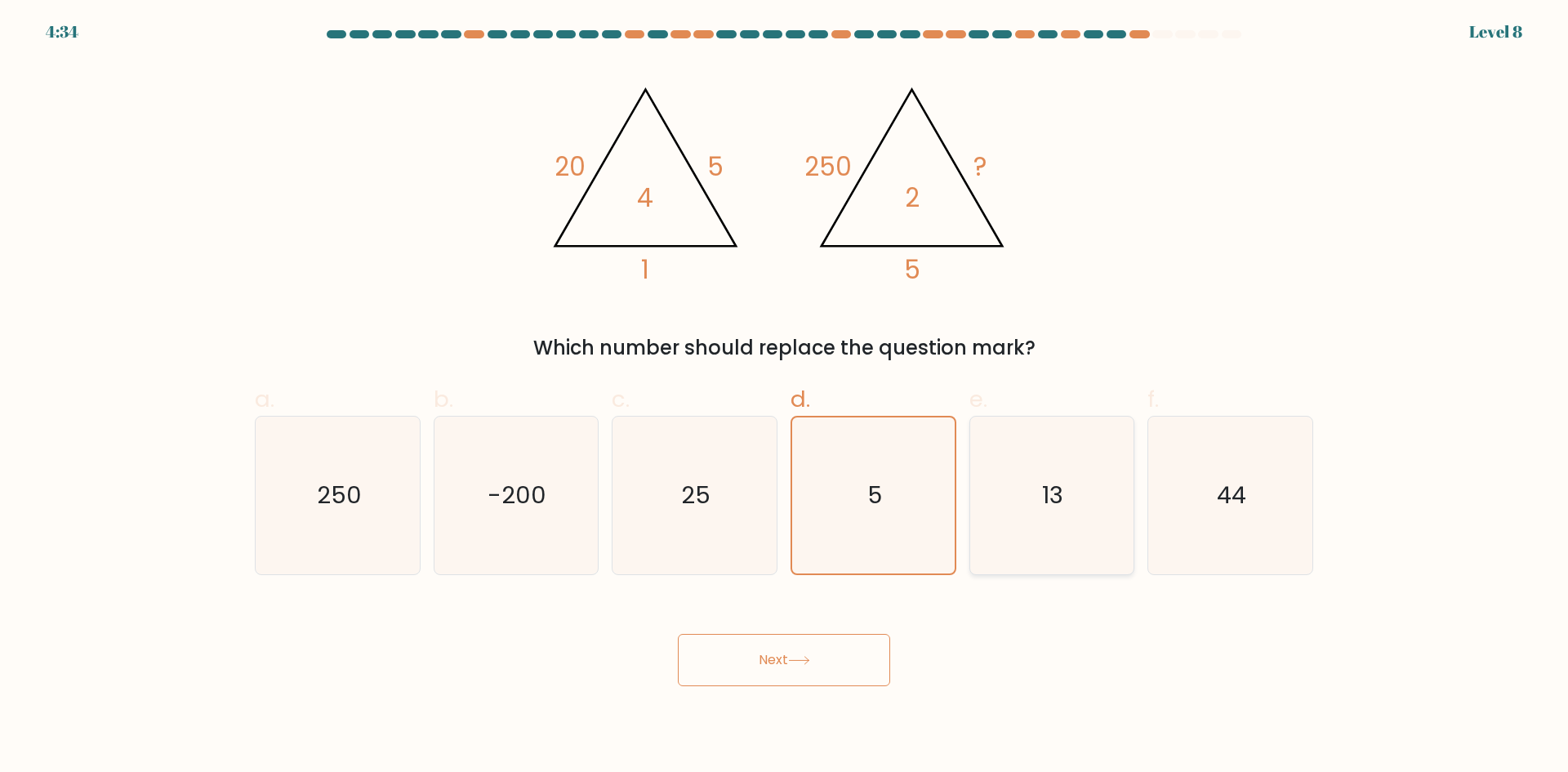
radio input "true"
click at [768, 562] on icon "25" at bounding box center [694, 496] width 158 height 158
click at [784, 397] on input "c. 25" at bounding box center [784, 391] width 1 height 11
radio input "true"
click at [1036, 527] on icon "13" at bounding box center [1051, 496] width 158 height 158
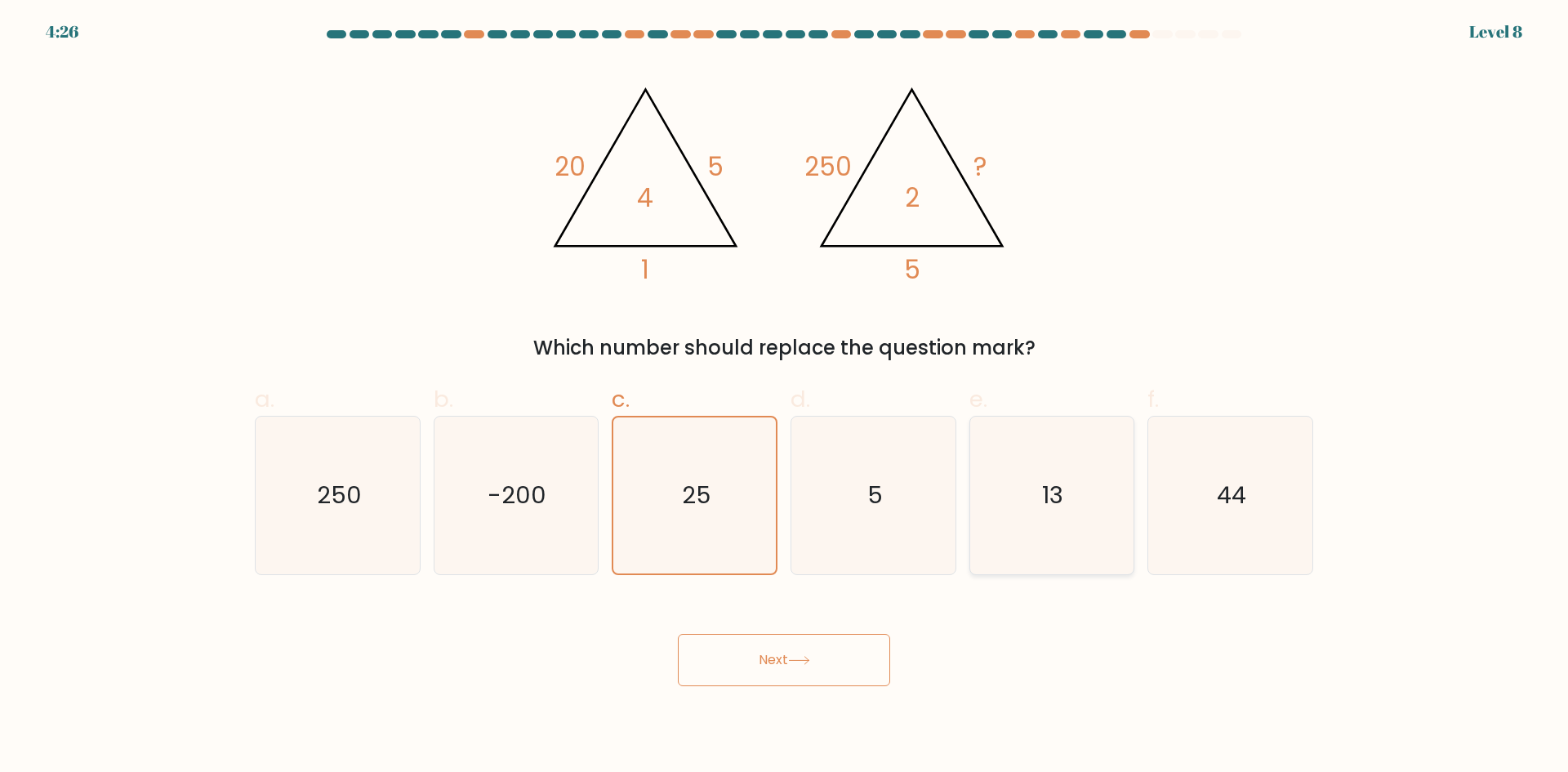
click at [785, 397] on input "e. 13" at bounding box center [784, 391] width 1 height 11
radio input "true"
click at [754, 548] on icon "25" at bounding box center [694, 496] width 158 height 158
click at [784, 397] on input "c. 25" at bounding box center [784, 391] width 1 height 11
radio input "true"
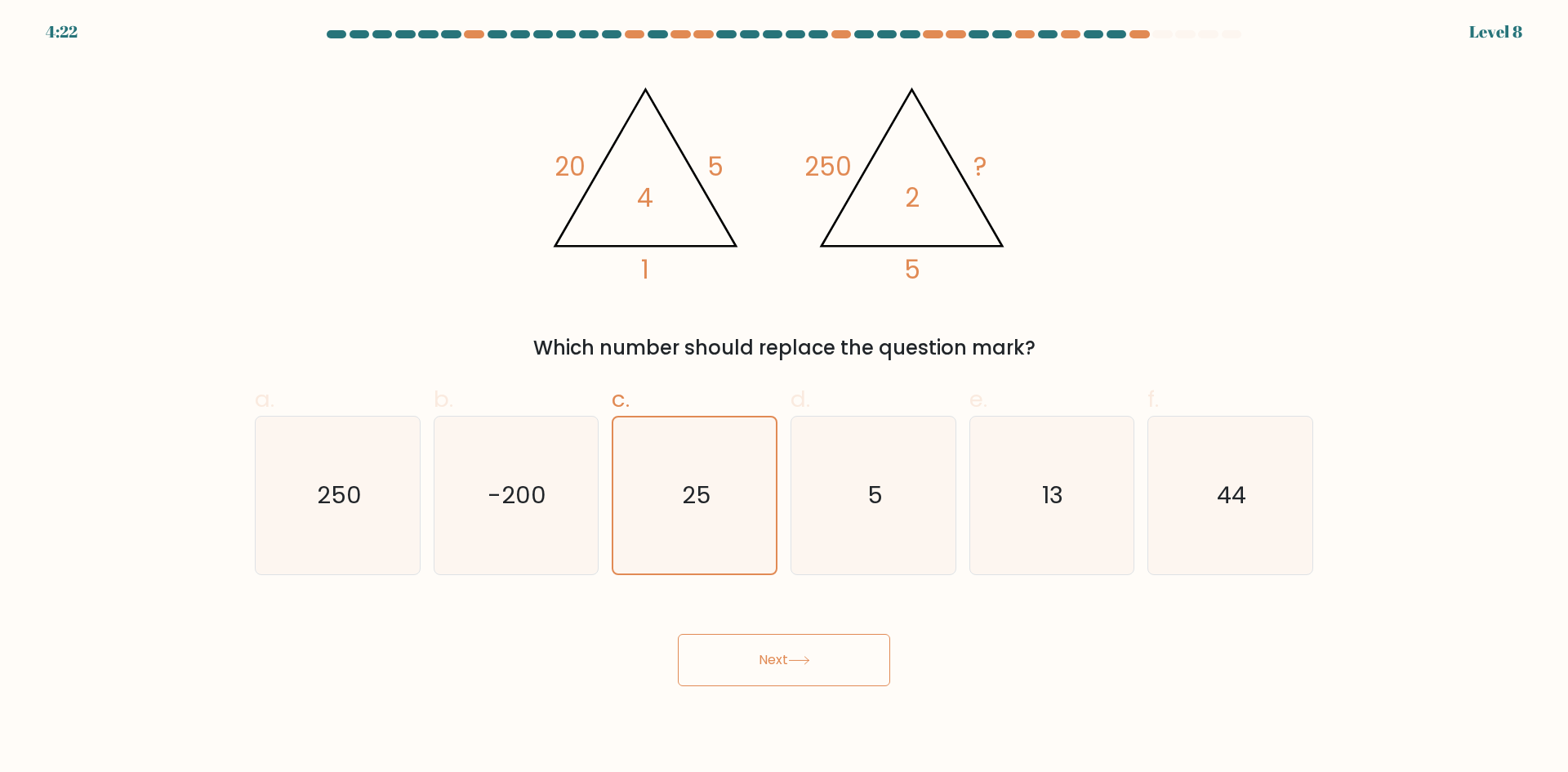
click at [791, 655] on button "Next" at bounding box center [784, 660] width 212 height 53
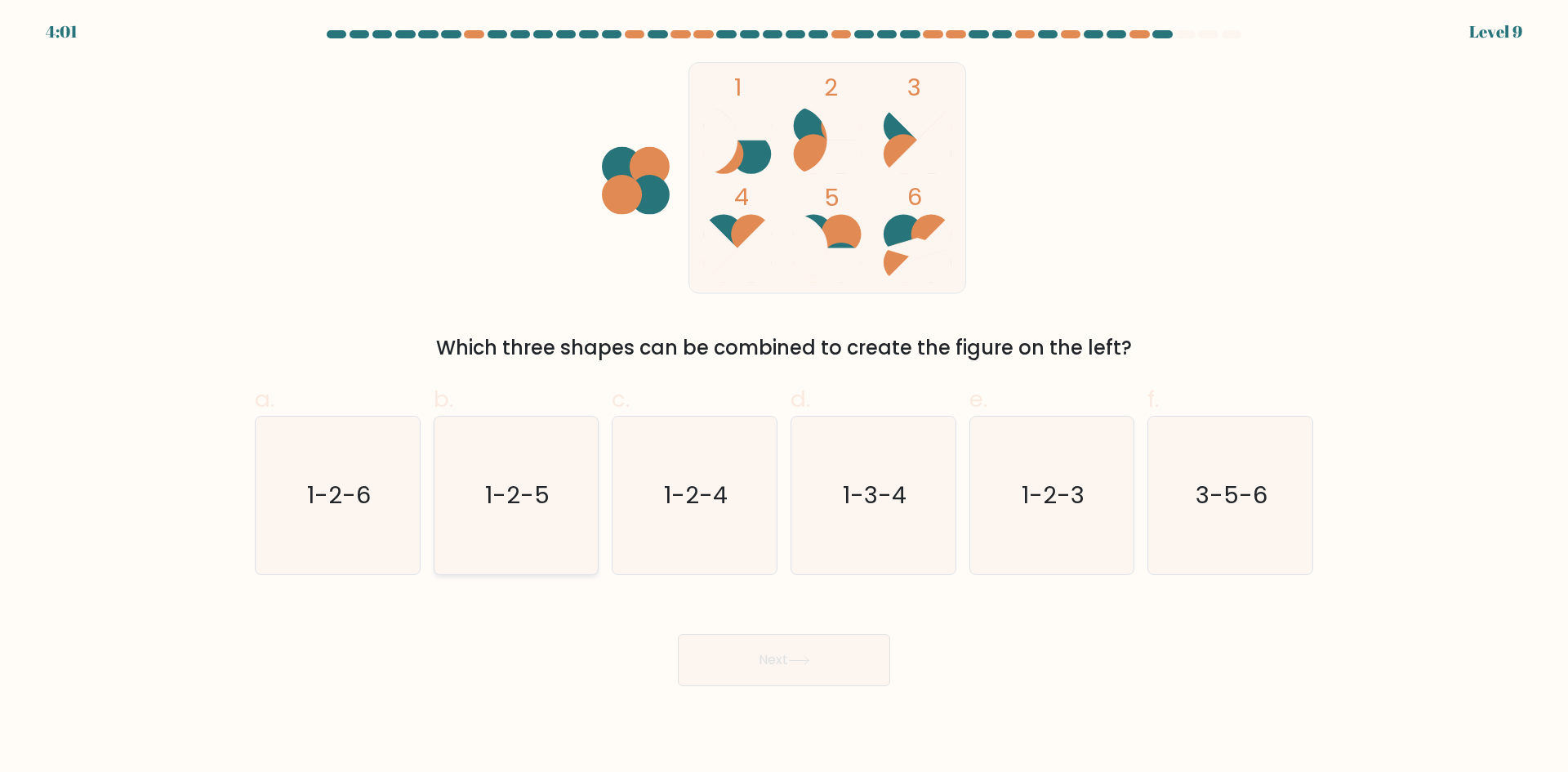
click at [559, 513] on icon "1-2-5" at bounding box center [516, 496] width 158 height 158
click at [784, 397] on input "b. 1-2-5" at bounding box center [784, 391] width 1 height 11
radio input "true"
click at [677, 649] on div "Next" at bounding box center [784, 640] width 1078 height 91
click at [749, 659] on button "Next" at bounding box center [784, 660] width 212 height 53
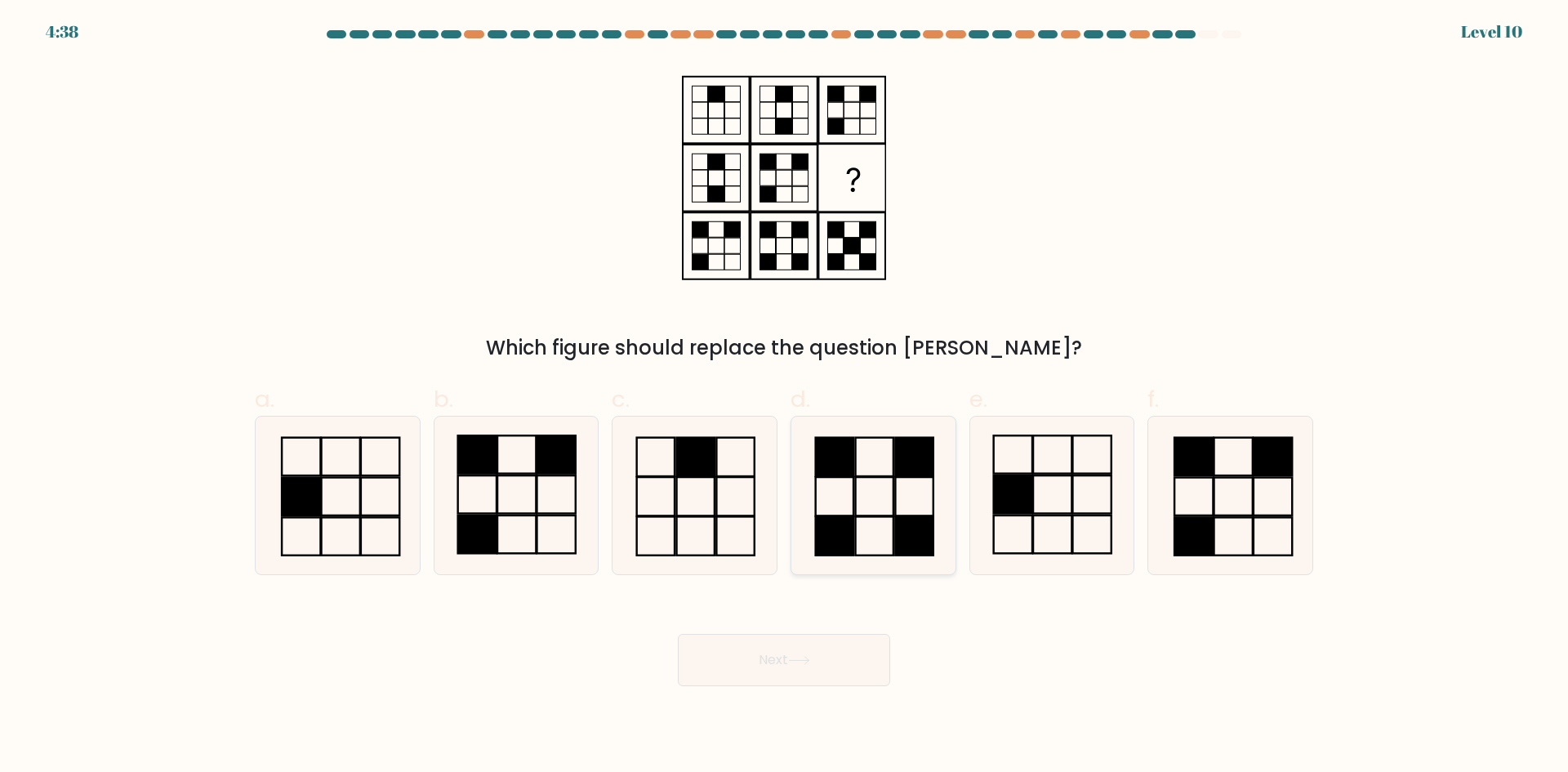
click at [842, 529] on rect at bounding box center [834, 535] width 38 height 39
click at [785, 397] on input "d." at bounding box center [784, 391] width 1 height 11
radio input "true"
click at [849, 658] on button "Next" at bounding box center [784, 660] width 212 height 53
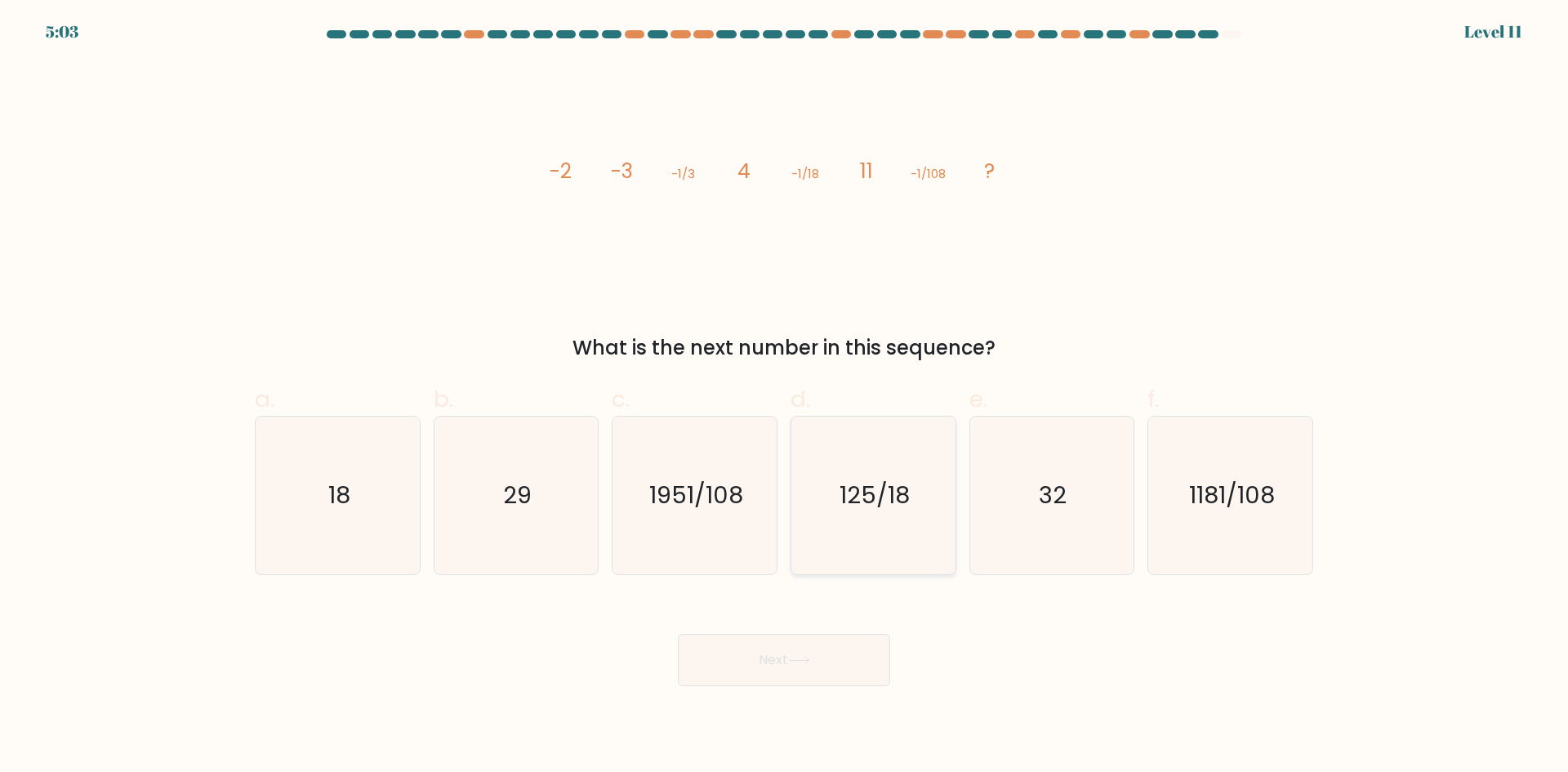
click at [892, 559] on icon "125/18" at bounding box center [874, 496] width 158 height 158
click at [785, 397] on input "d. 125/18" at bounding box center [784, 391] width 1 height 11
radio input "true"
click at [858, 652] on button "Next" at bounding box center [784, 660] width 212 height 53
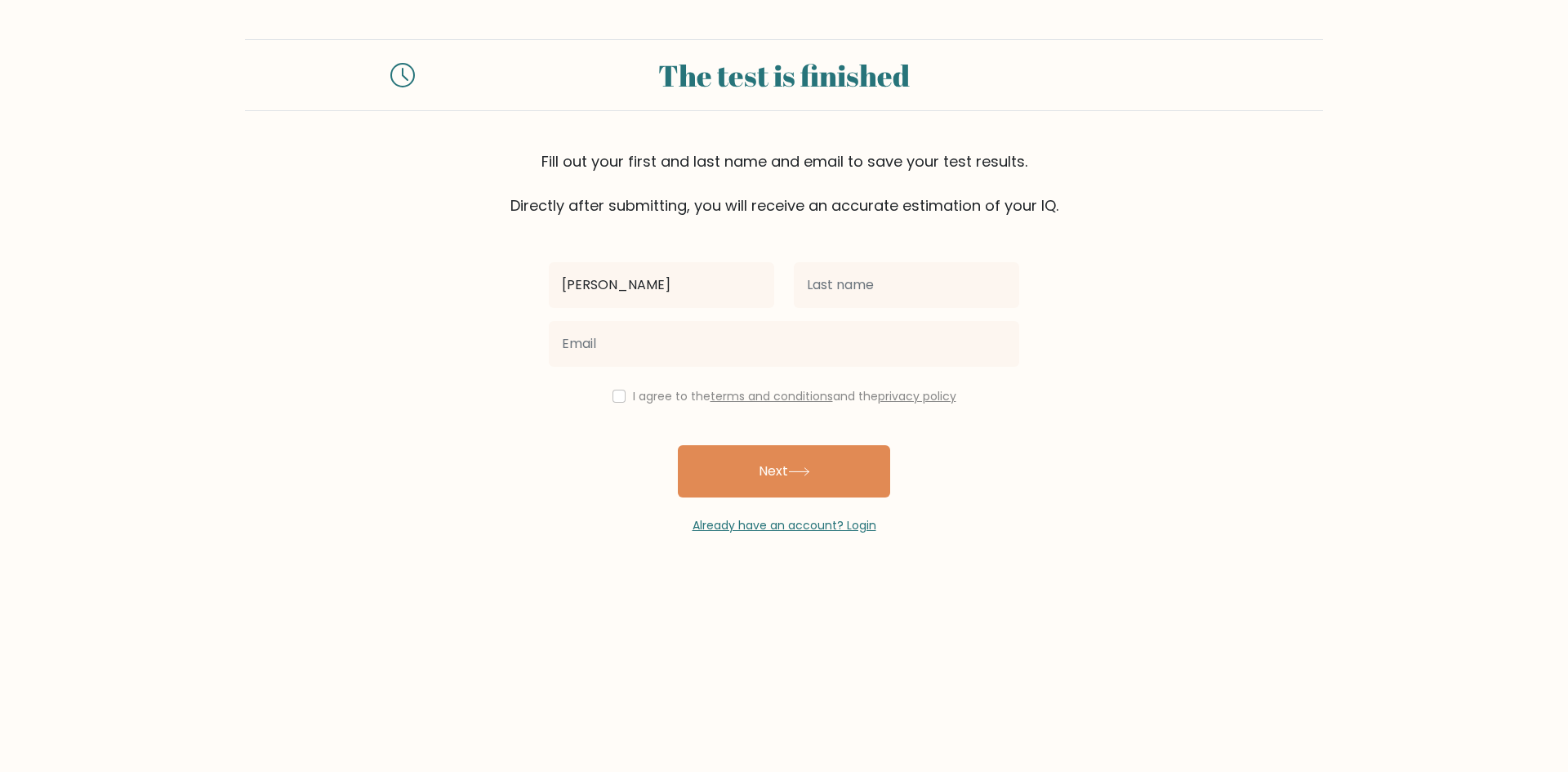
type input "[PERSON_NAME]"
click at [846, 291] on input "text" at bounding box center [906, 285] width 225 height 46
type input "p"
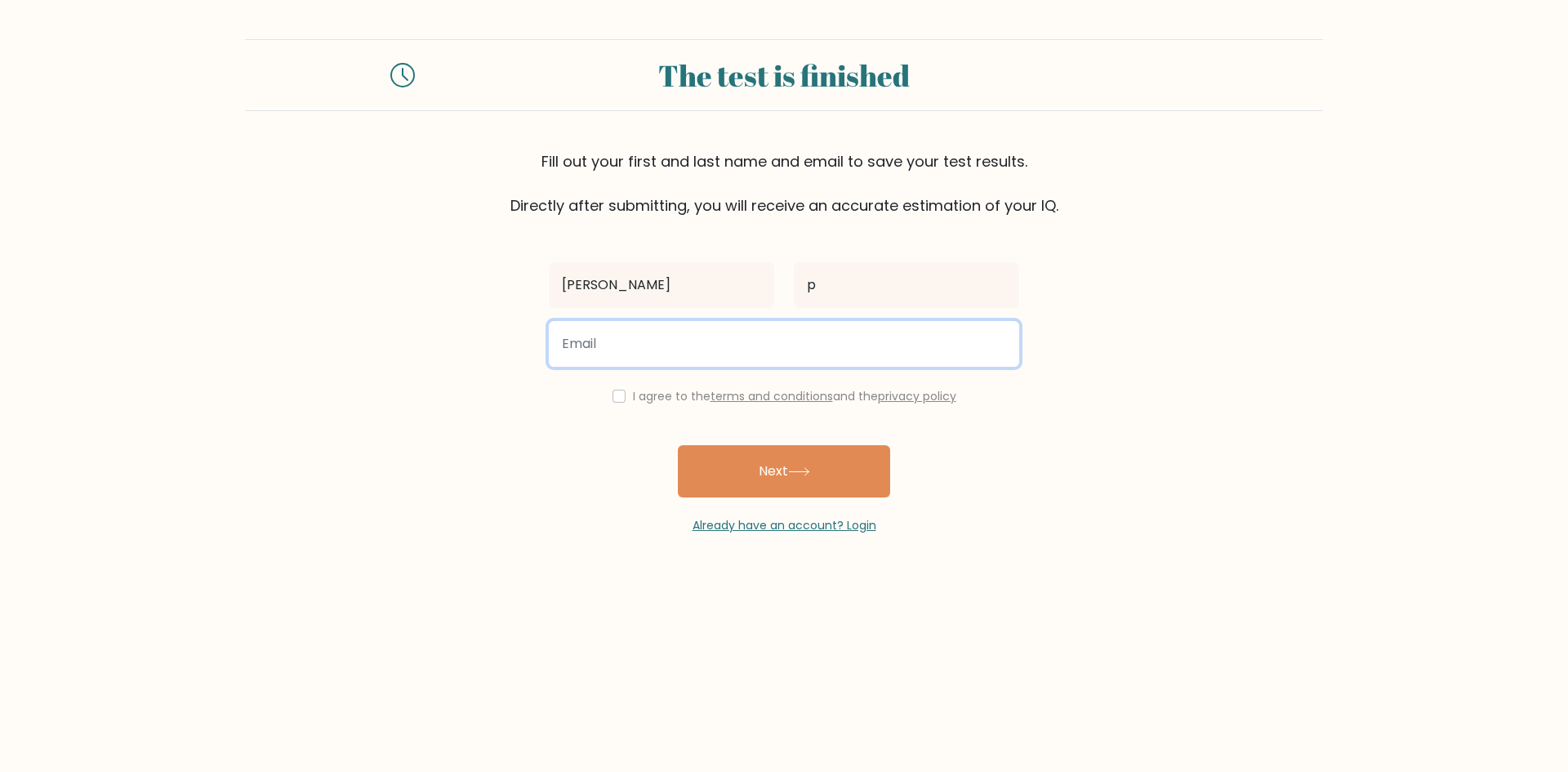
click at [752, 358] on input "email" at bounding box center [784, 344] width 470 height 46
type input "xarlyg60@gmail.com"
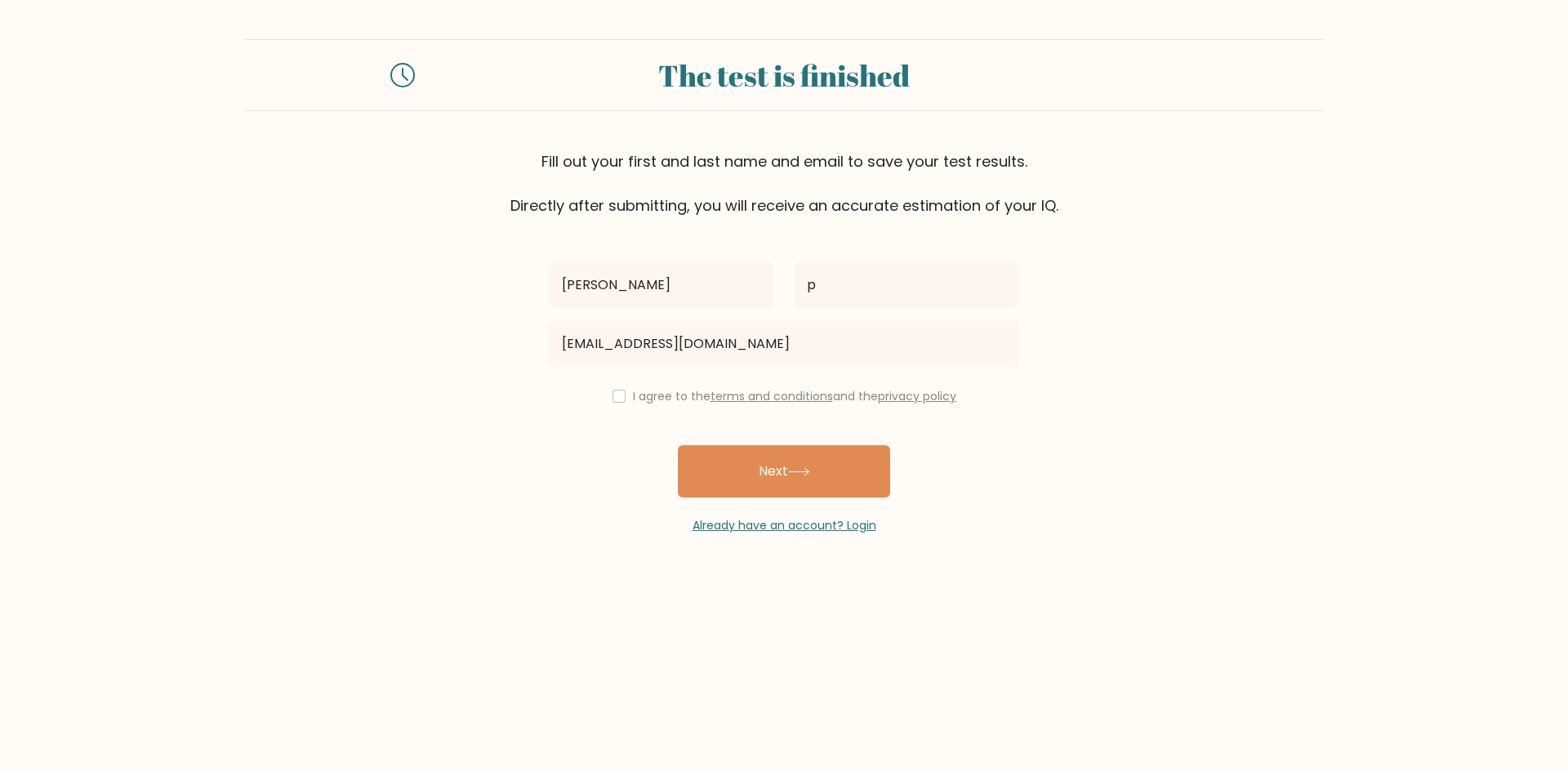
click at [603, 400] on div "I agree to the terms and conditions and the privacy policy" at bounding box center [784, 396] width 490 height 20
click at [612, 398] on input "checkbox" at bounding box center [619, 396] width 13 height 13
checkbox input "true"
click at [758, 474] on button "Next" at bounding box center [784, 471] width 212 height 53
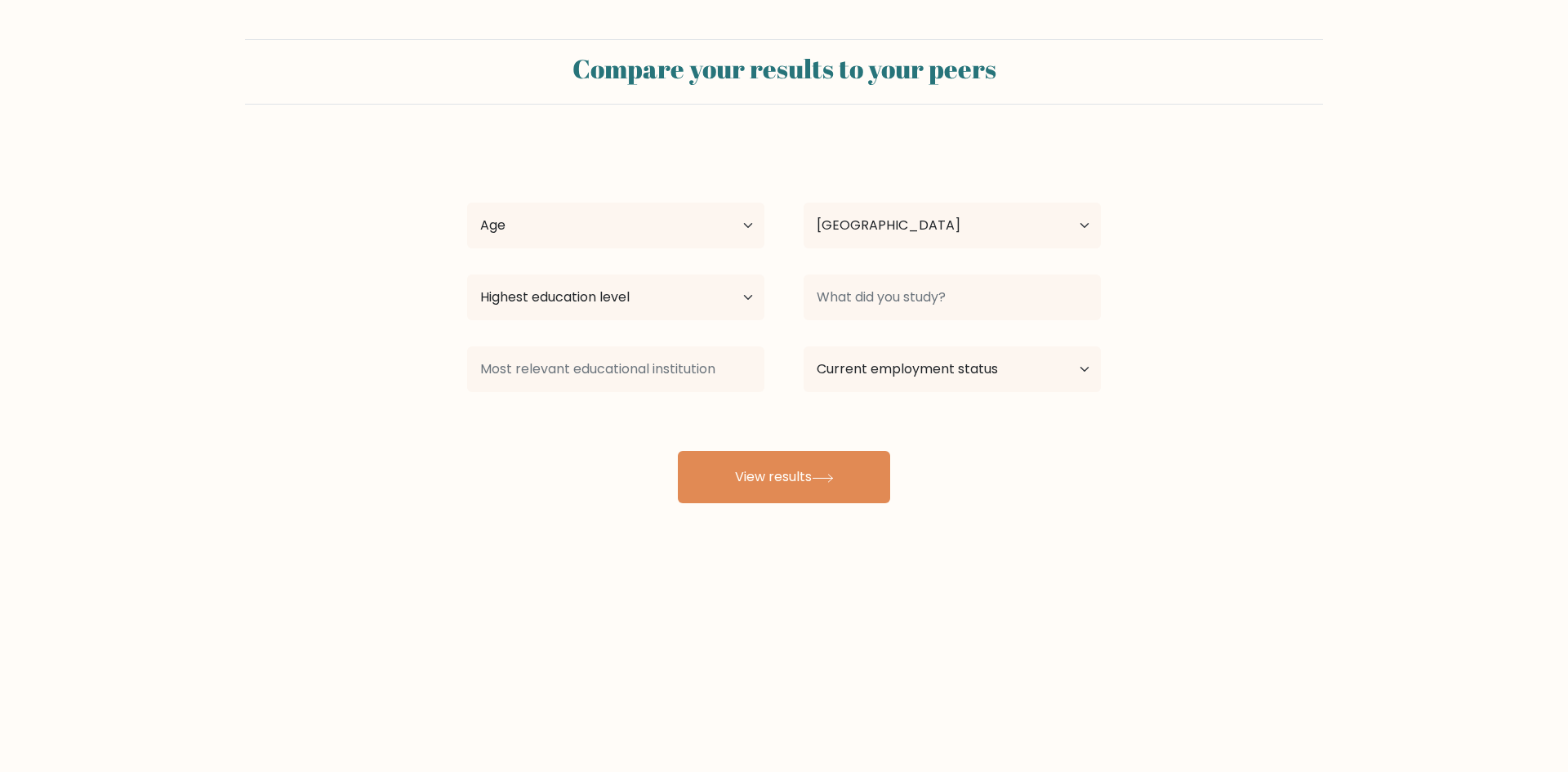
select select "ES"
click at [573, 229] on select "Age Under [DEMOGRAPHIC_DATA] [DEMOGRAPHIC_DATA] [DEMOGRAPHIC_DATA] [DEMOGRAPHIC…" at bounding box center [616, 225] width 297 height 46
select select "min_18"
click at [467, 202] on select "Age Under [DEMOGRAPHIC_DATA] [DEMOGRAPHIC_DATA] [DEMOGRAPHIC_DATA] [DEMOGRAPHIC…" at bounding box center [616, 225] width 297 height 46
click at [588, 315] on select "Highest education level No schooling Primary Lower Secondary Upper Secondary Oc…" at bounding box center [616, 298] width 297 height 46
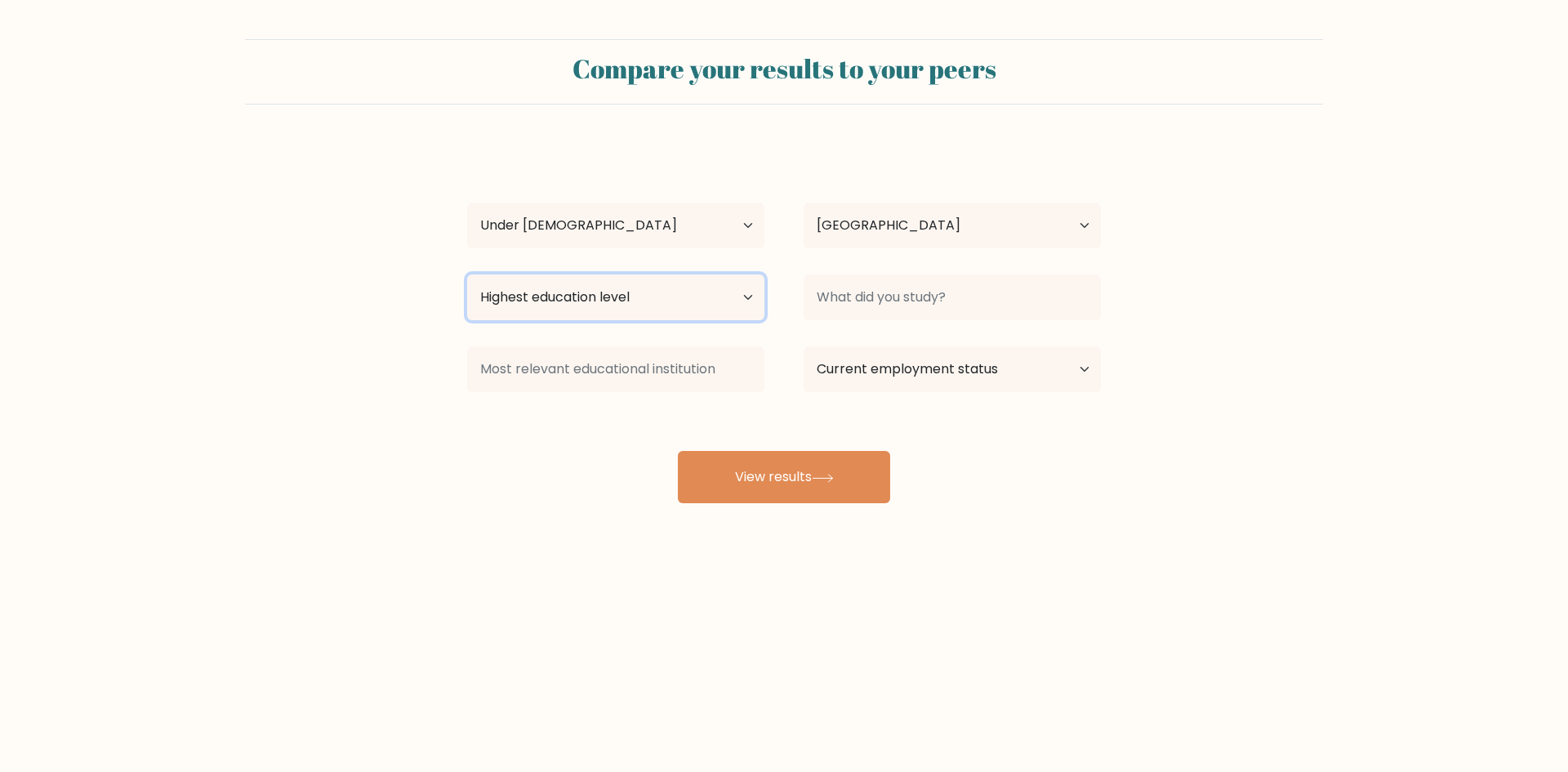
select select "lower_secondary"
click at [467, 275] on select "Highest education level No schooling Primary Lower Secondary Upper Secondary Oc…" at bounding box center [616, 298] width 297 height 46
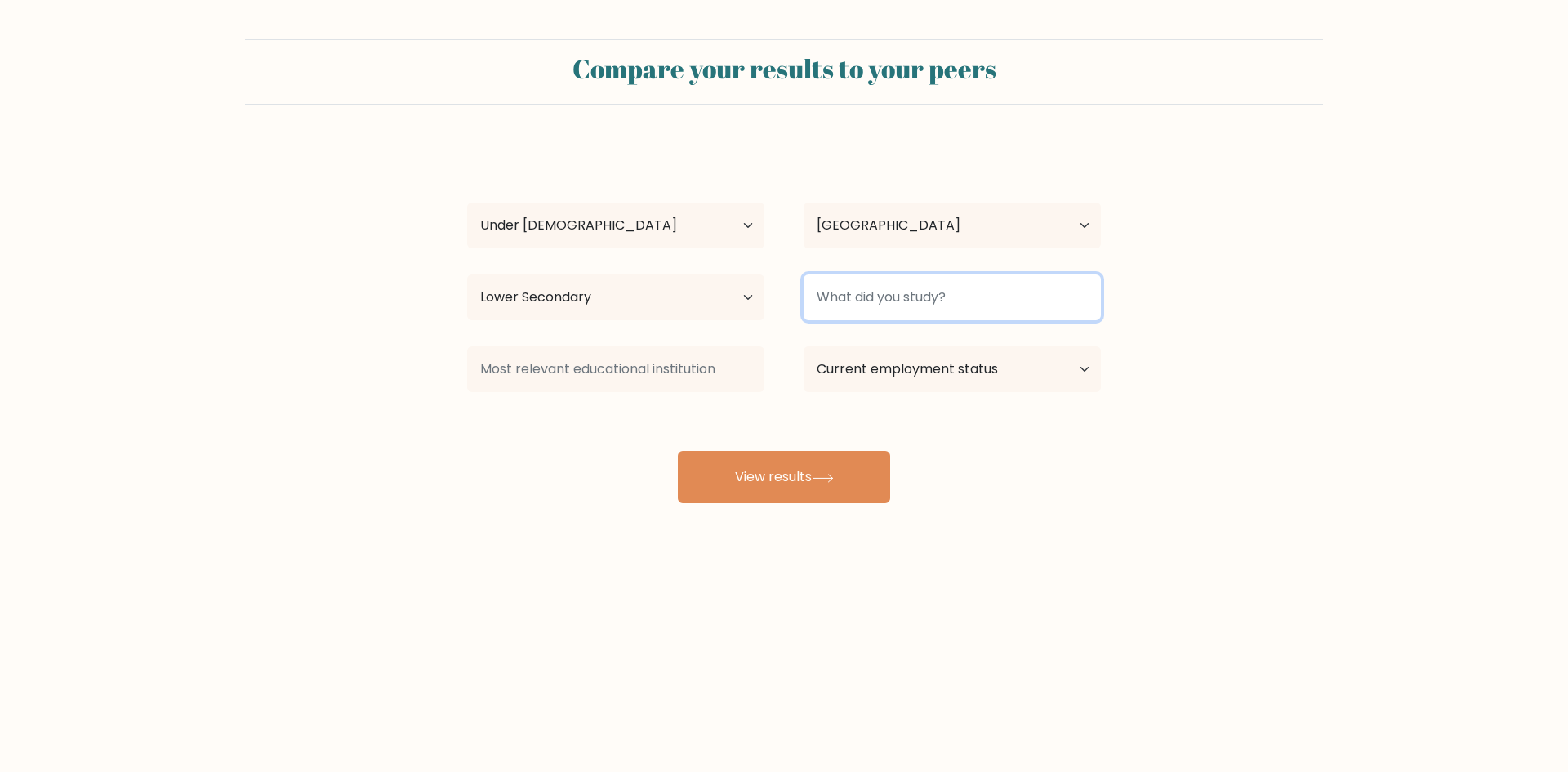
click at [888, 308] on input at bounding box center [952, 298] width 297 height 46
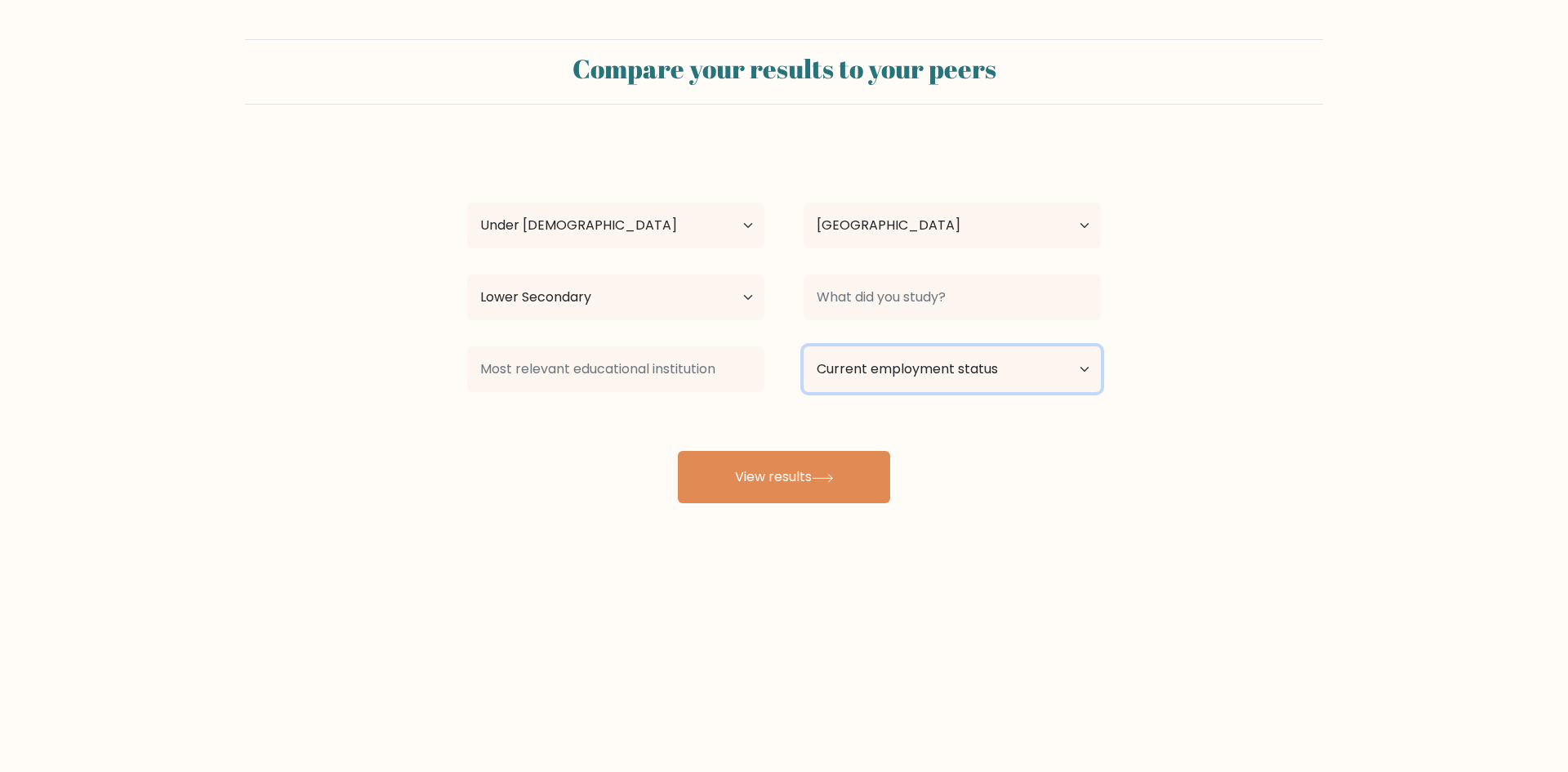
click at [916, 363] on select "Current employment status Employed Student Retired Other / prefer not to answer" at bounding box center [952, 369] width 297 height 46
select select "student"
click at [804, 346] on select "Current employment status Employed Student Retired Other / prefer not to answer" at bounding box center [952, 369] width 297 height 46
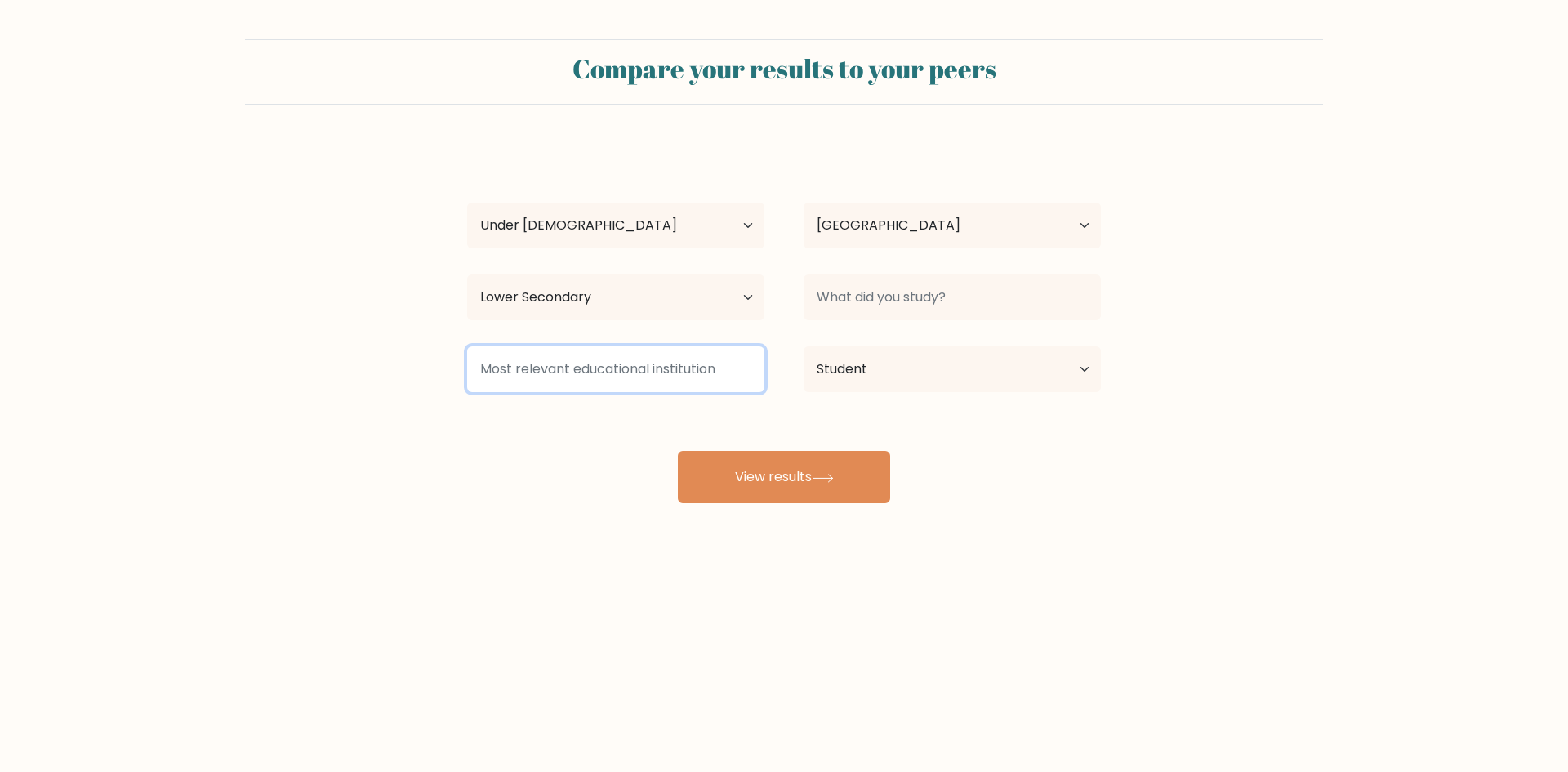
click at [633, 371] on input at bounding box center [616, 369] width 297 height 46
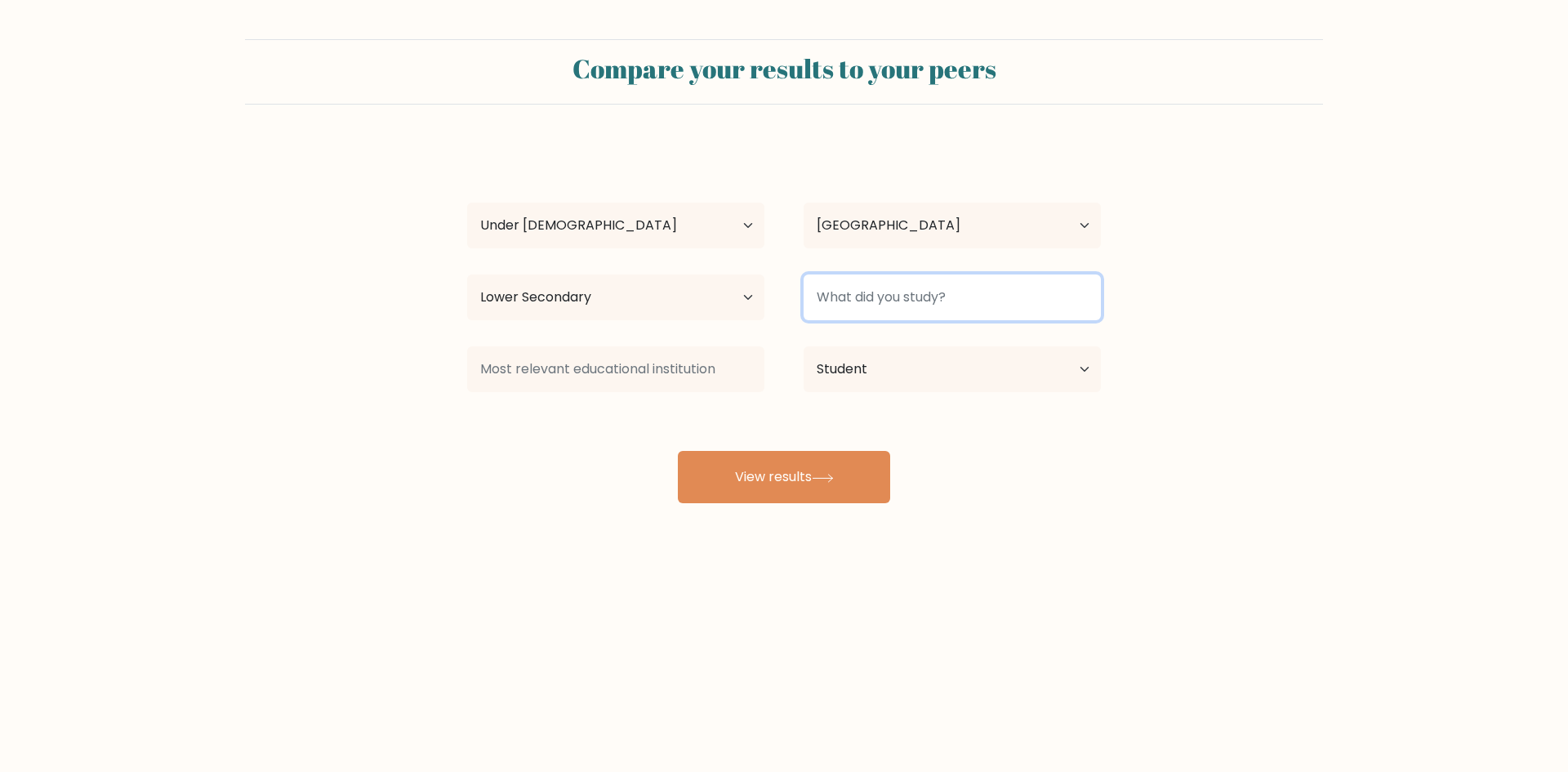
click at [876, 304] on input at bounding box center [952, 298] width 297 height 46
type input "eso"
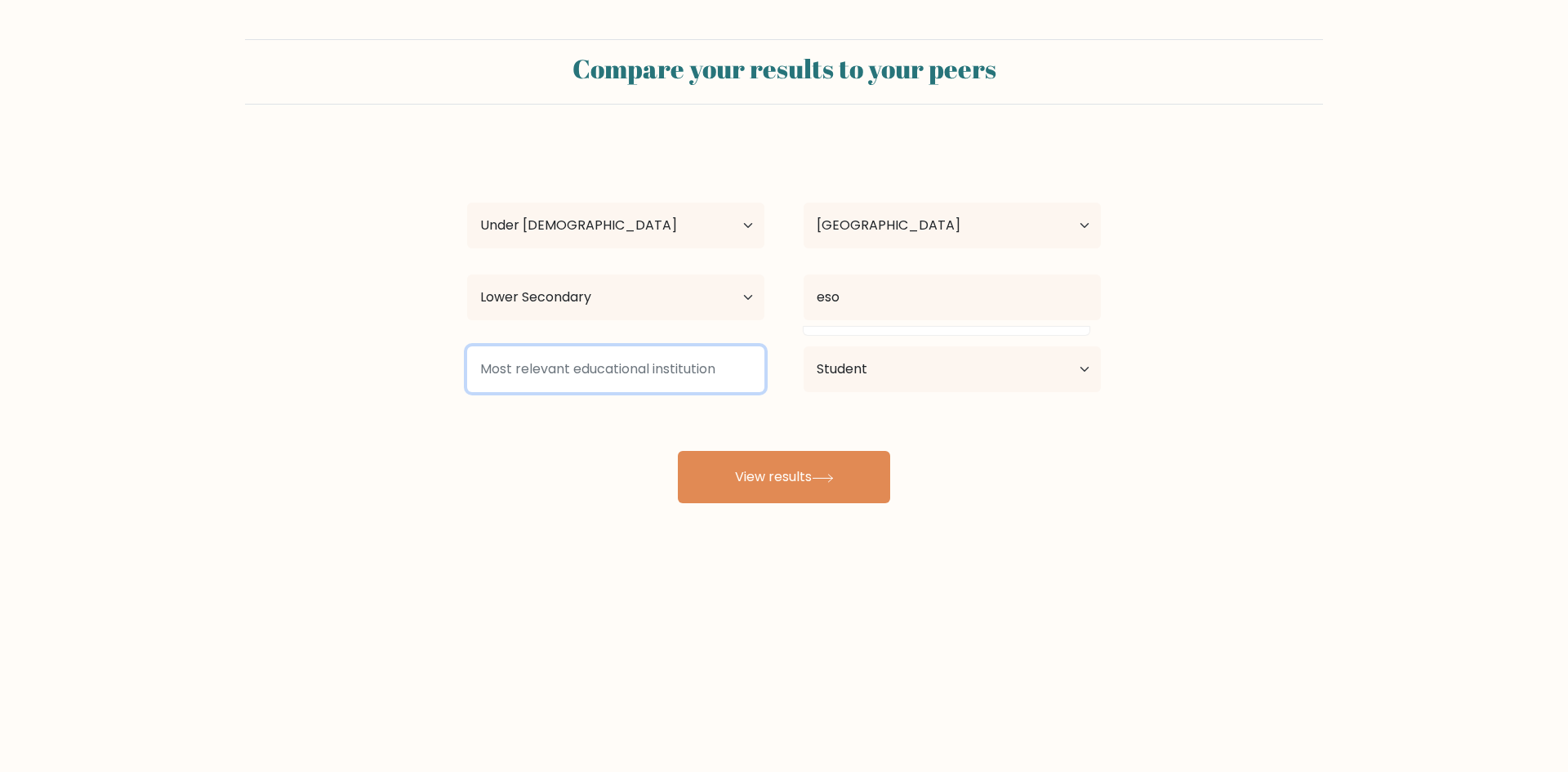
click at [563, 374] on input at bounding box center [616, 369] width 297 height 46
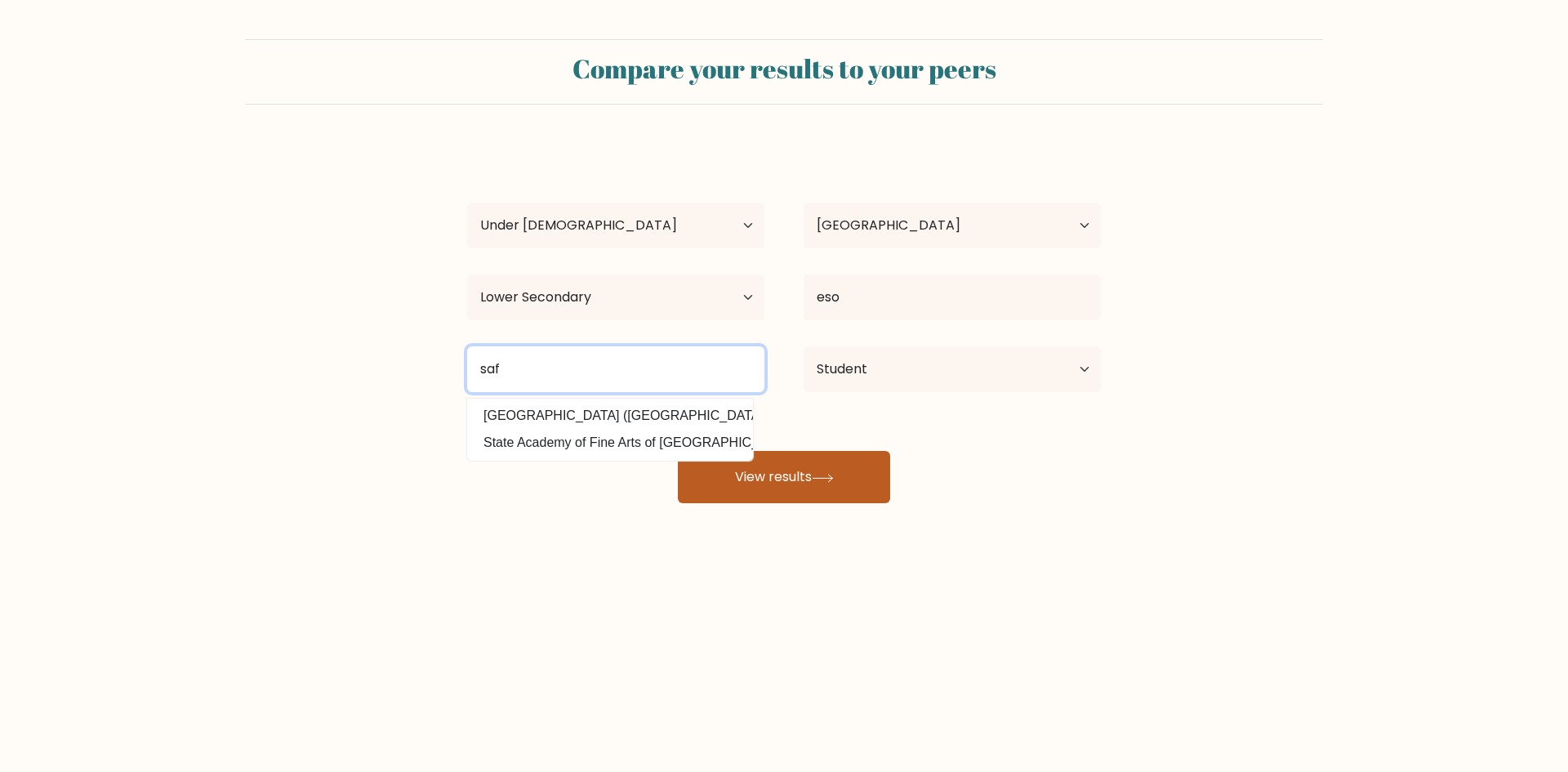
type input "saf"
click at [848, 478] on button "View results" at bounding box center [784, 477] width 212 height 53
